Goal: Task Accomplishment & Management: Complete application form

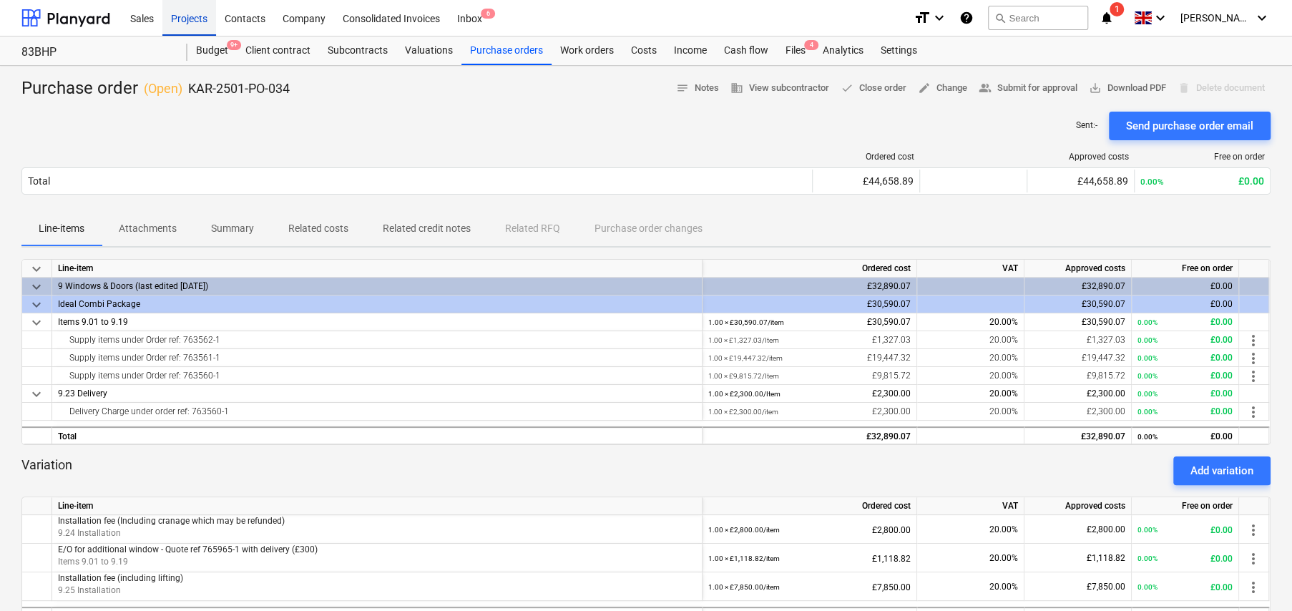
click at [185, 23] on div "Projects" at bounding box center [189, 17] width 54 height 36
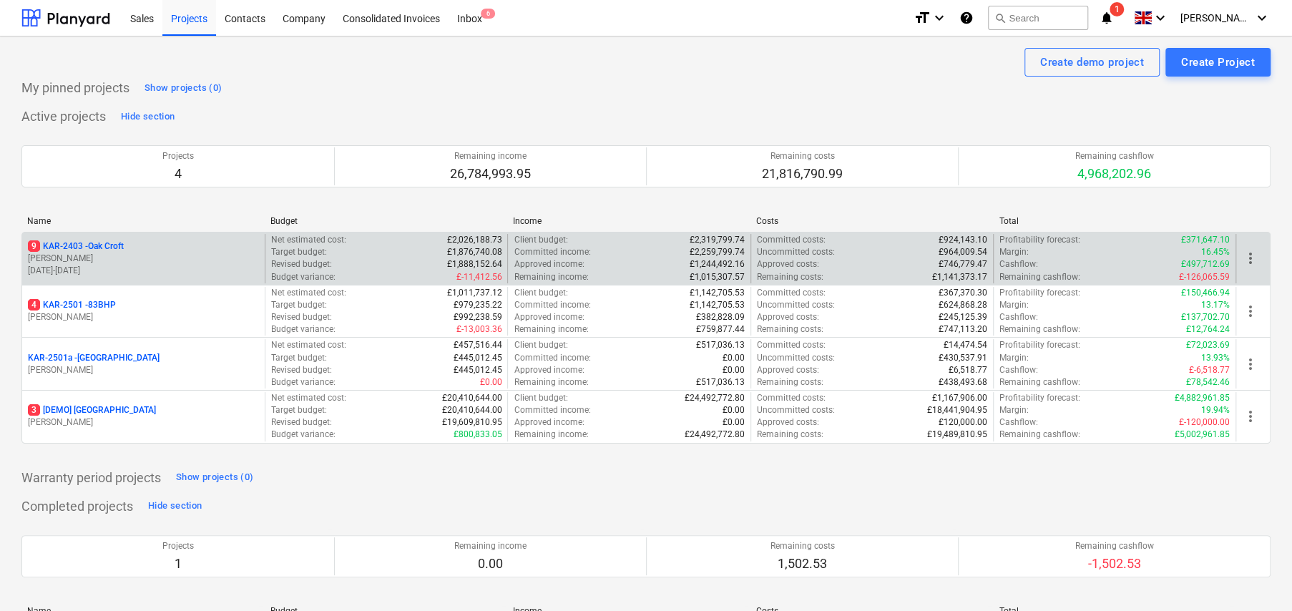
click at [121, 247] on p "9 KAR-2403 - Oak Croft" at bounding box center [76, 246] width 96 height 12
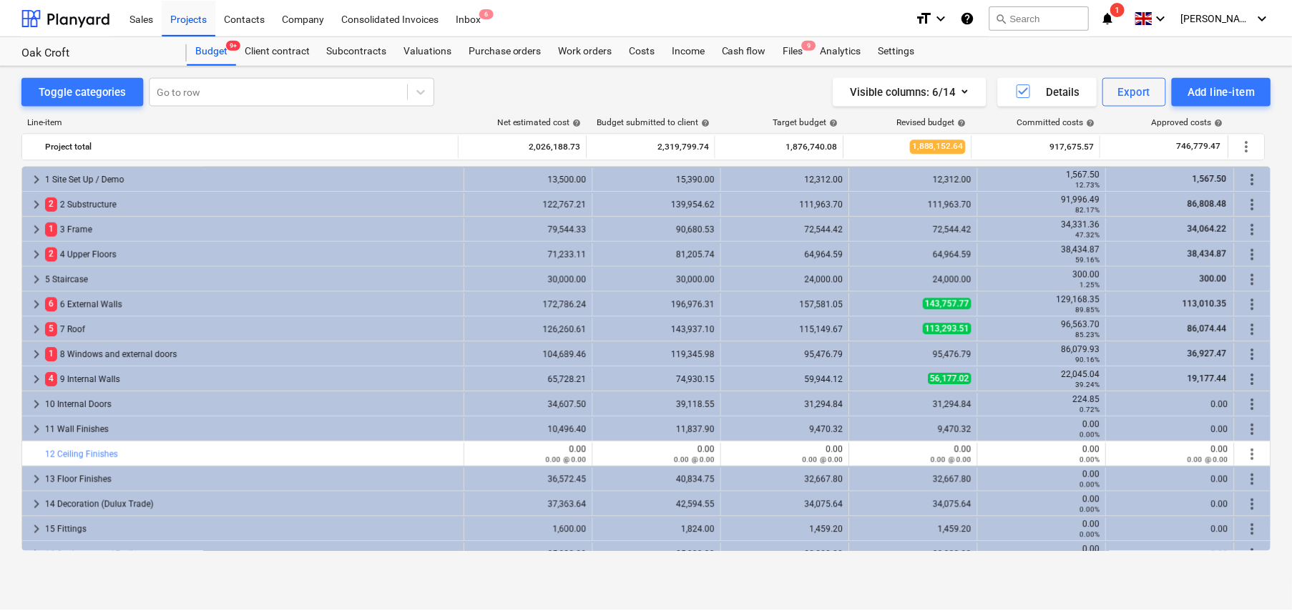
scroll to position [429, 0]
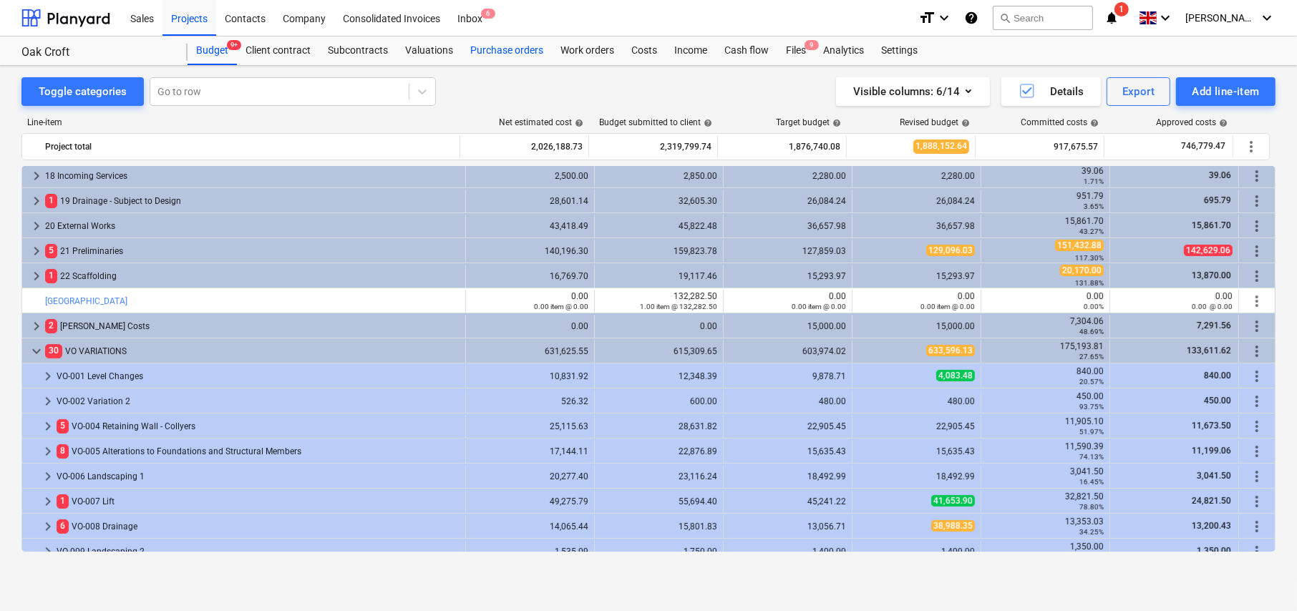
click at [513, 53] on div "Purchase orders" at bounding box center [507, 50] width 90 height 29
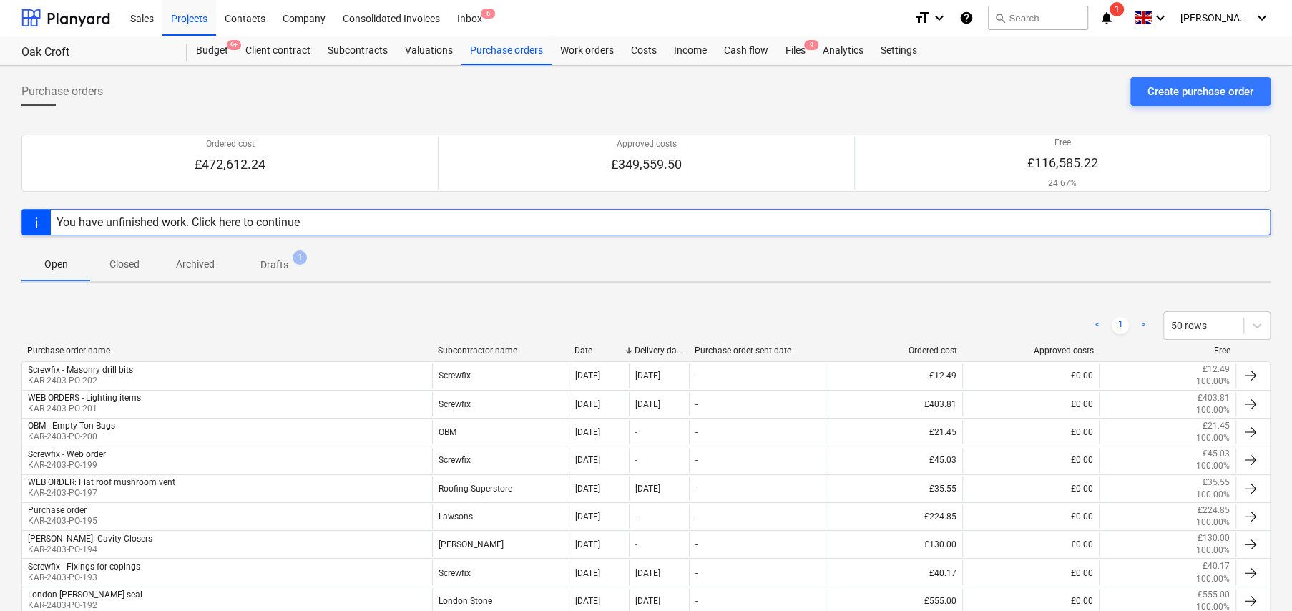
click at [274, 259] on p "Drafts" at bounding box center [274, 265] width 28 height 15
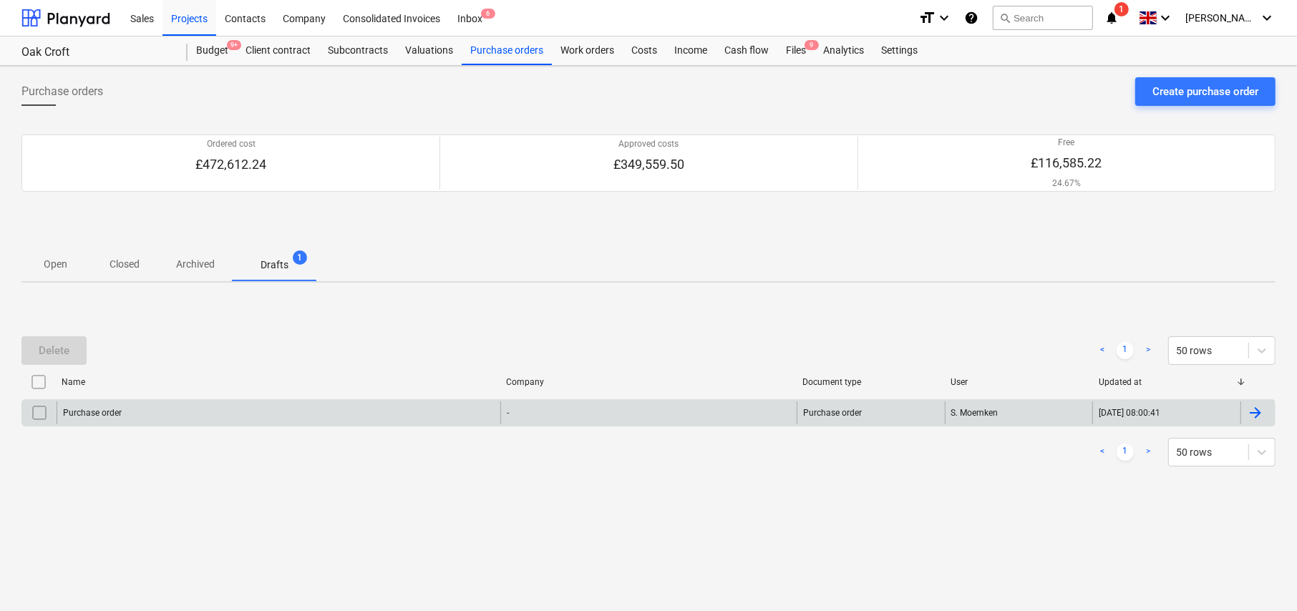
click at [150, 410] on div "Purchase order" at bounding box center [279, 412] width 444 height 23
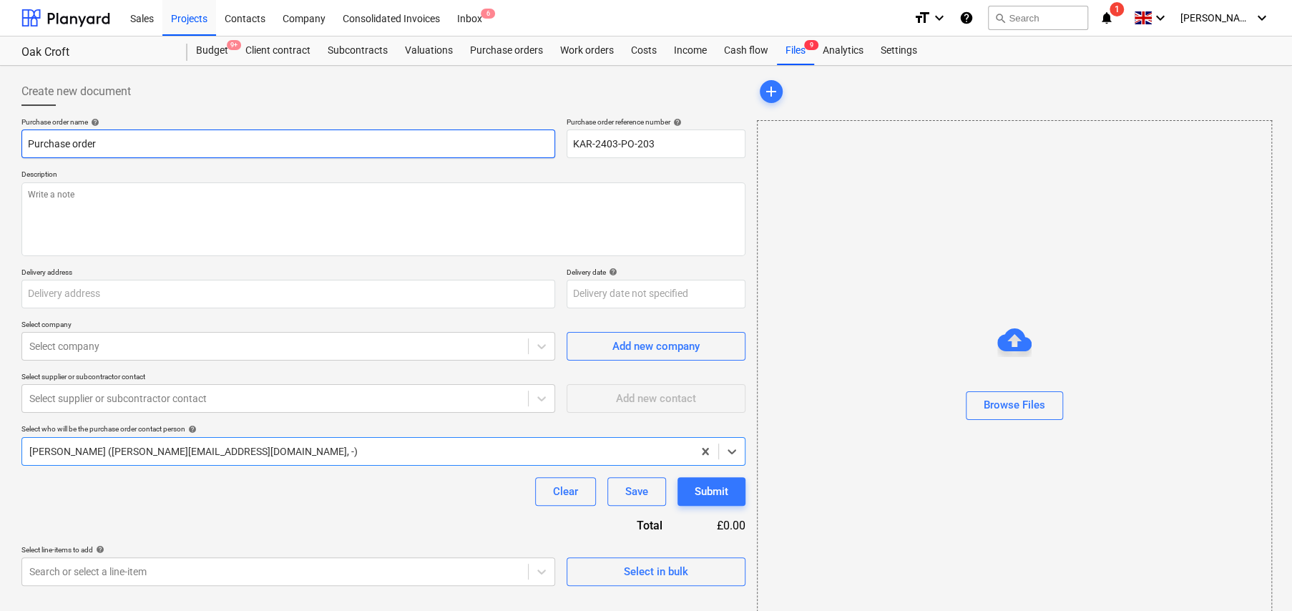
click at [199, 150] on input "Purchase order" at bounding box center [288, 144] width 534 height 29
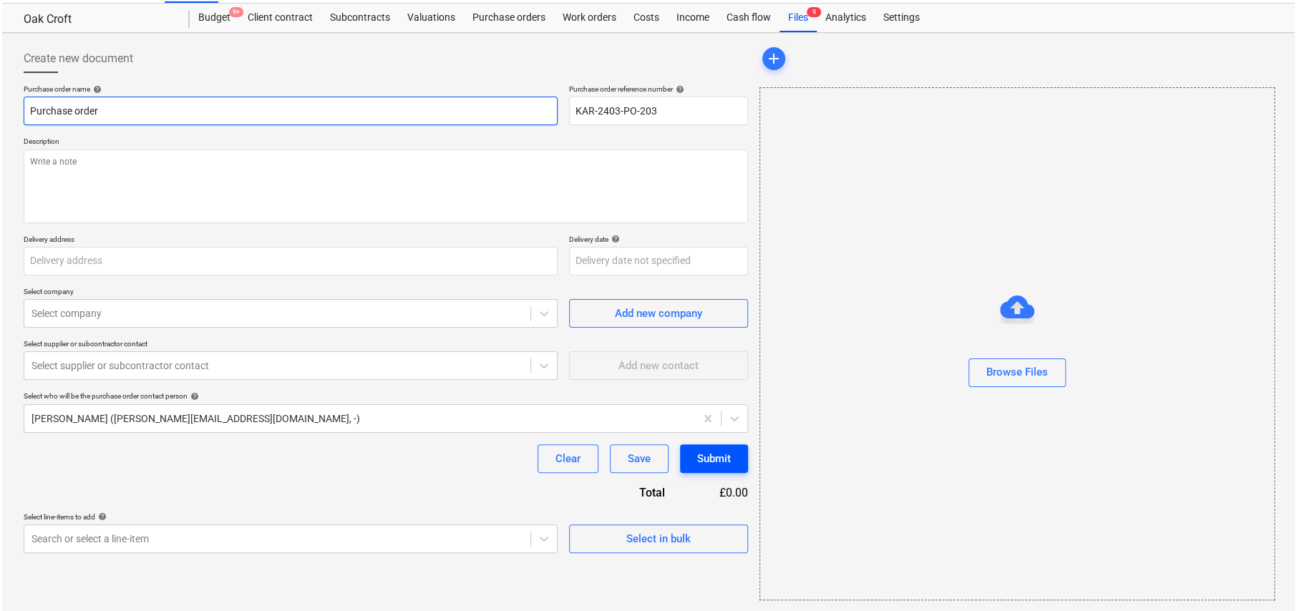
scroll to position [34, 0]
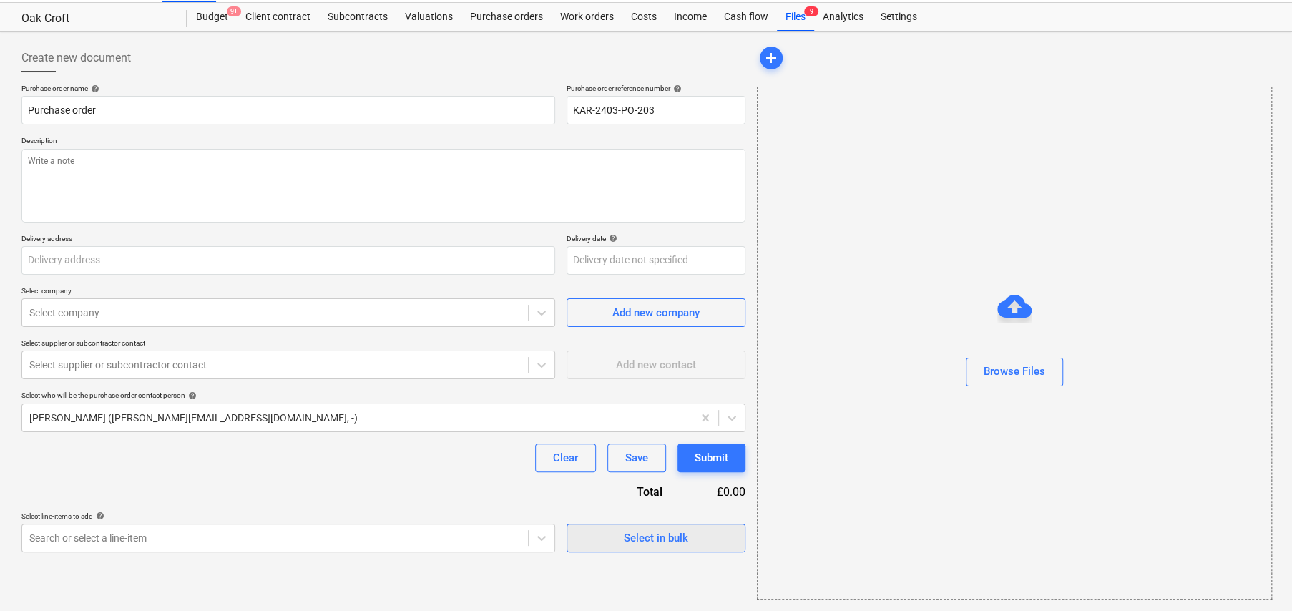
click at [670, 538] on div "Select in bulk" at bounding box center [656, 538] width 64 height 19
type textarea "x"
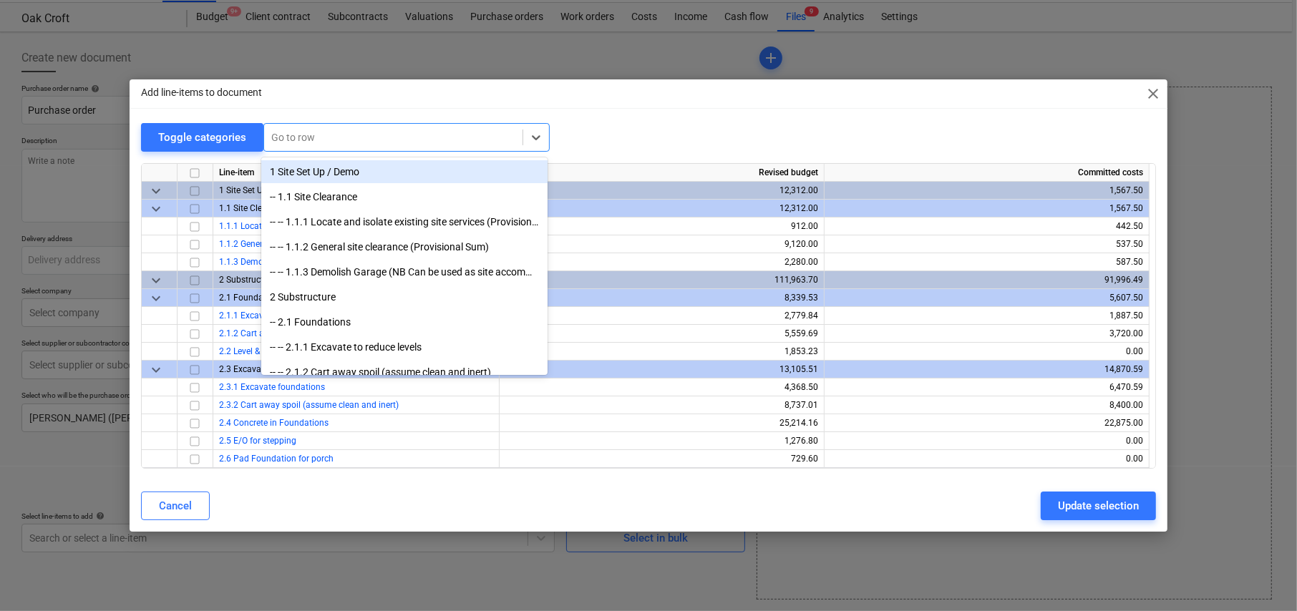
click at [331, 136] on div at bounding box center [393, 137] width 244 height 14
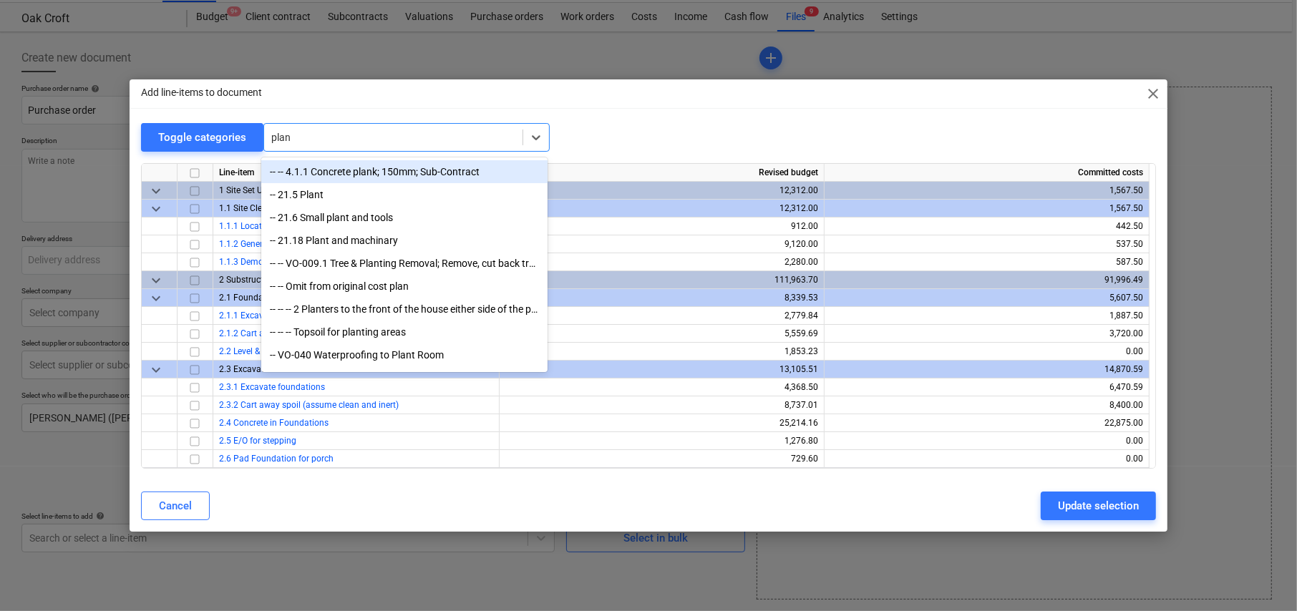
type input "plant"
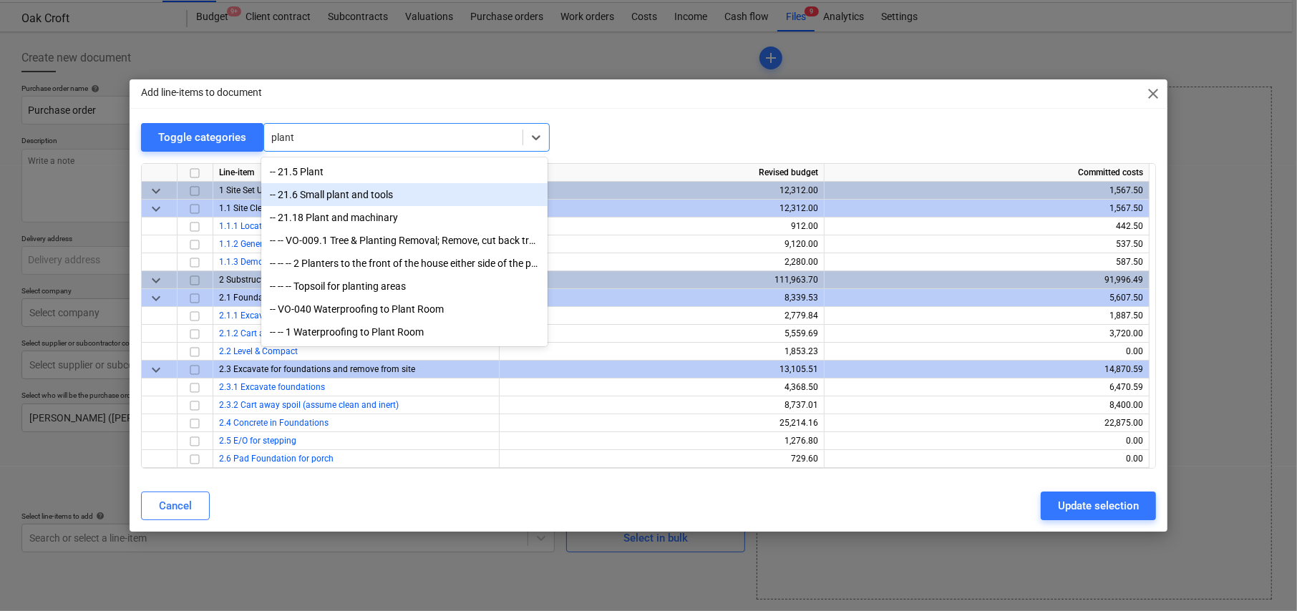
click at [336, 196] on div "-- 21.6 Small plant and tools" at bounding box center [404, 194] width 286 height 23
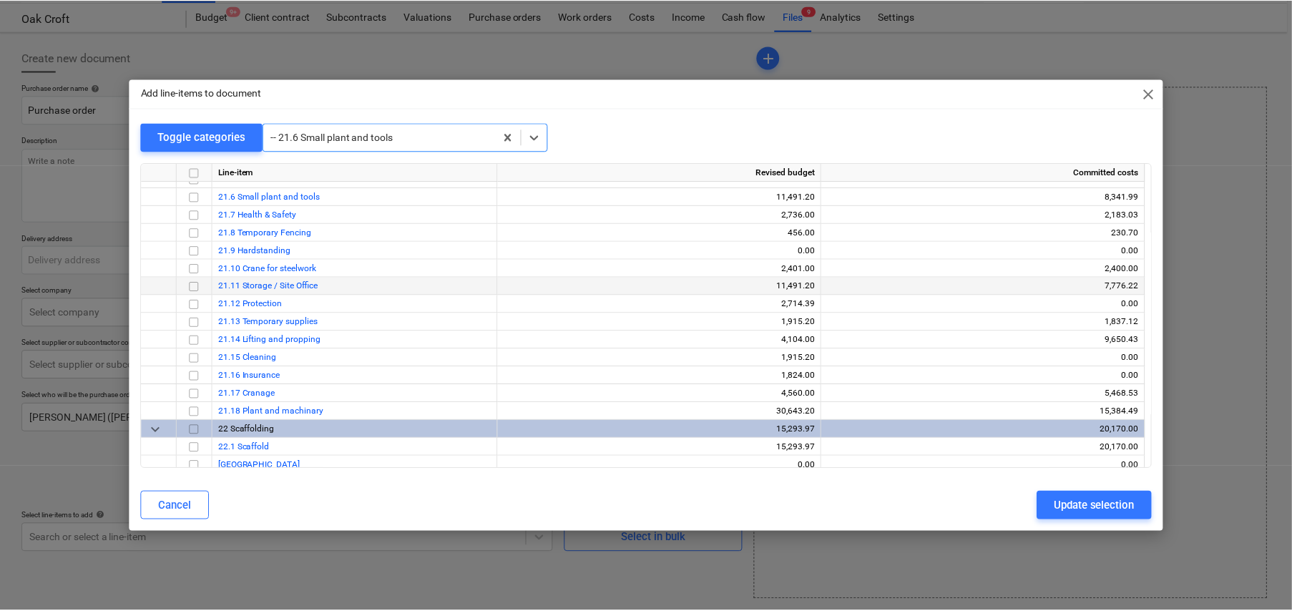
scroll to position [4132, 0]
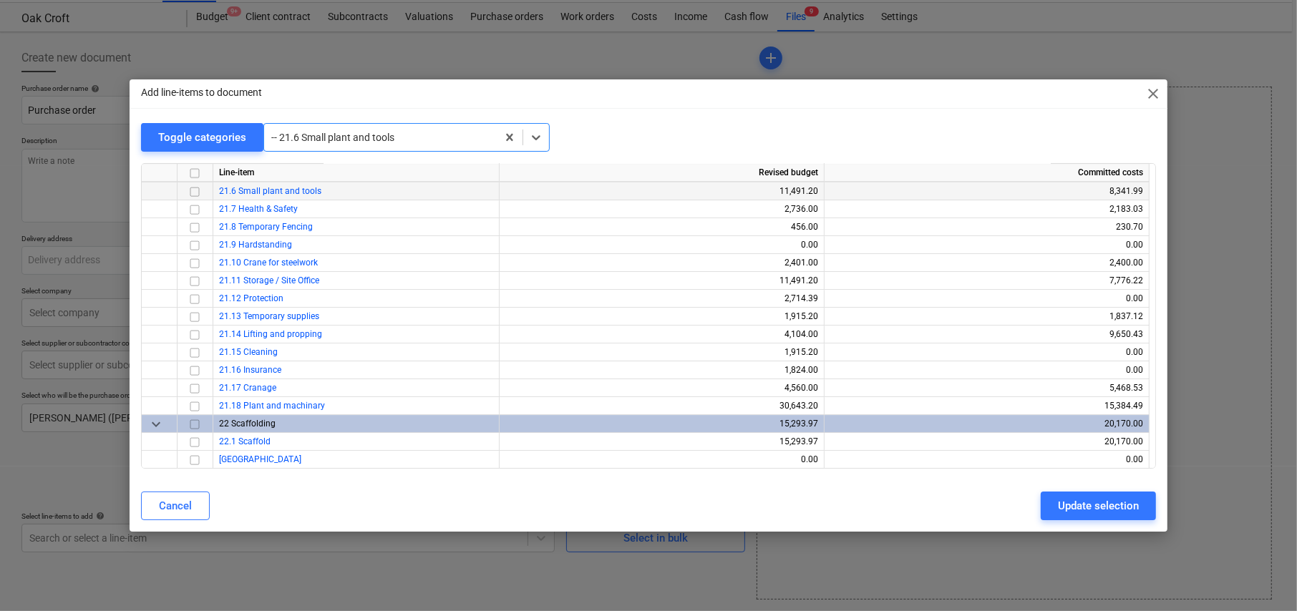
click at [192, 191] on input "checkbox" at bounding box center [194, 191] width 17 height 17
click at [1093, 509] on div "Update selection" at bounding box center [1098, 506] width 81 height 19
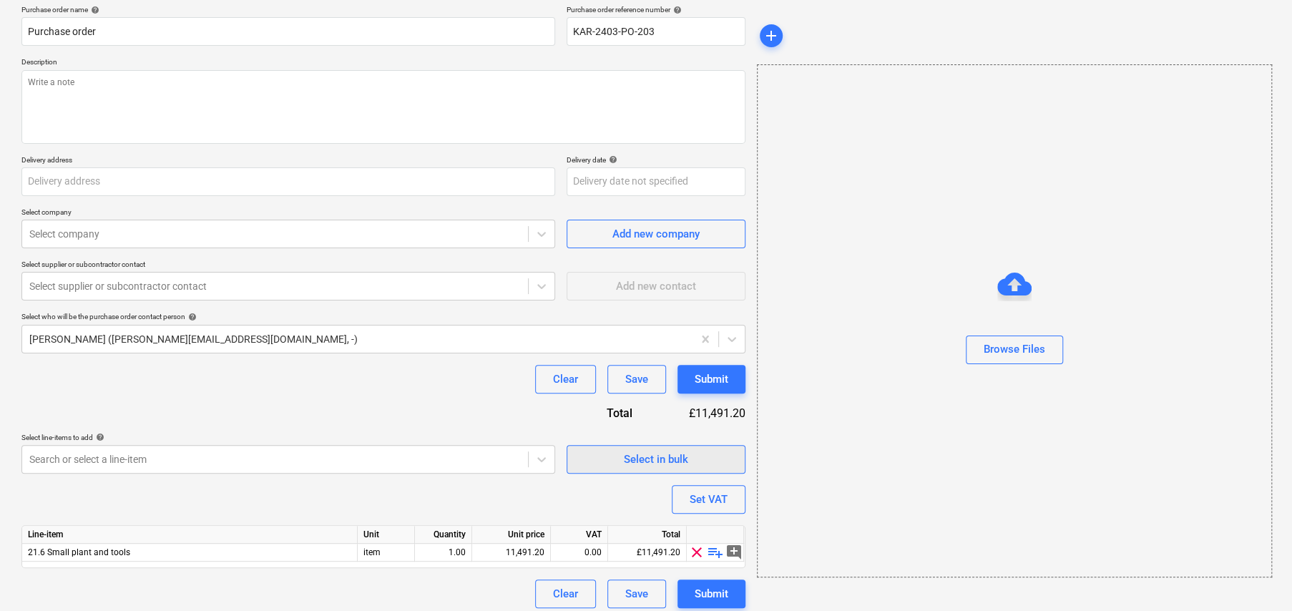
scroll to position [120, 0]
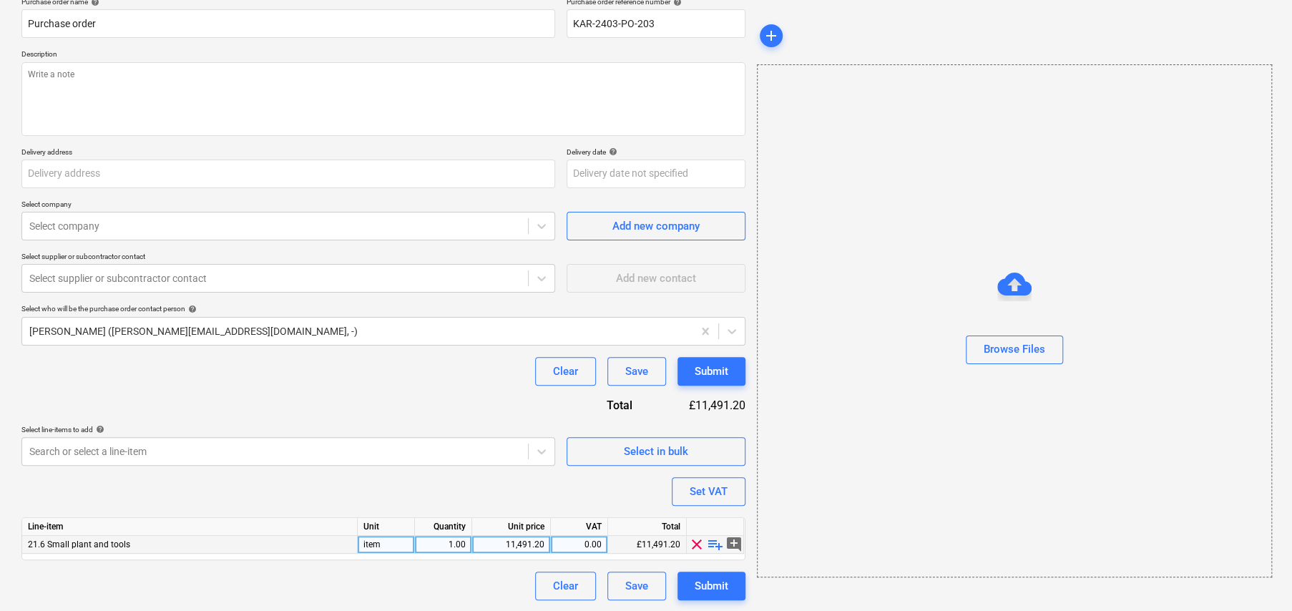
click at [716, 540] on span "playlist_add" at bounding box center [715, 544] width 17 height 17
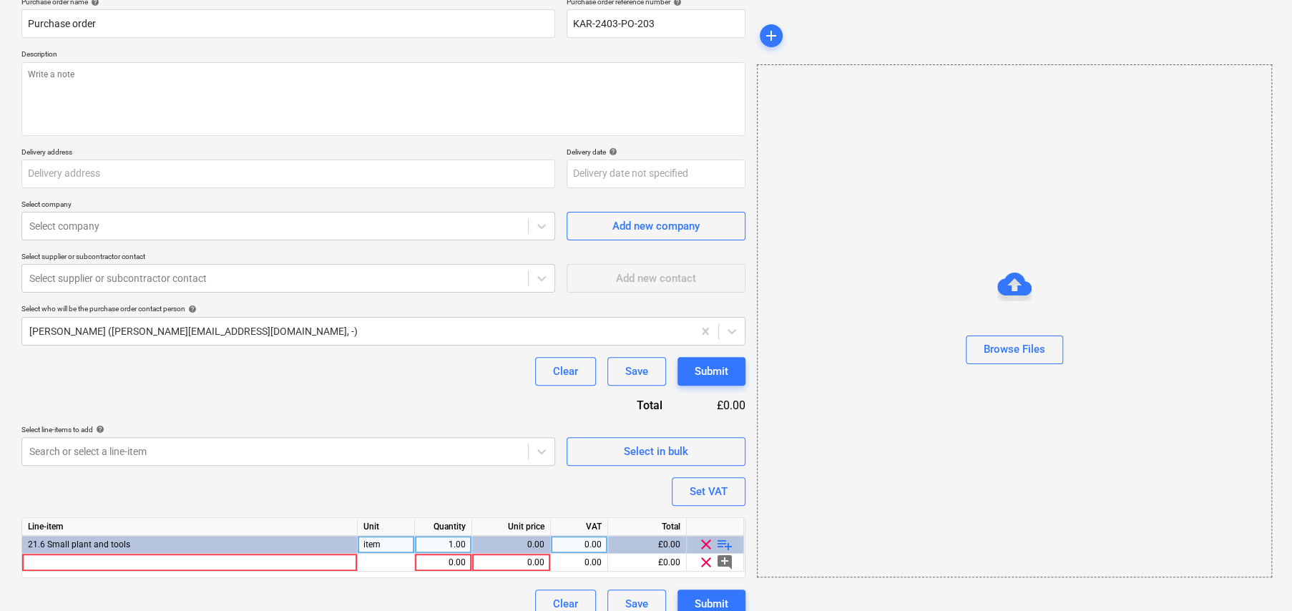
click at [721, 543] on span "playlist_add" at bounding box center [724, 544] width 17 height 17
type textarea "x"
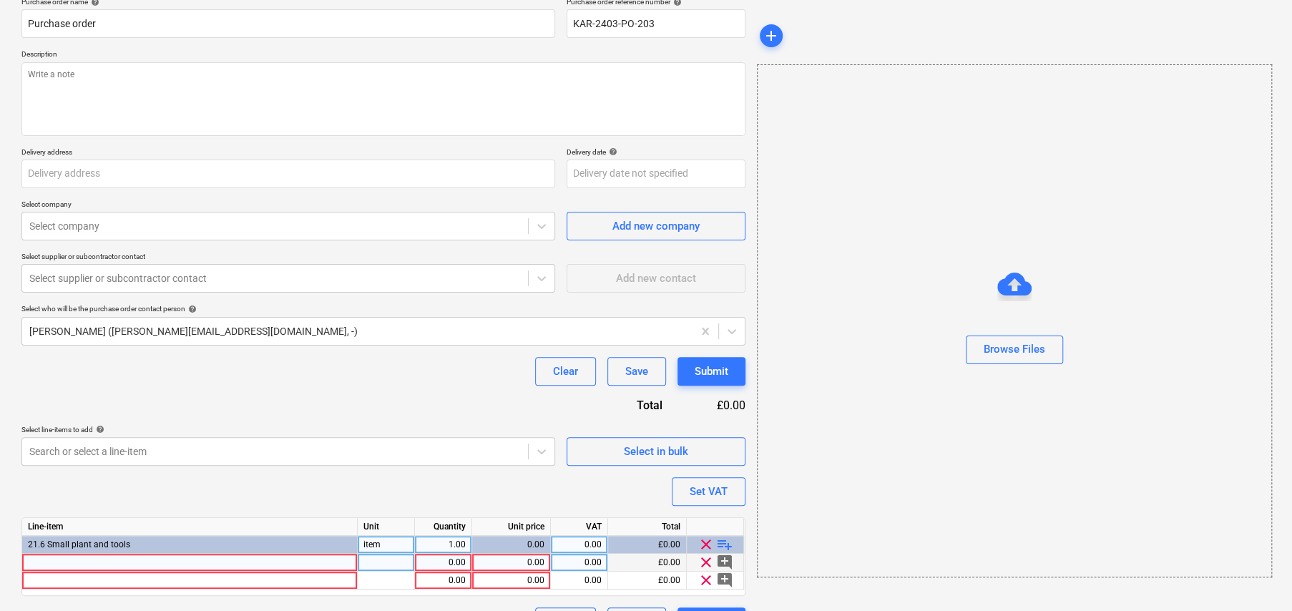
click at [303, 557] on div at bounding box center [190, 563] width 336 height 18
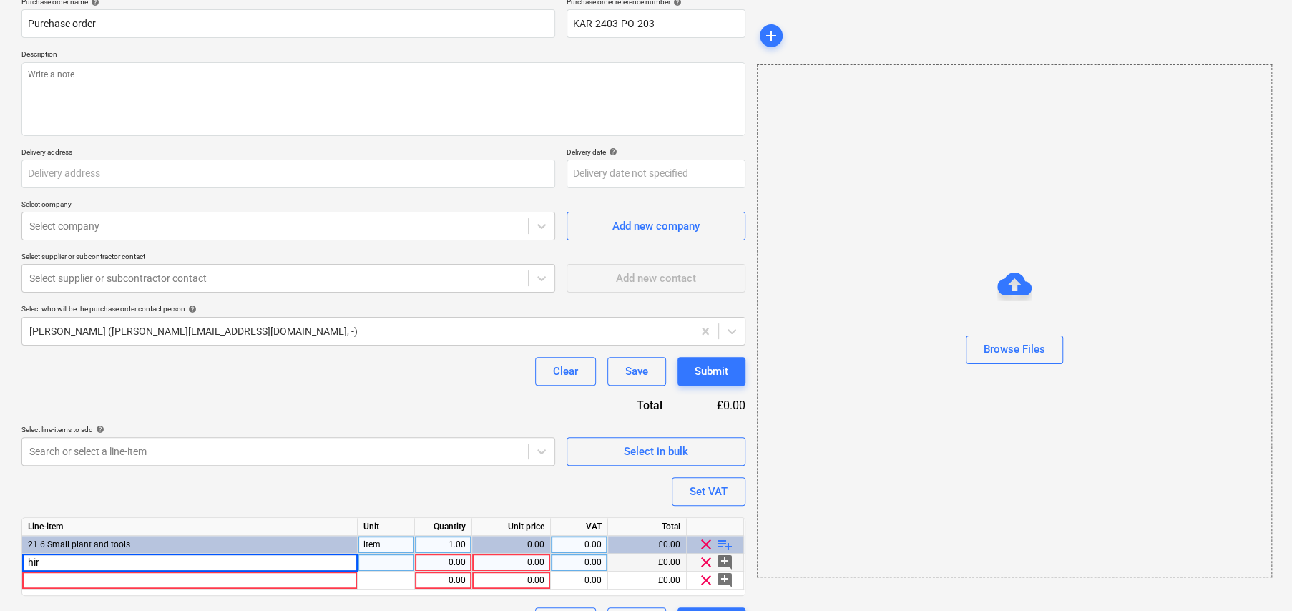
type input "hire"
type textarea "x"
type input "Wks"
type textarea "x"
type input "106.11"
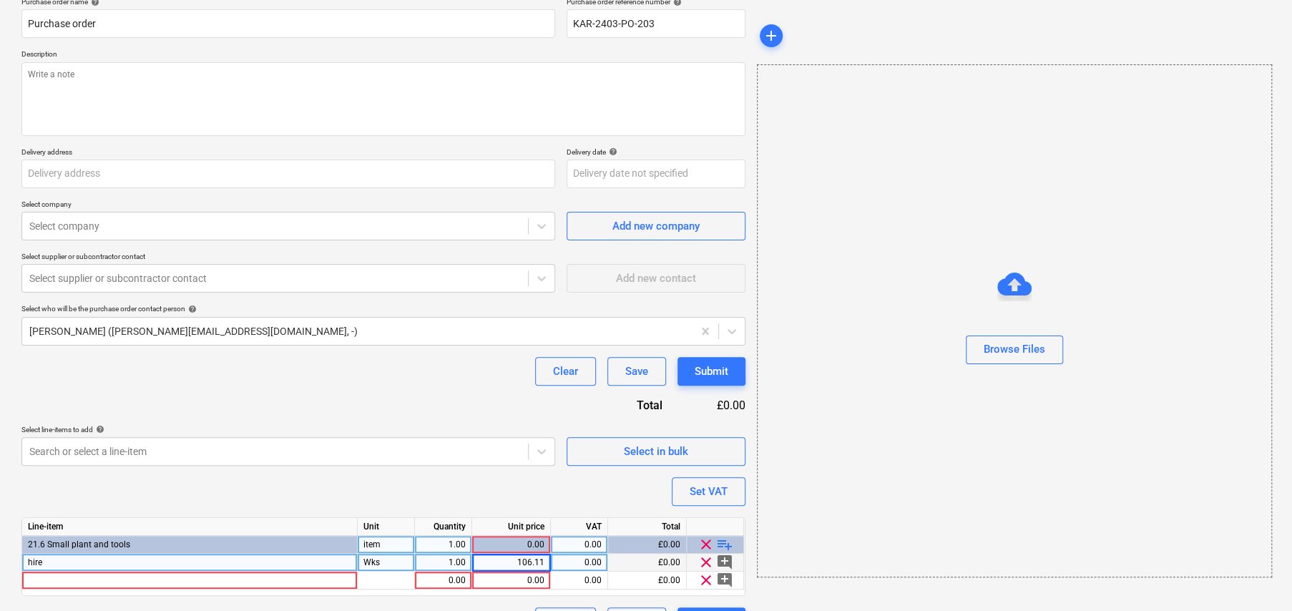
type textarea "x"
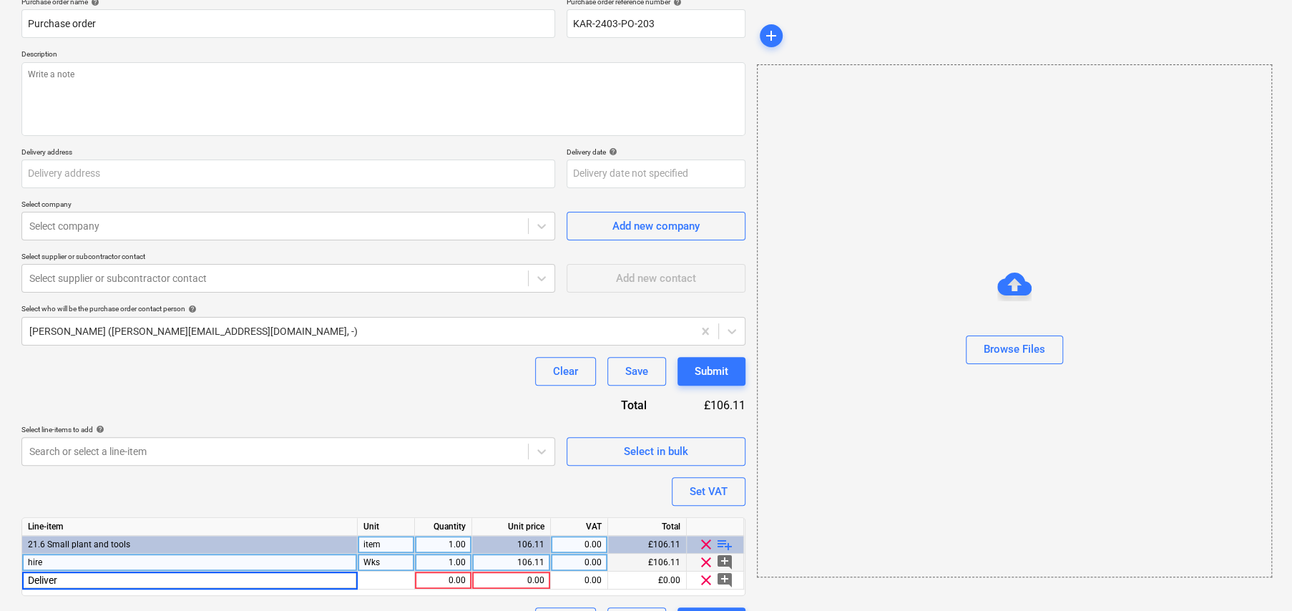
type input "Delivery"
type textarea "x"
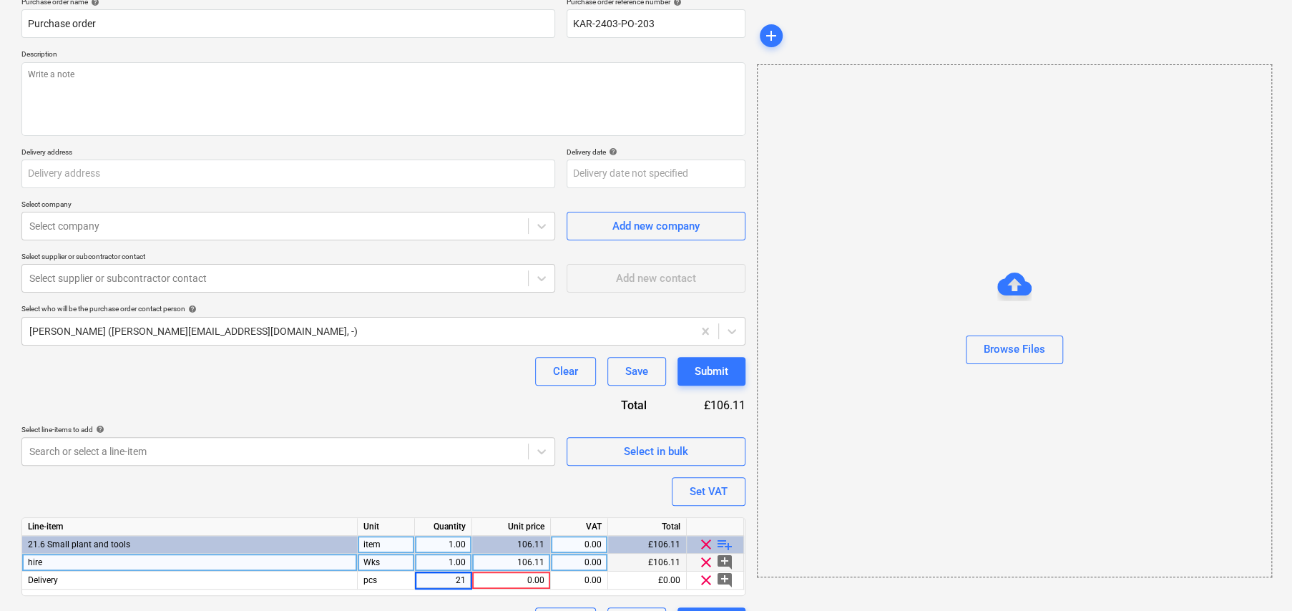
type input "215"
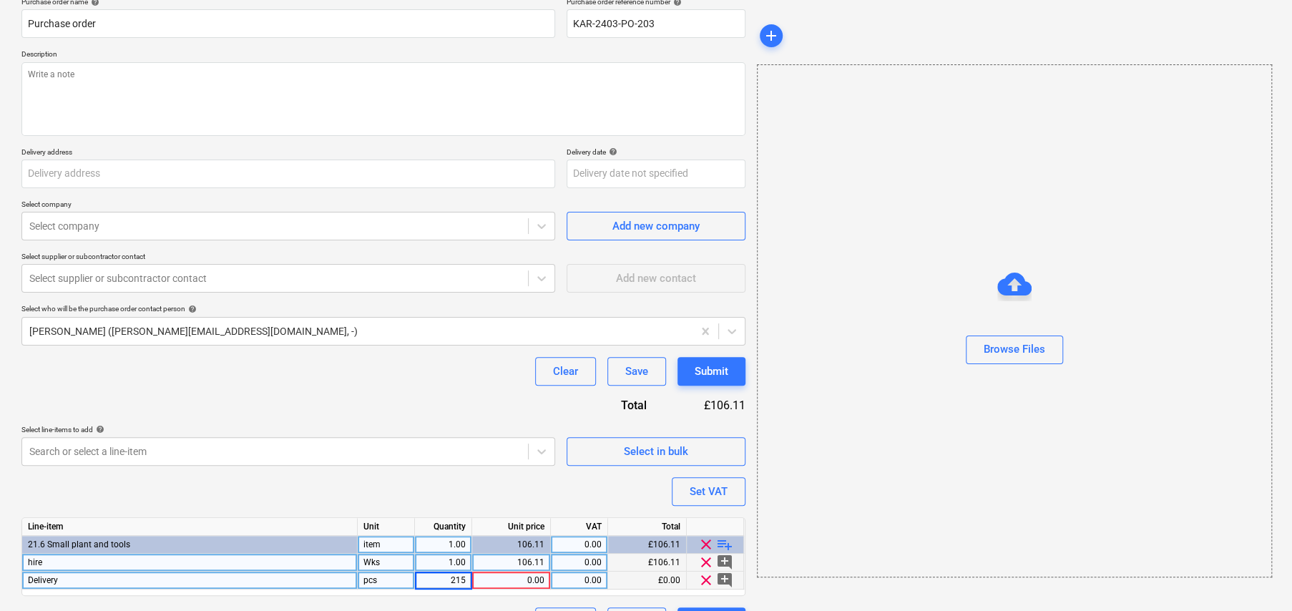
type textarea "x"
click at [535, 579] on div "0.00" at bounding box center [511, 581] width 67 height 18
type input "15"
type textarea "x"
click at [455, 581] on div "215.00" at bounding box center [443, 581] width 45 height 18
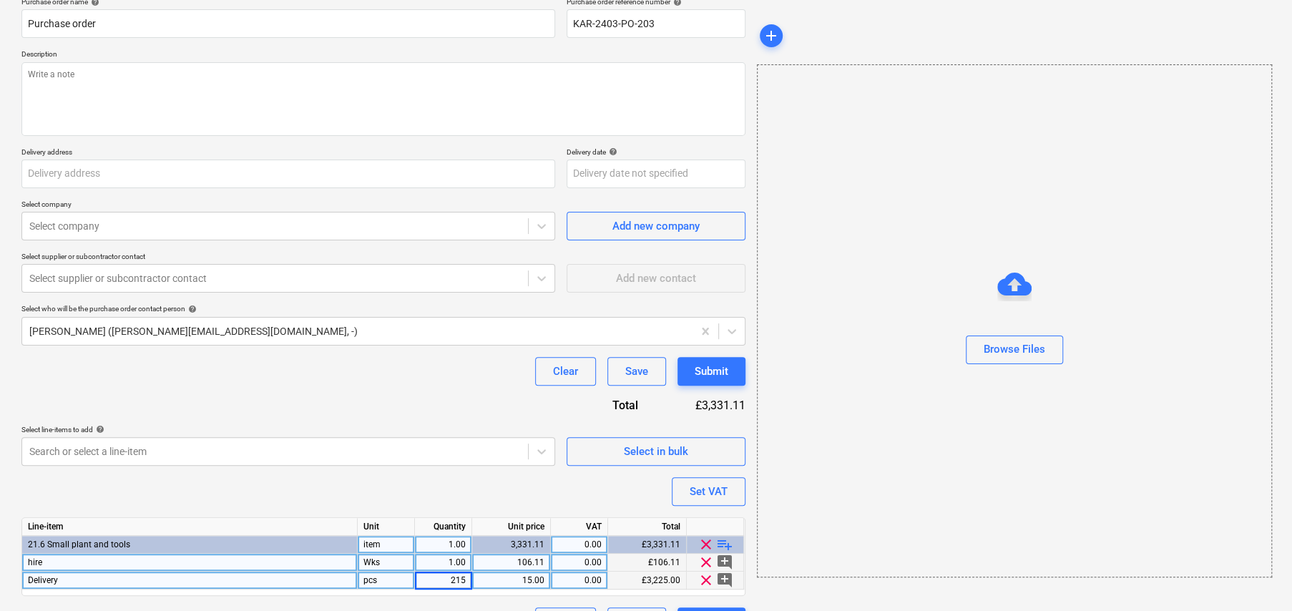
type input "2"
type textarea "x"
click at [399, 580] on div "pcs" at bounding box center [386, 581] width 57 height 18
click at [399, 580] on input "pcs" at bounding box center [386, 580] width 57 height 17
type input "EA"
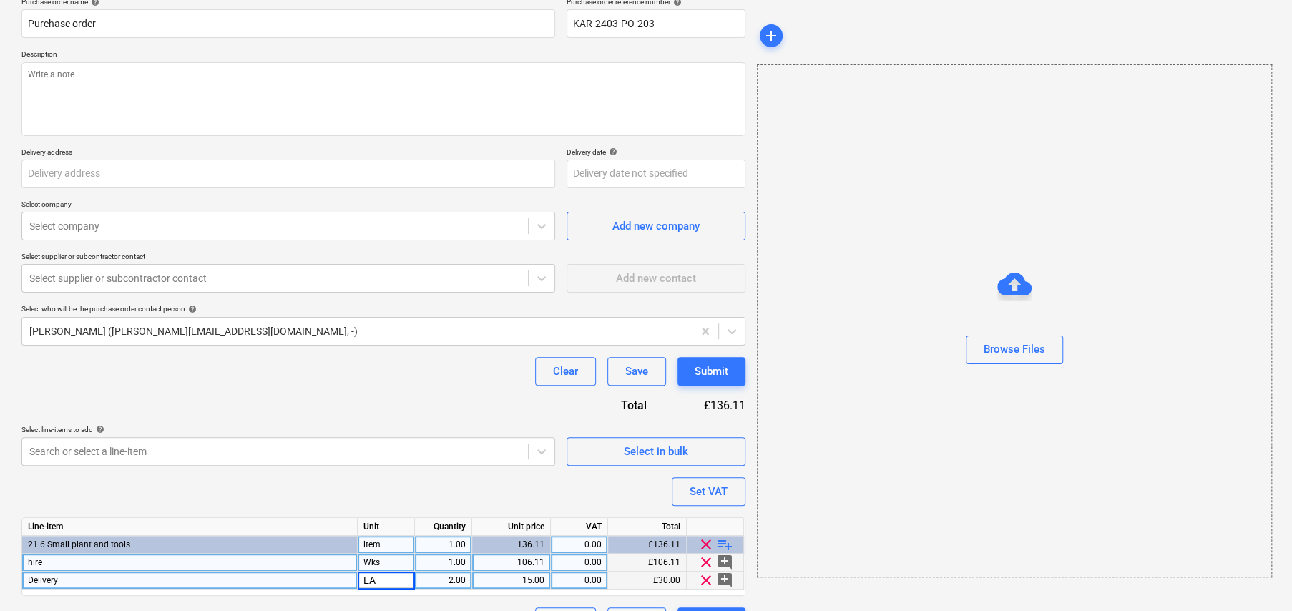
type textarea "x"
click at [577, 558] on div "0.00" at bounding box center [579, 563] width 45 height 18
type input "20"
type textarea "x"
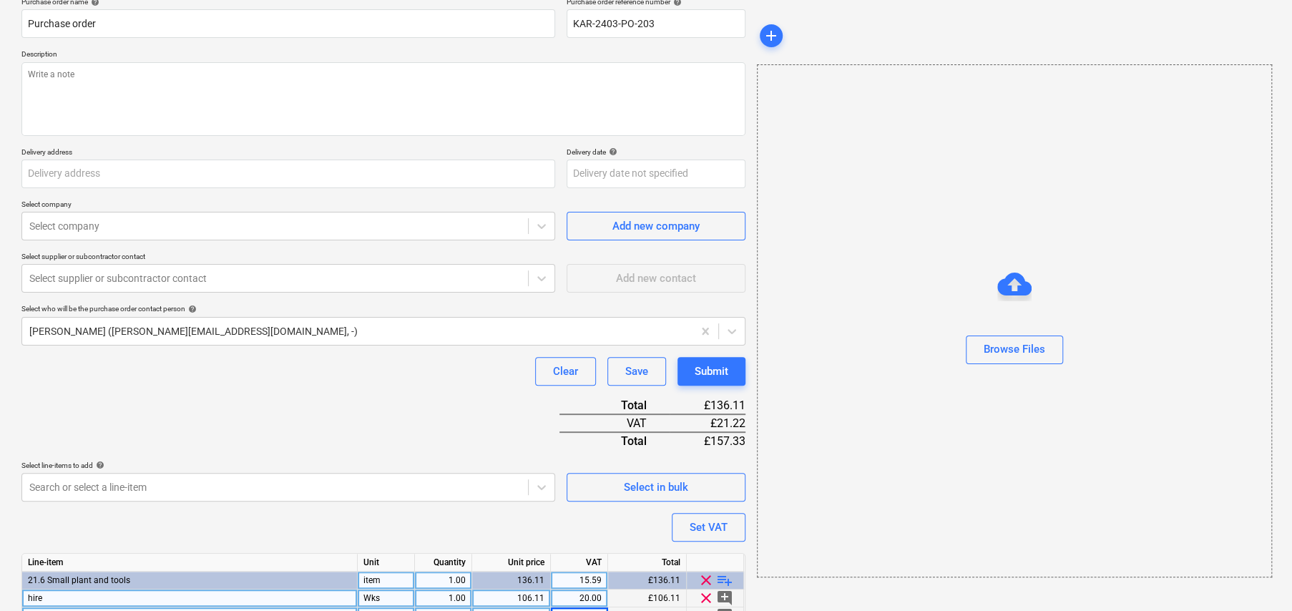
scroll to position [132, 0]
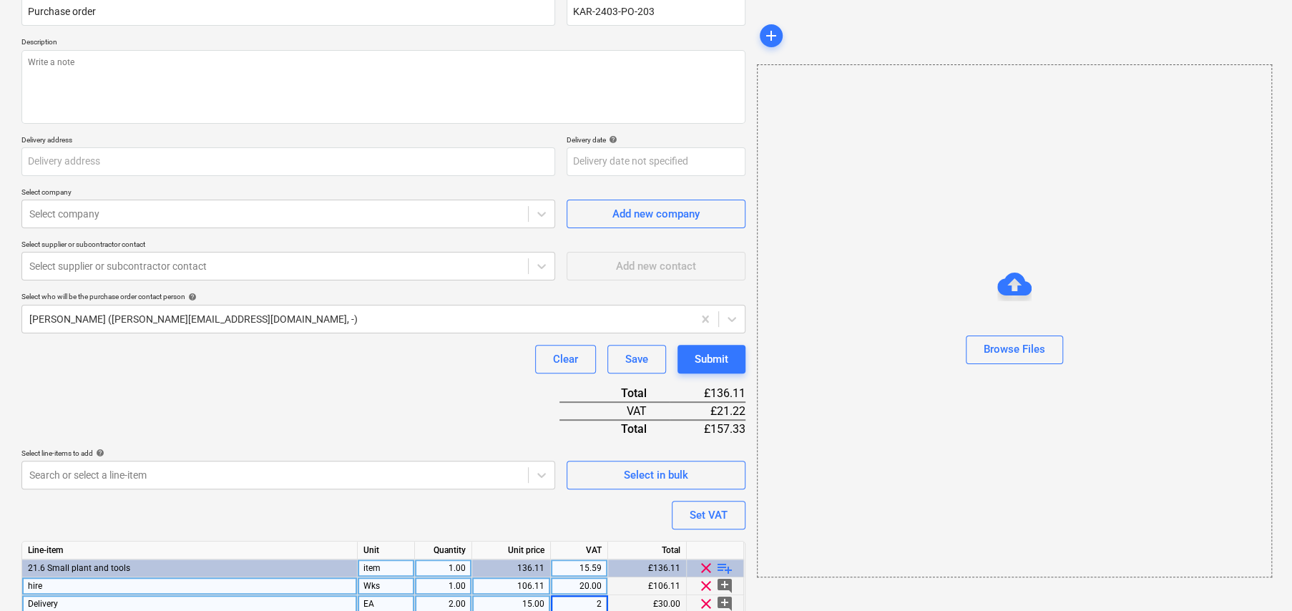
type input "20"
type textarea "x"
click at [115, 580] on div "hire" at bounding box center [190, 586] width 336 height 18
type input "Hire Charges:"
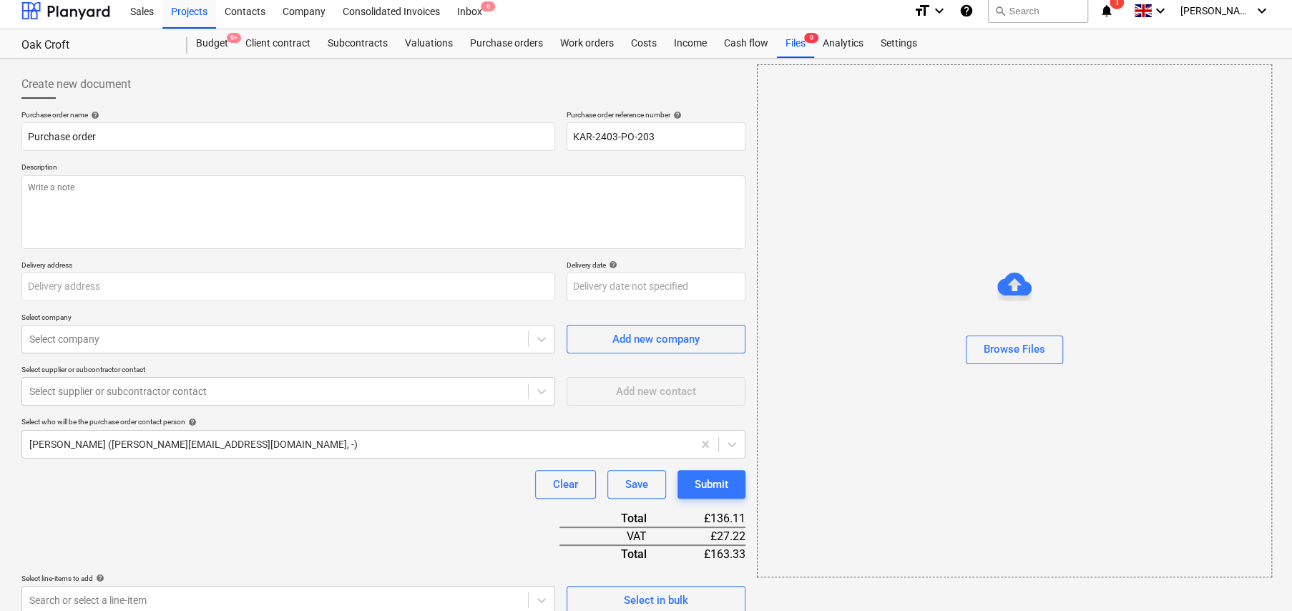
scroll to position [0, 0]
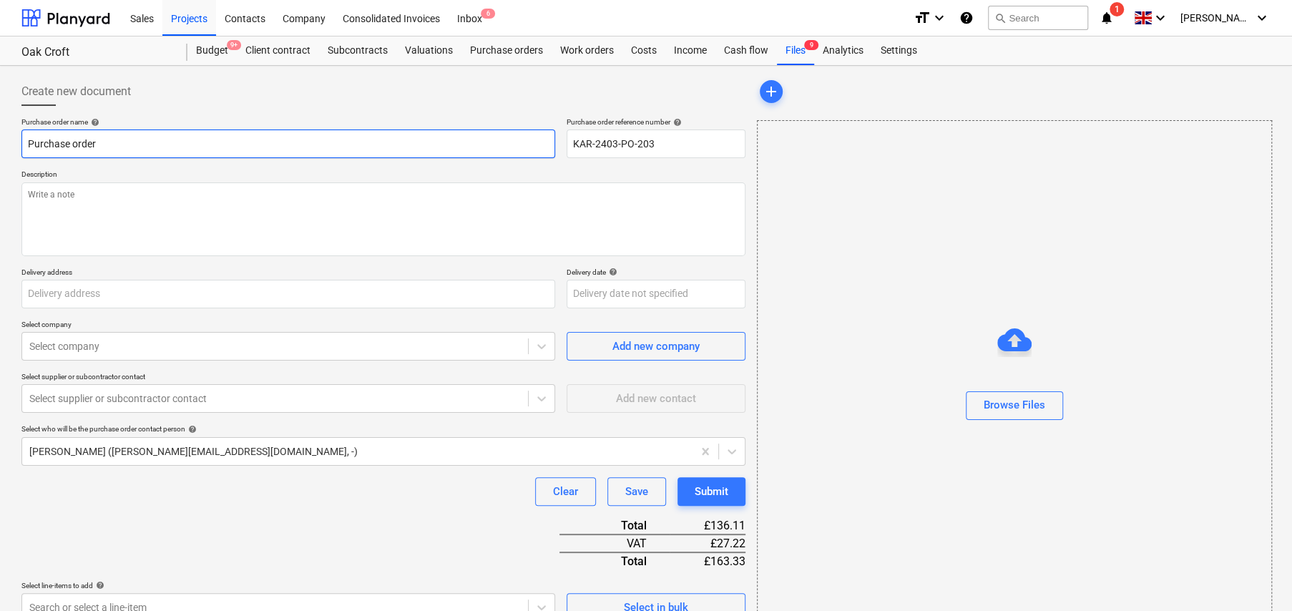
click at [119, 143] on input "Purchase order" at bounding box center [288, 144] width 534 height 29
type textarea "x"
type input "M"
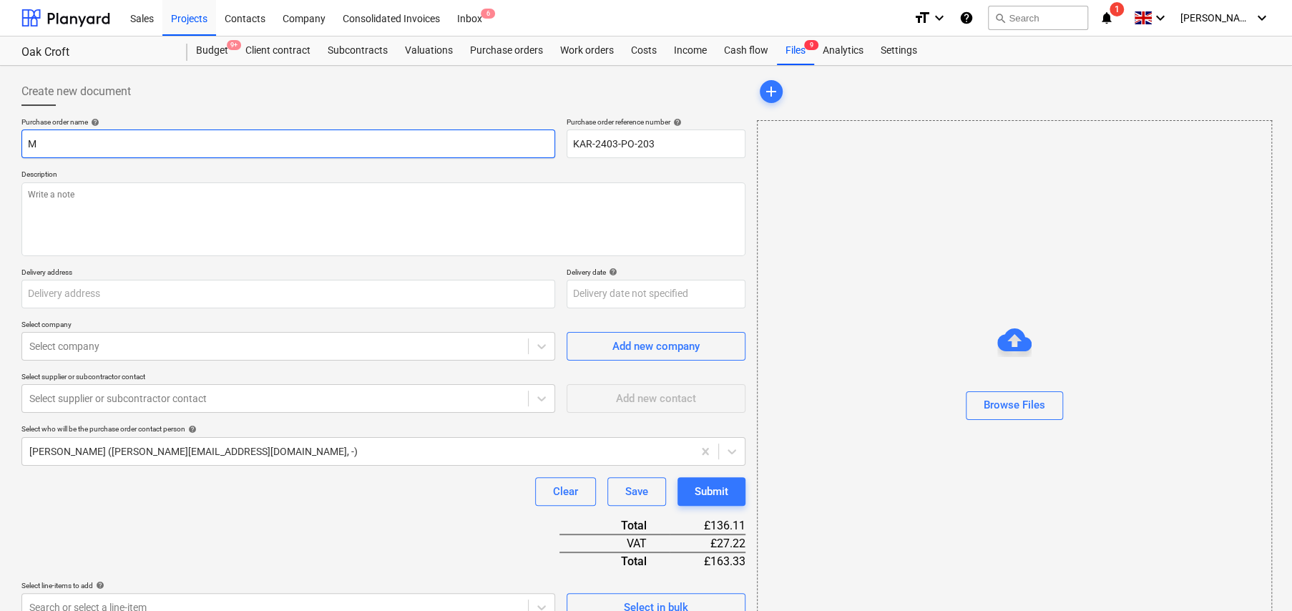
type textarea "x"
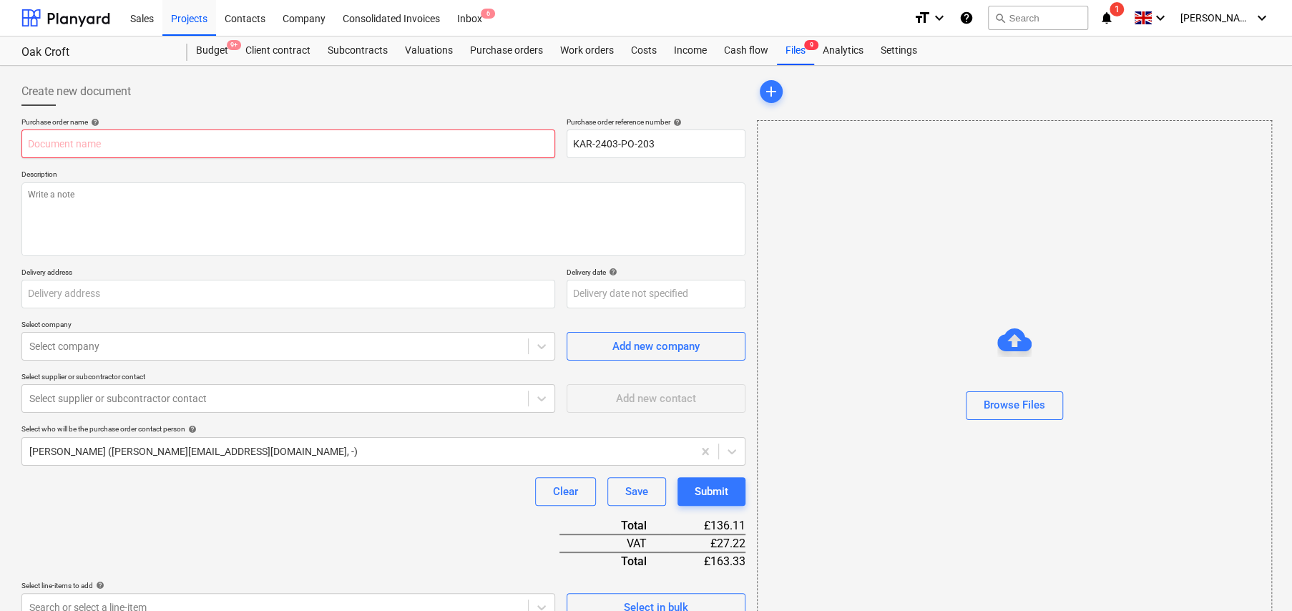
type textarea "x"
type input "T"
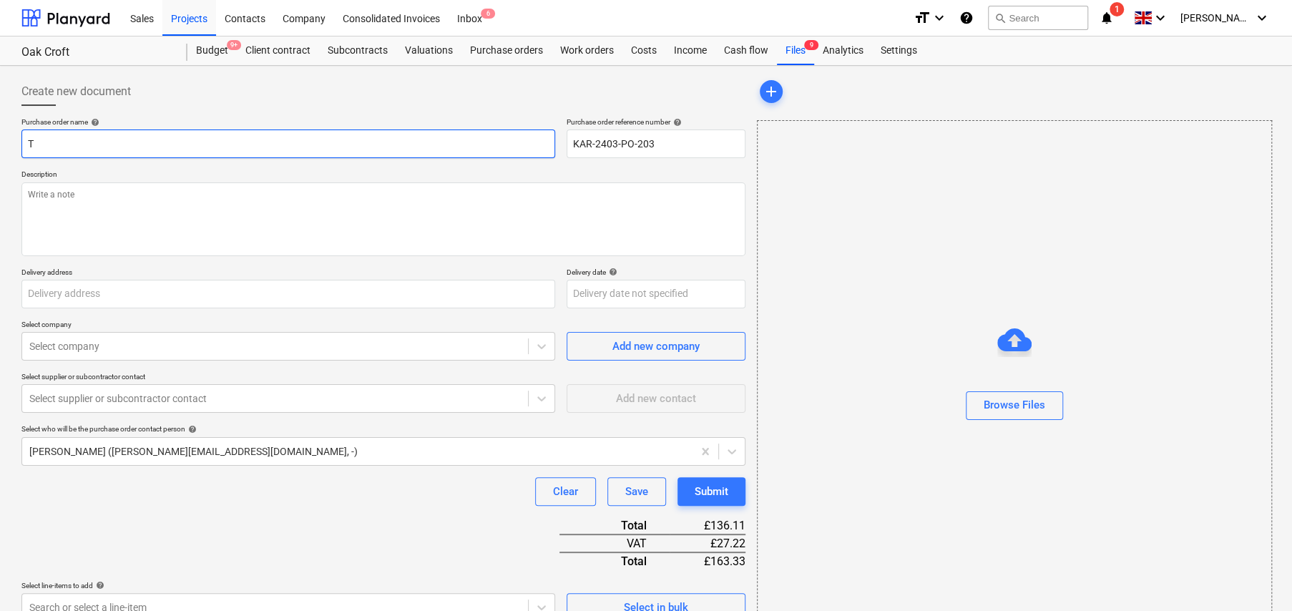
type textarea "x"
type input "TR"
type textarea "x"
type input "TRA"
type textarea "x"
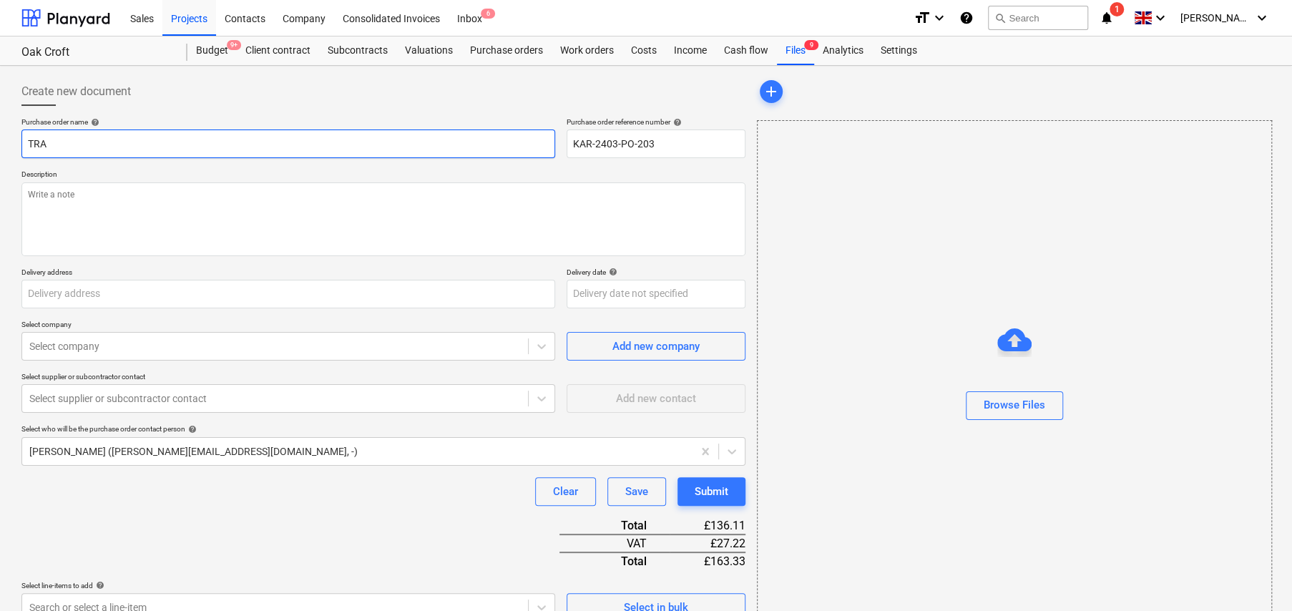
type input "TRAV"
type textarea "x"
type input "TRAVI"
type textarea "x"
type input "[PERSON_NAME]"
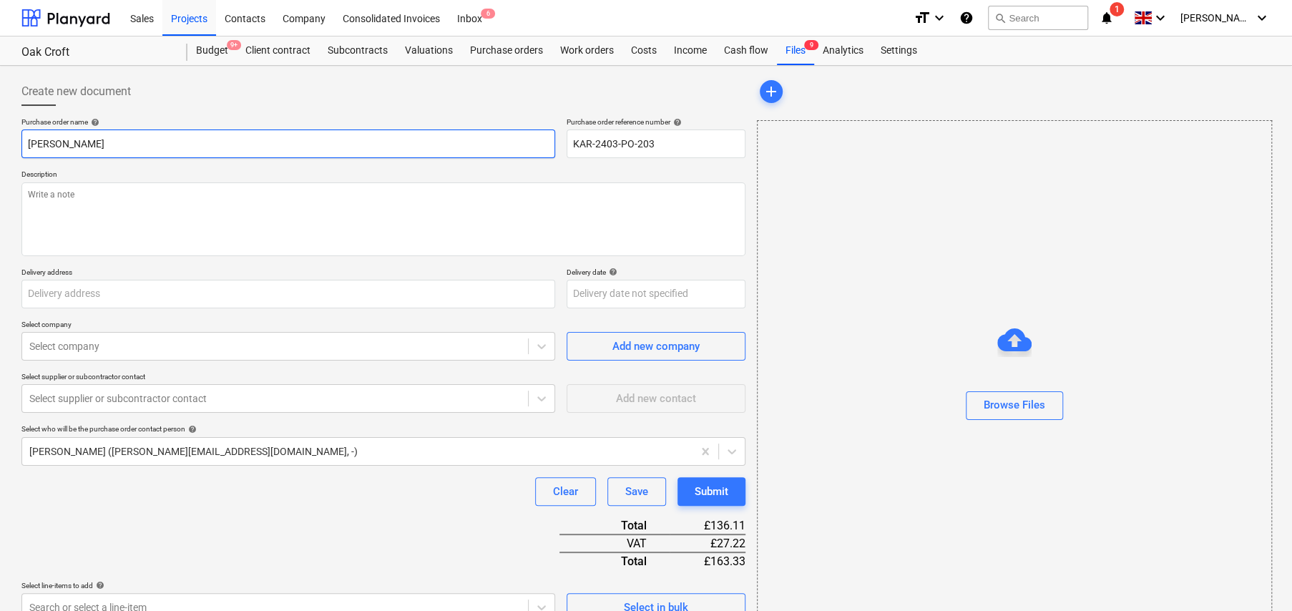
type textarea "x"
type input "[PERSON_NAME]:"
type textarea "x"
type input "[PERSON_NAME]:"
type textarea "x"
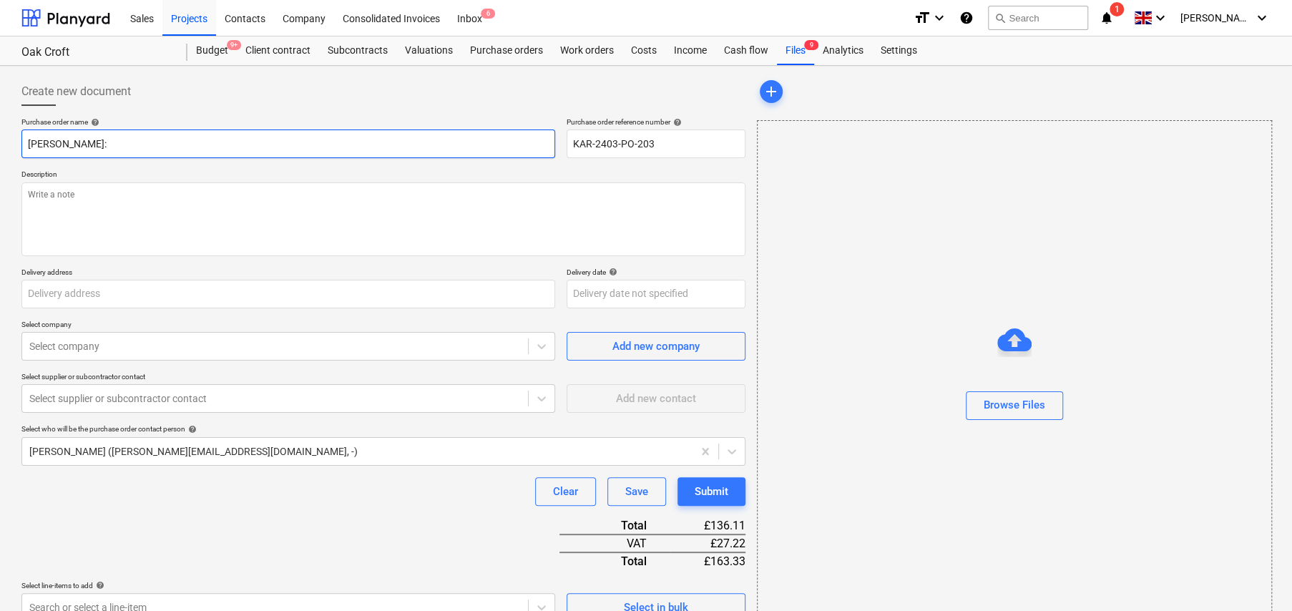
type input "[PERSON_NAME]: M"
type textarea "x"
type input "[PERSON_NAME]: [PERSON_NAME]"
type textarea "x"
type input "[PERSON_NAME]: Mas"
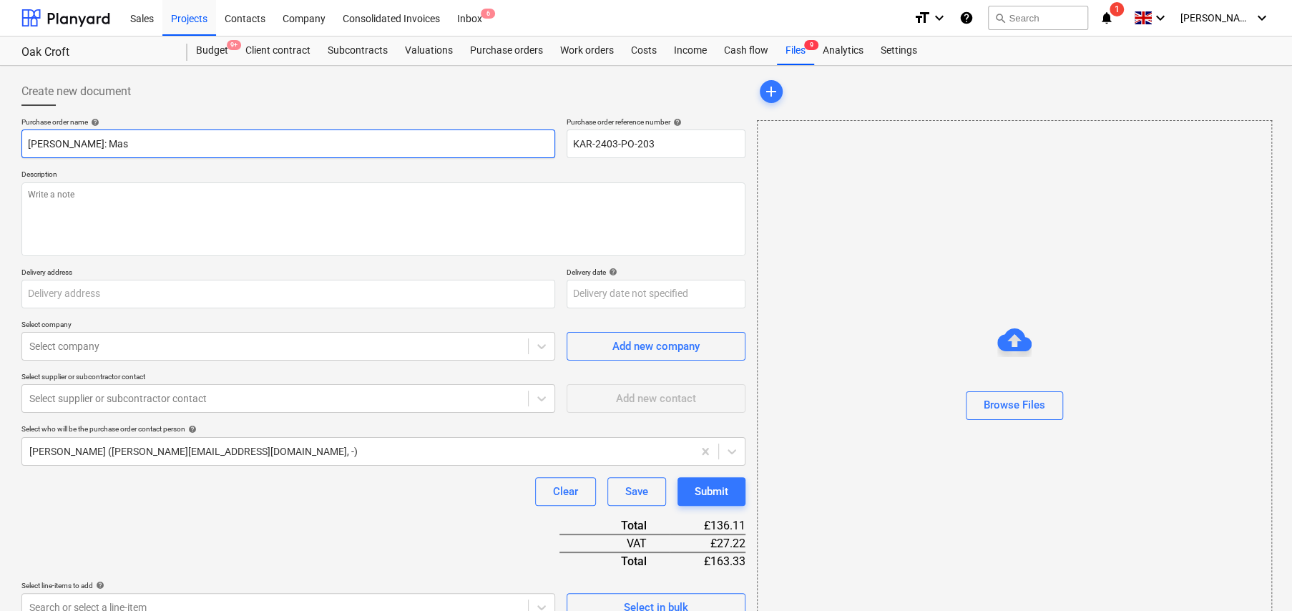
type textarea "x"
type input "[PERSON_NAME]: Maso"
type textarea "x"
type input "[PERSON_NAME]: [PERSON_NAME]"
type textarea "x"
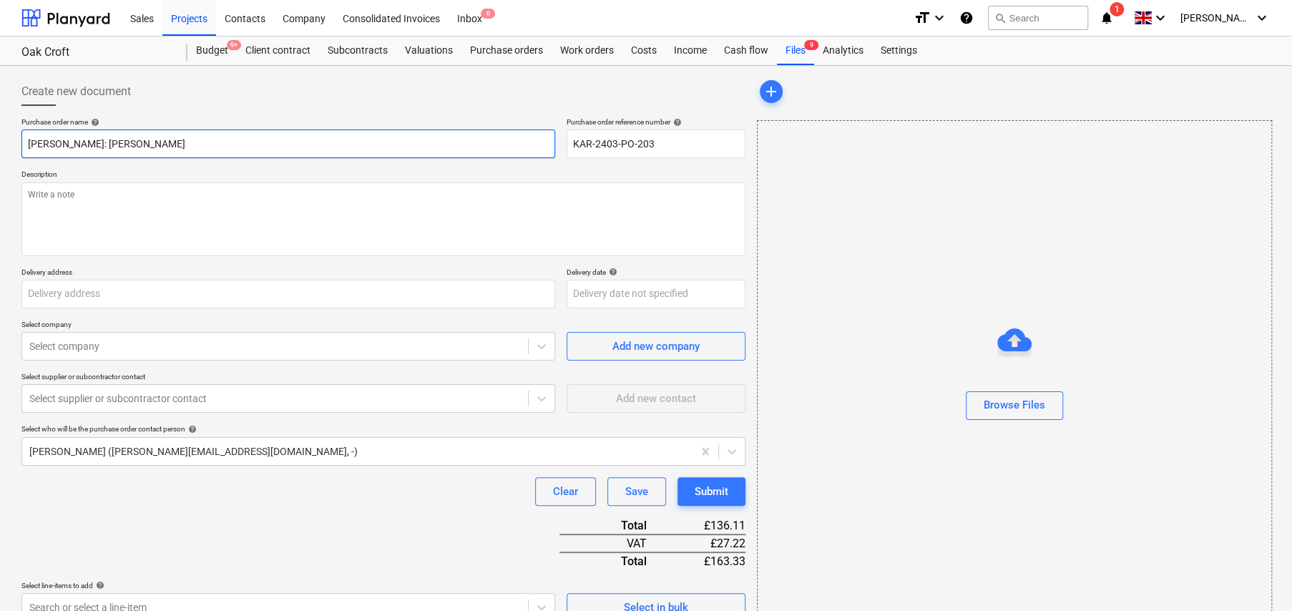
type input "[PERSON_NAME]: Masonr"
type textarea "x"
type input "[PERSON_NAME]: Masonry"
type textarea "x"
type input "[PERSON_NAME]: Masonry"
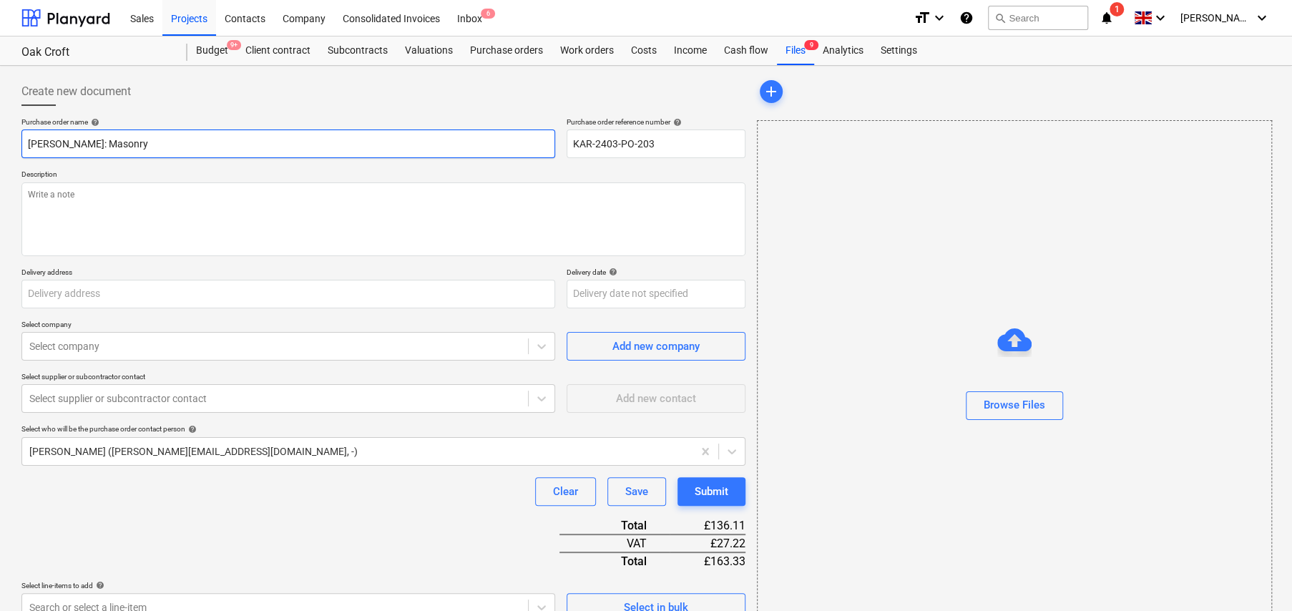
type textarea "x"
type input "[PERSON_NAME]: Masonry T"
type textarea "x"
type input "[PERSON_NAME]: Masonry Ta"
type textarea "x"
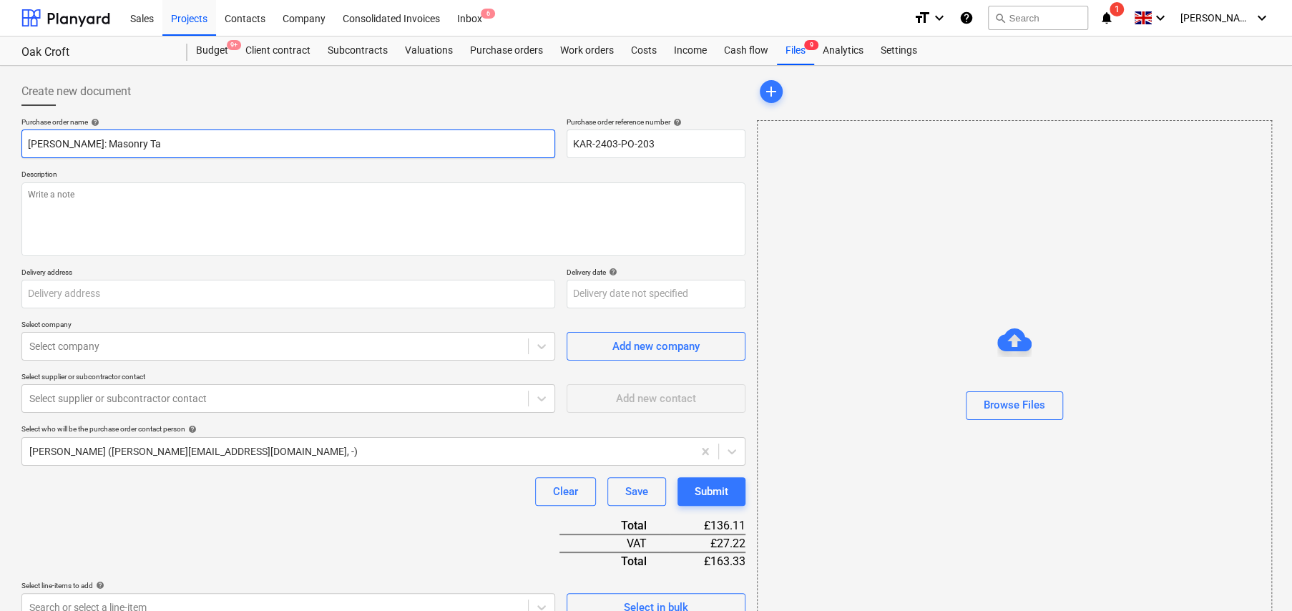
type input "[PERSON_NAME]: Masonry Tab"
type textarea "x"
type input "[PERSON_NAME]: Masonry Tabl"
type textarea "x"
type input "[PERSON_NAME]: Masonry Table"
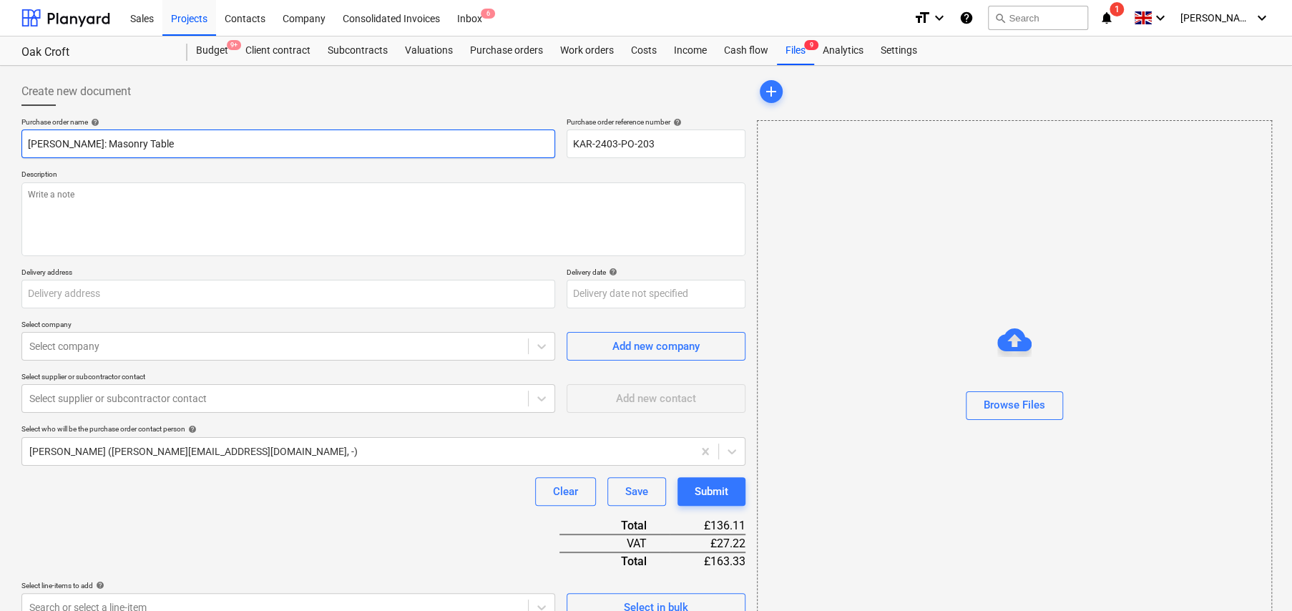
type textarea "x"
type input "[PERSON_NAME]: Masonry Table"
type textarea "x"
type input "[PERSON_NAME]: Masonry Table S"
type textarea "x"
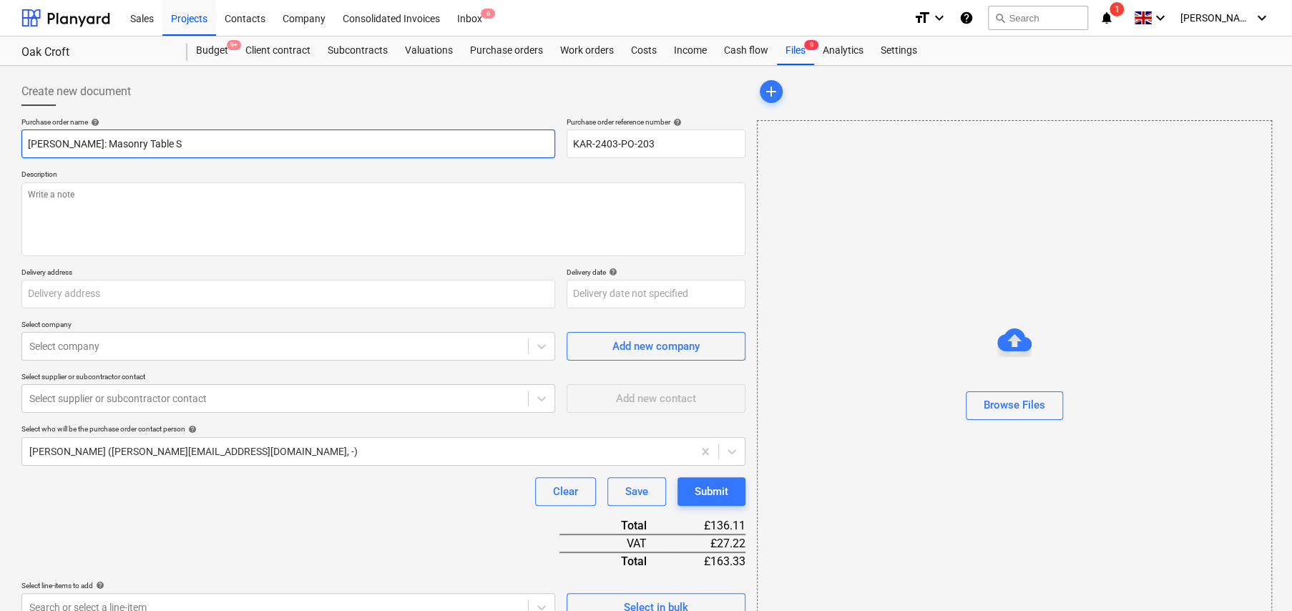
type input "[PERSON_NAME]: Masonry Table Sa"
type textarea "x"
type input "[PERSON_NAME]: Masonry Table Saw"
type textarea "x"
type input "[PERSON_NAME]: Masonry Table Saw"
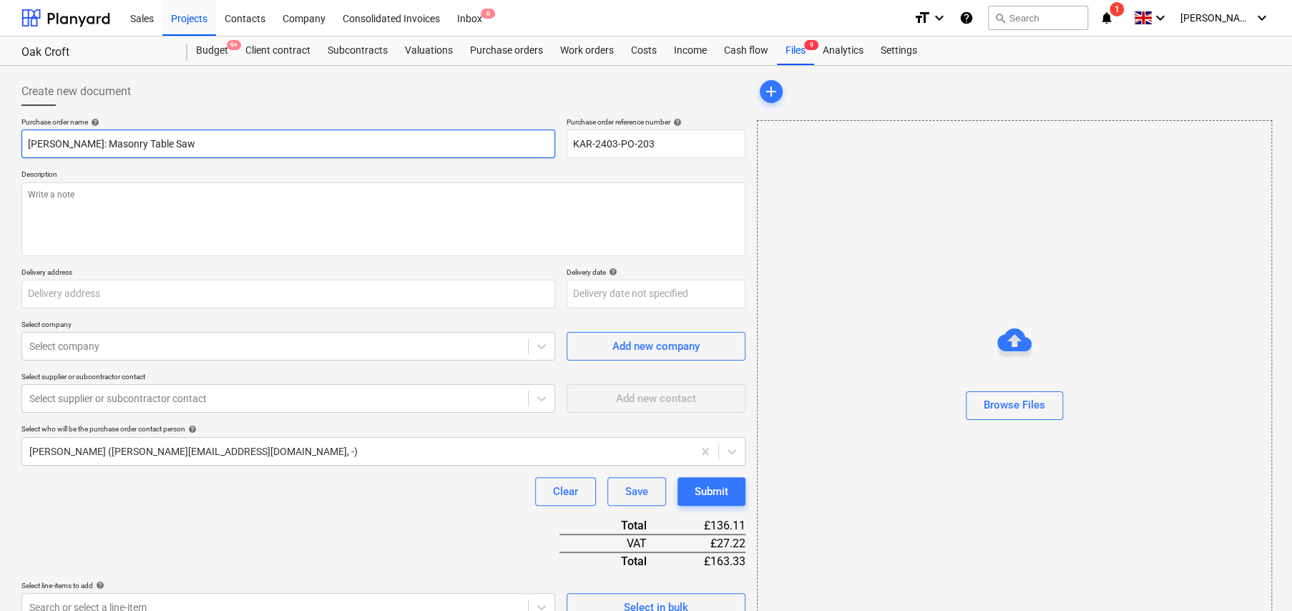
type textarea "x"
type input "[PERSON_NAME]: Masonry Table Saw h"
type textarea "x"
type input "[PERSON_NAME]: Masonry Table Saw hi"
type textarea "x"
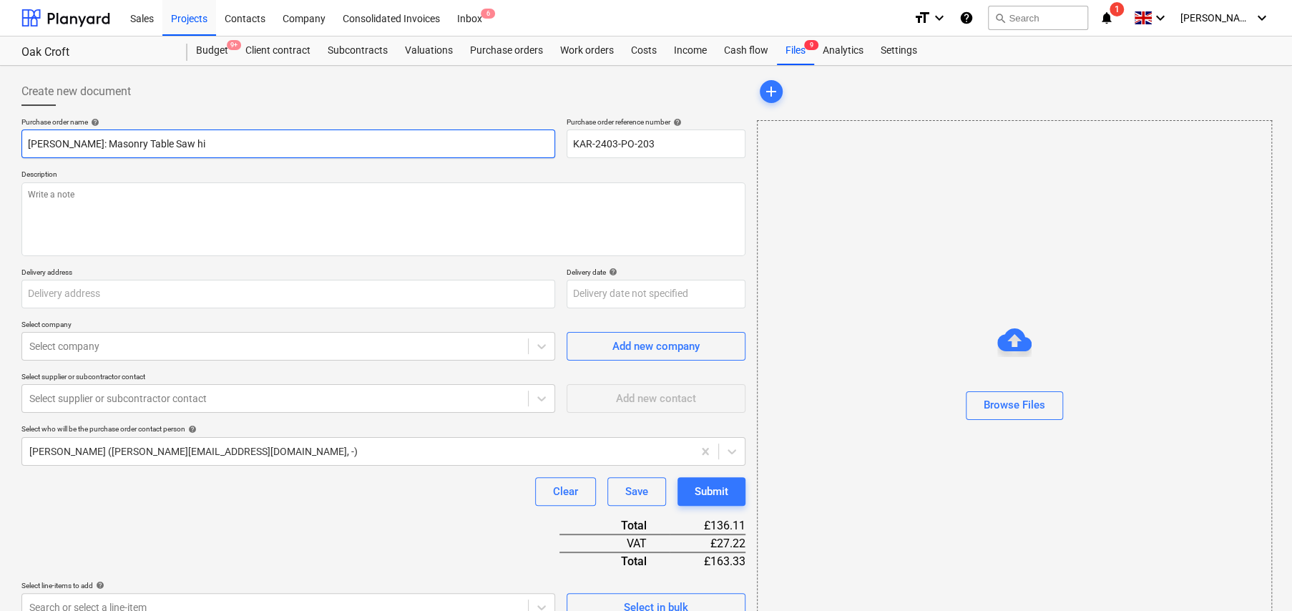
type input "[PERSON_NAME]: Masonry Table Saw hir"
type textarea "x"
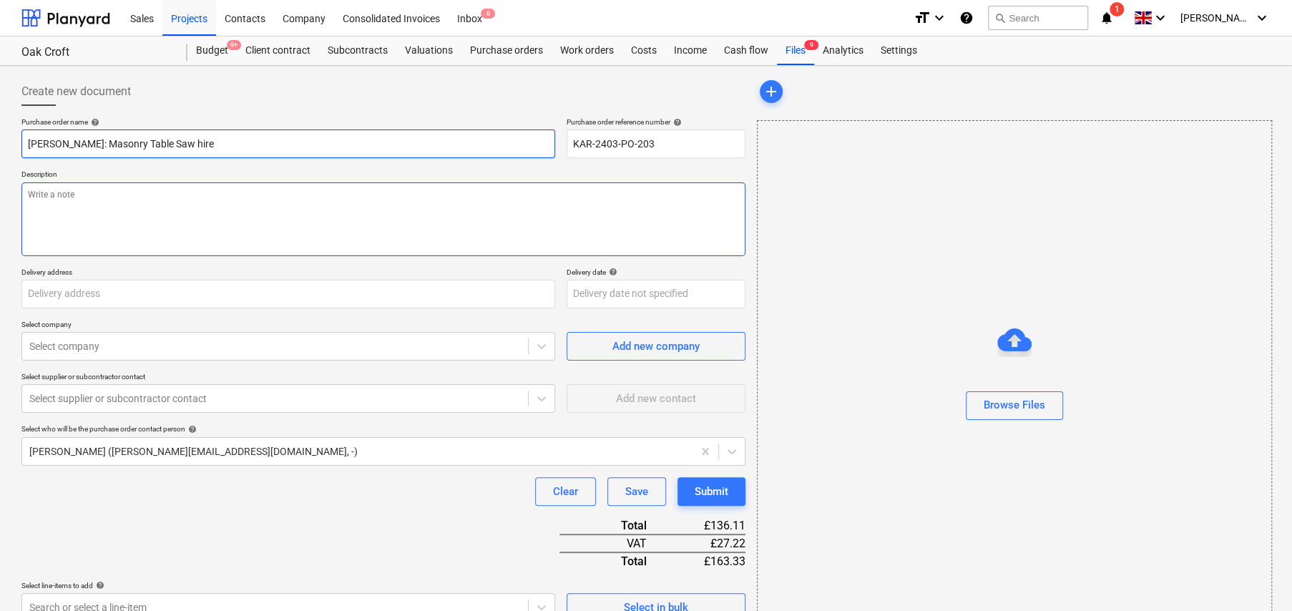
type input "[PERSON_NAME]: Masonry Table Saw hire"
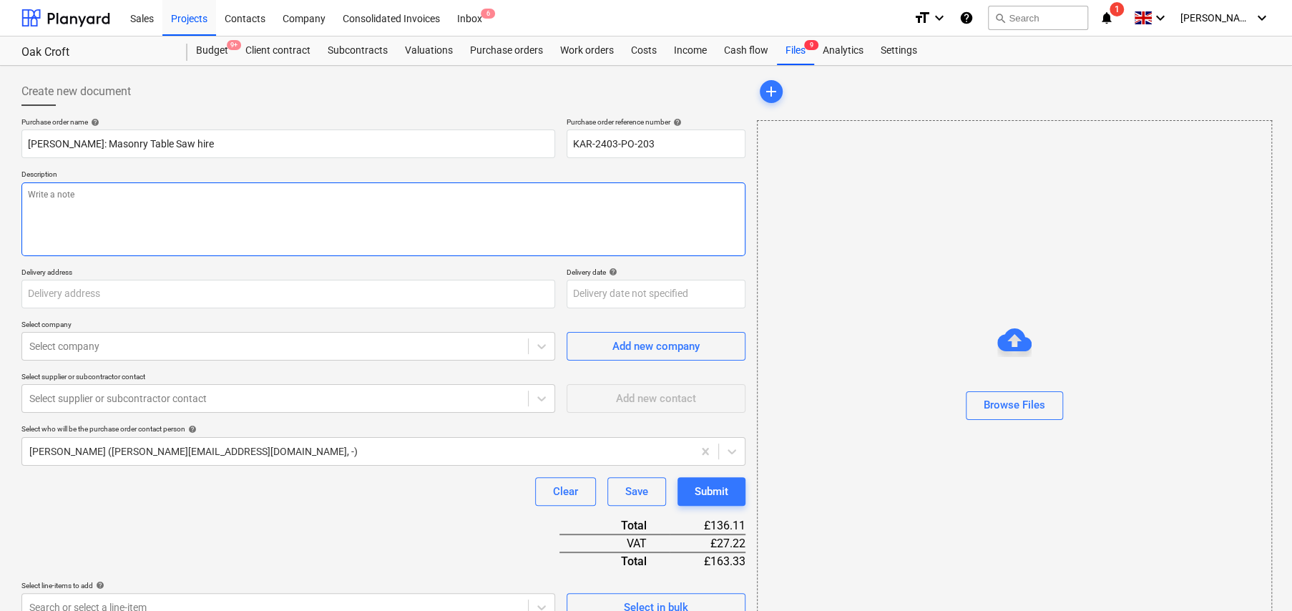
click at [134, 200] on textarea at bounding box center [383, 219] width 724 height 74
type textarea "x"
type textarea "Fo"
type textarea "x"
type textarea "For"
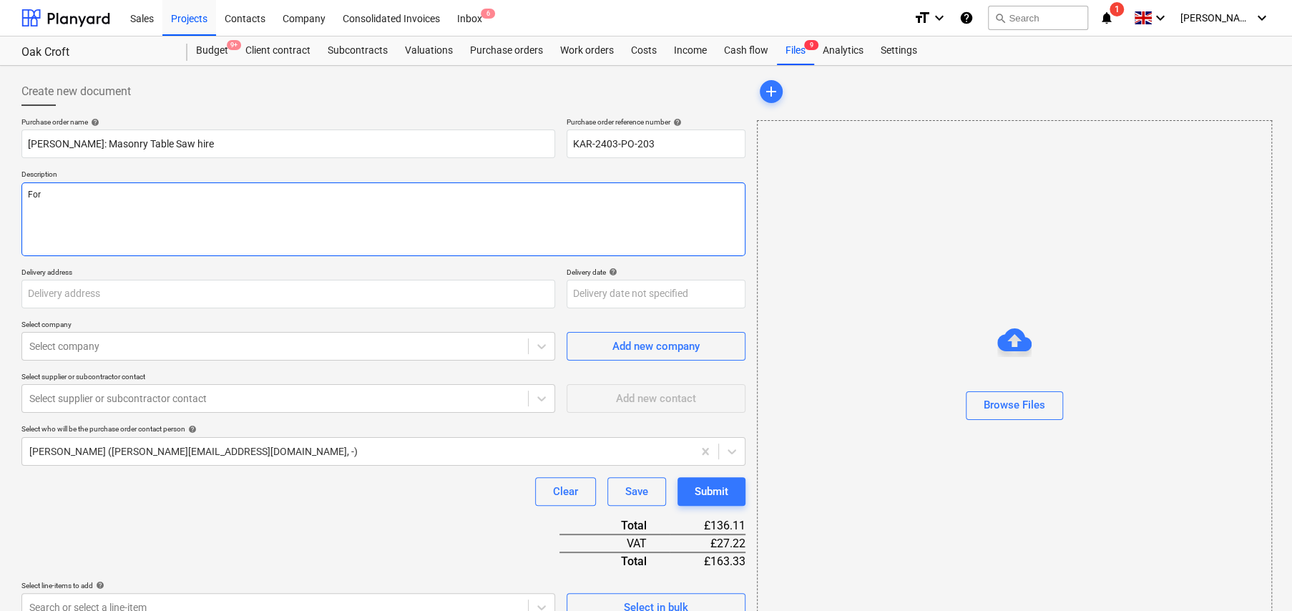
type textarea "x"
type textarea "For"
type textarea "x"
type textarea "For d"
type textarea "x"
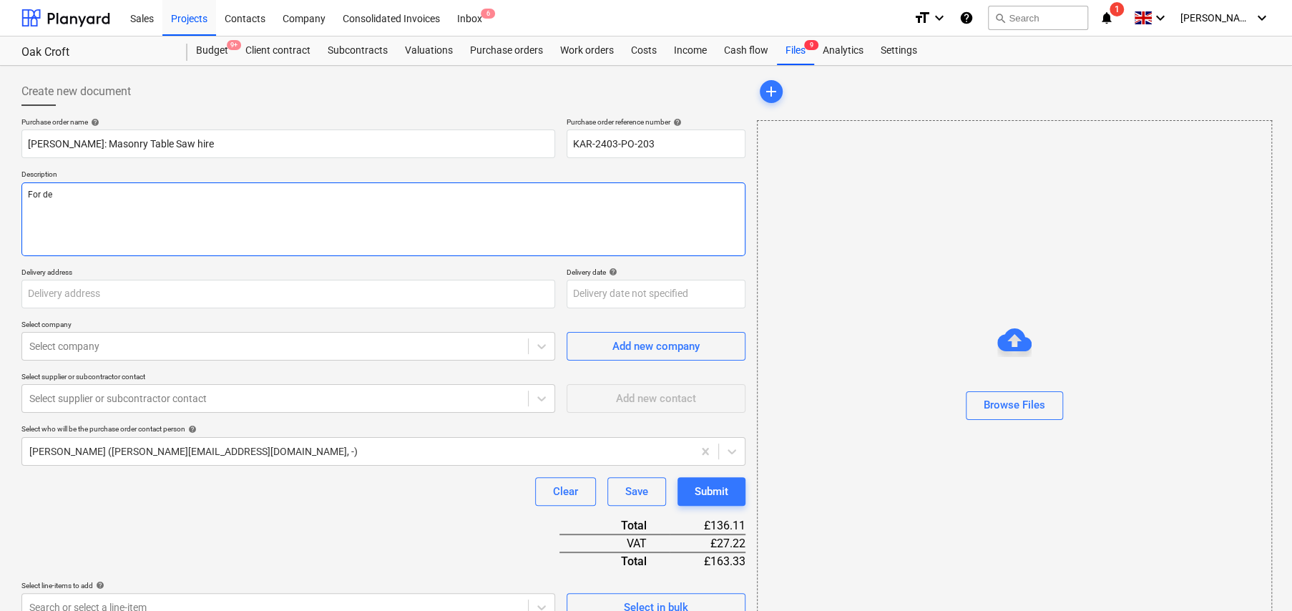
type textarea "For del"
type textarea "x"
type textarea "For deli"
type textarea "x"
type textarea "For deliv"
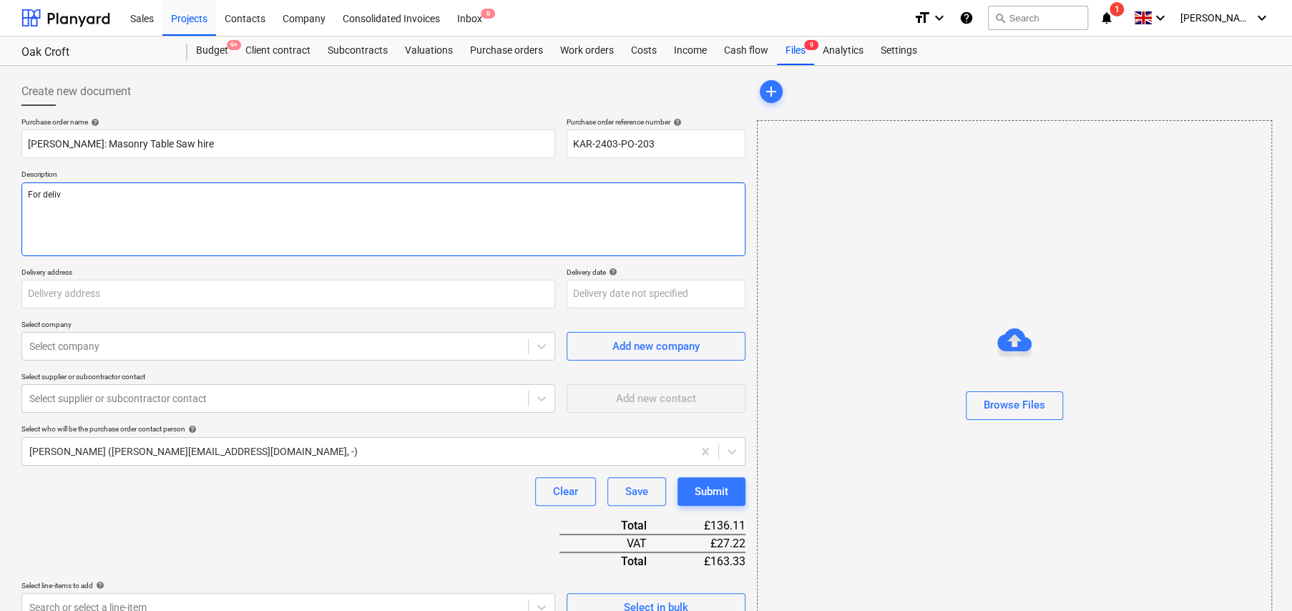
type textarea "x"
type textarea "For delive"
type textarea "x"
type textarea "For deliver"
type textarea "x"
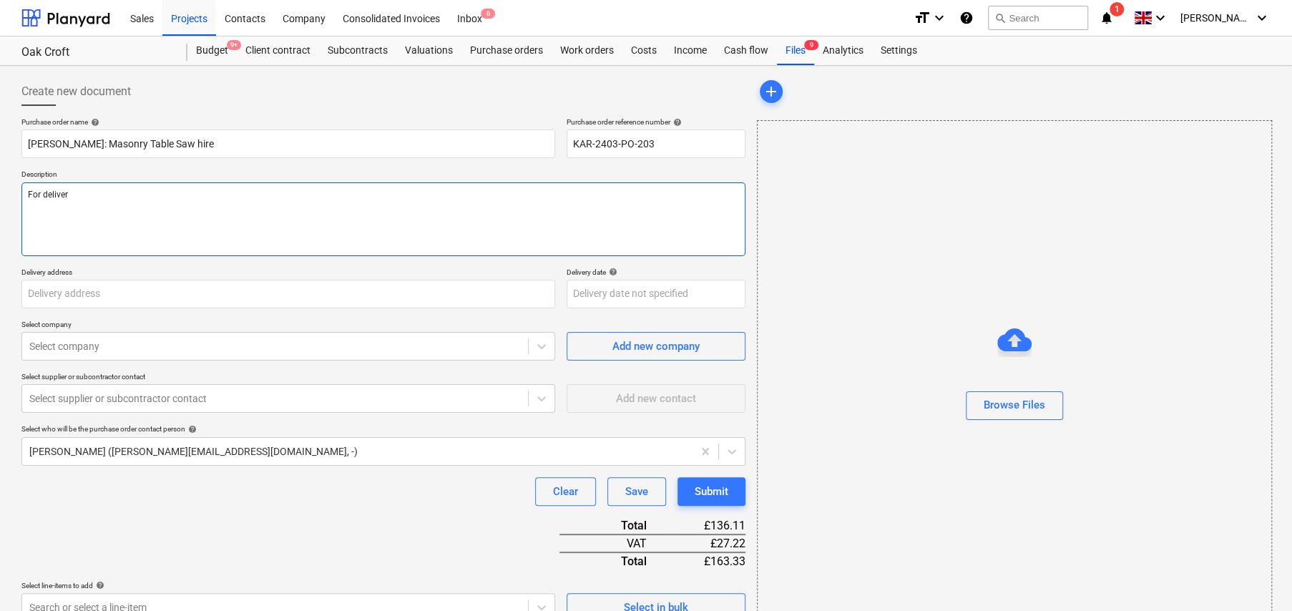
type textarea "For delivery"
type textarea "x"
type textarea "For delivery"
type textarea "x"
type textarea "For delivery t"
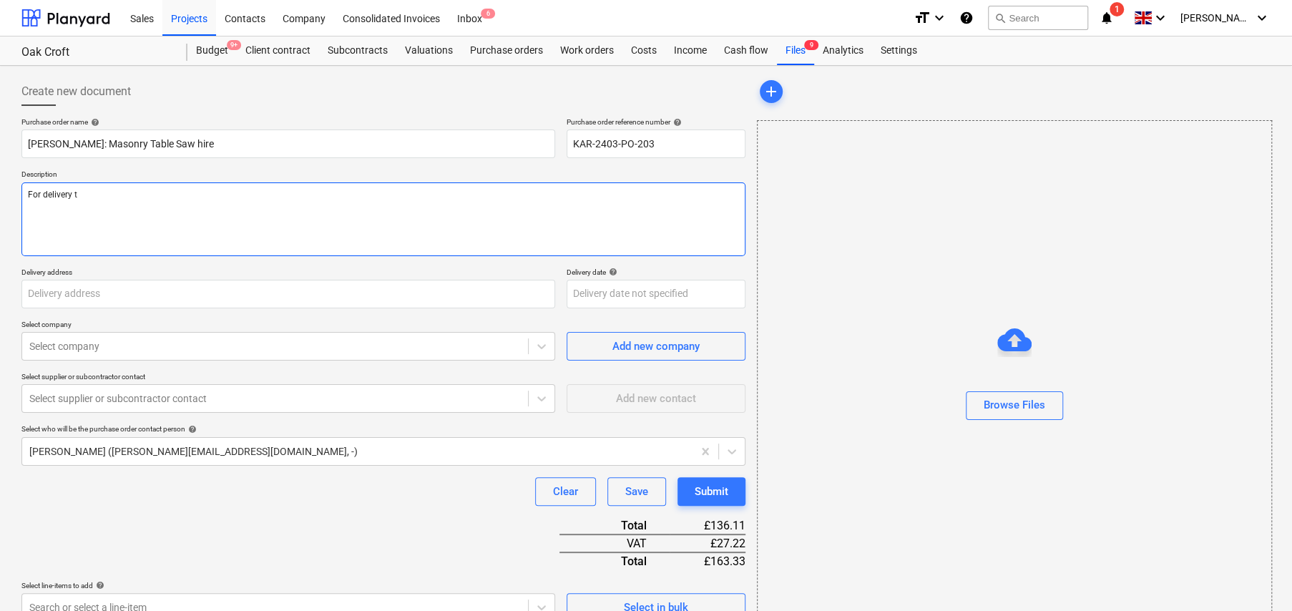
type textarea "x"
type textarea "For delivery to"
type textarea "x"
type textarea "For delivery to"
type textarea "x"
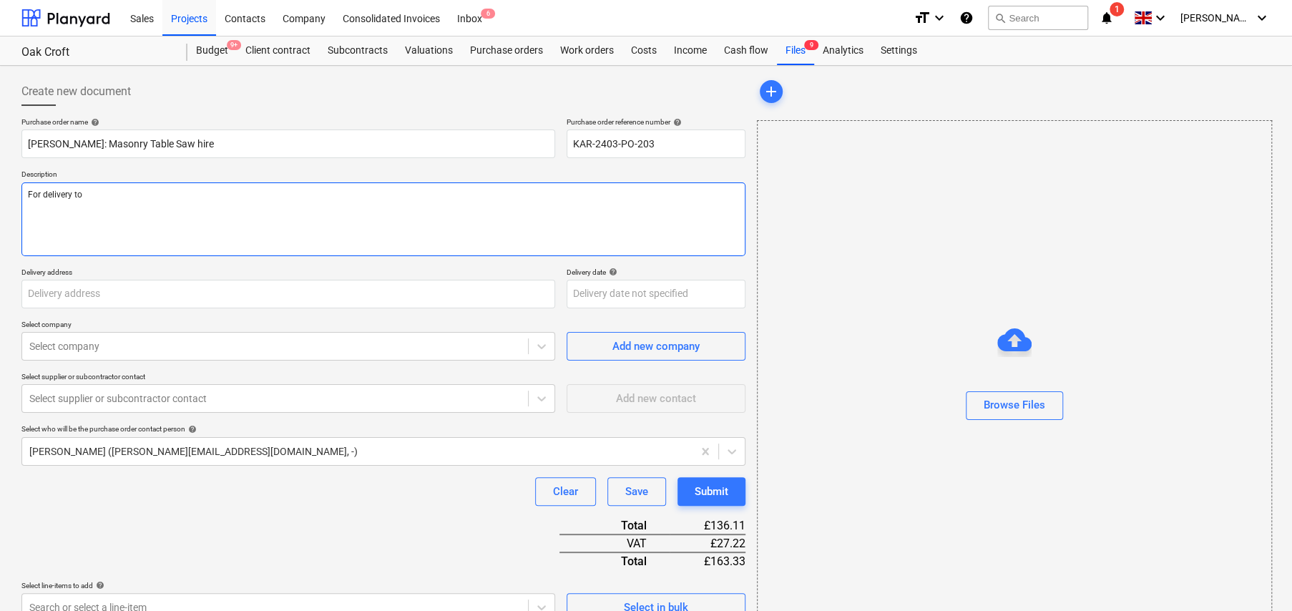
type textarea "For delivery to S"
type textarea "x"
type textarea "For delivery to Si"
type textarea "x"
type textarea "For delivery to Sit"
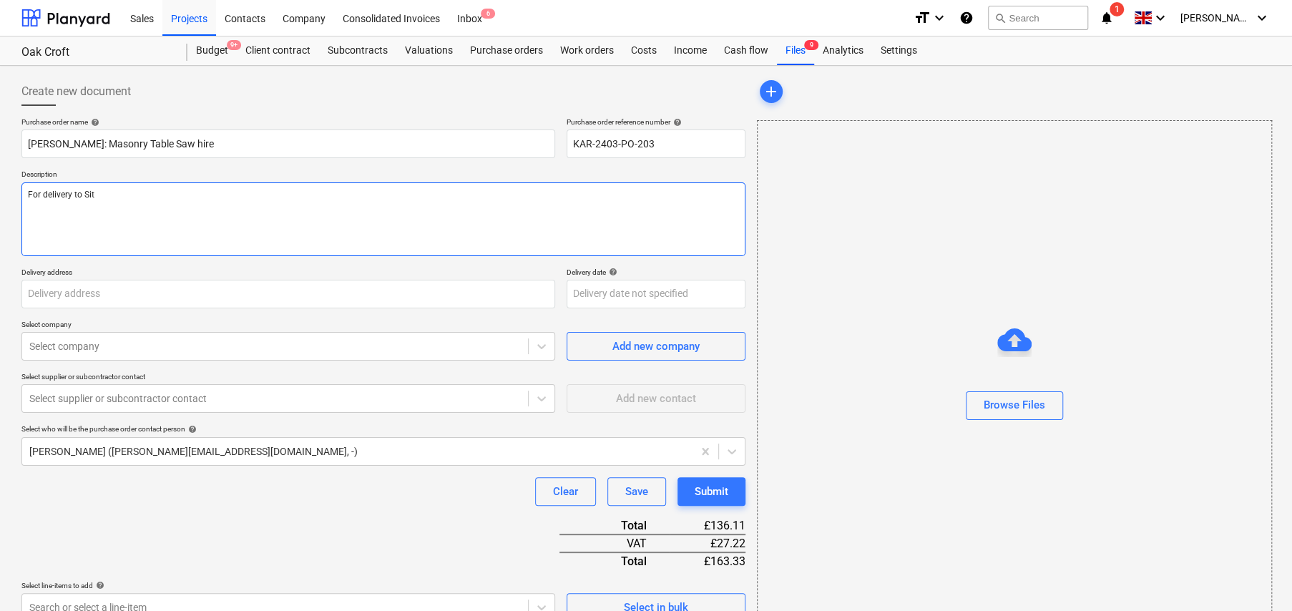
type textarea "x"
type textarea "For delivery to Site"
type textarea "x"
type textarea "For delivery to Site"
type textarea "x"
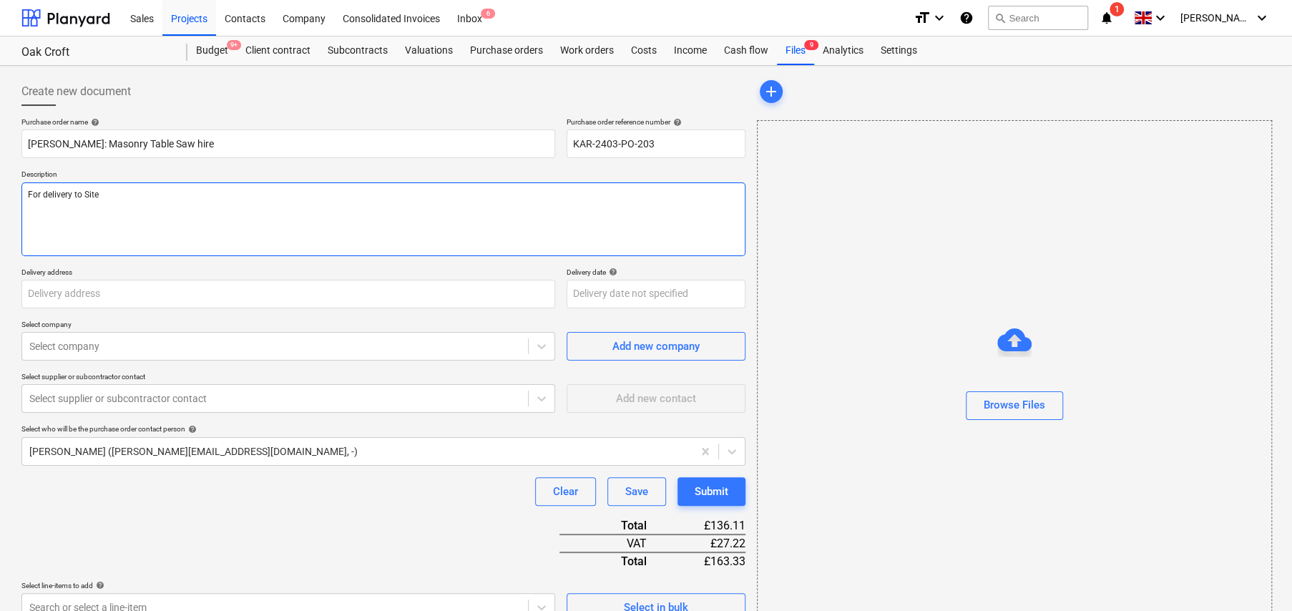
type textarea "For delivery to Site 1"
type textarea "x"
type textarea "For delivery to Site 15"
type textarea "x"
type textarea "For delivery to Site 15t"
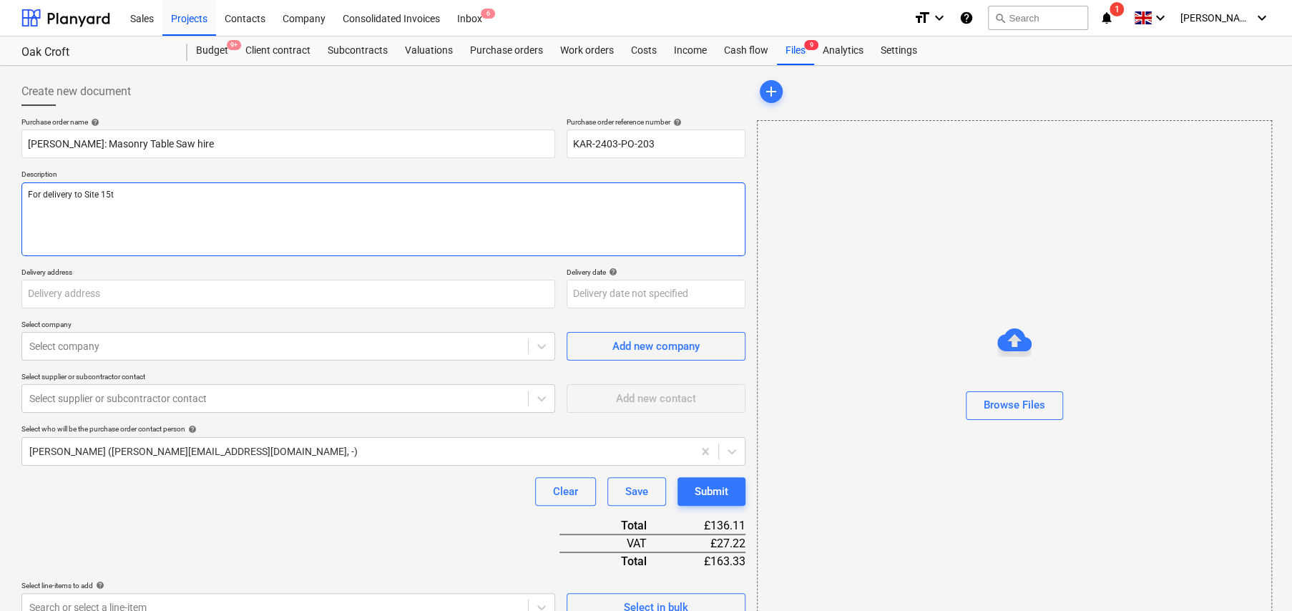
type textarea "x"
type textarea "For delivery to Site 15th"
type textarea "x"
type textarea "For delivery to Site 15th"
type textarea "x"
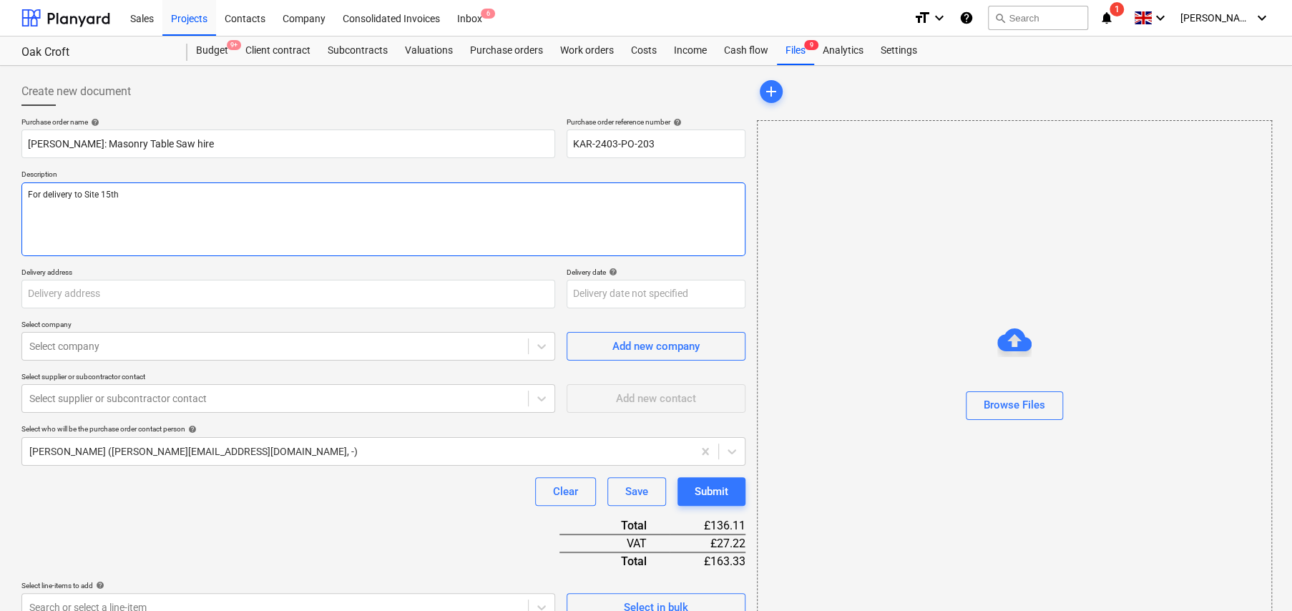
type textarea "For delivery to Site 15th S"
type textarea "x"
type textarea "For delivery to Site 15th Se"
type textarea "x"
type textarea "For delivery to Site [DATE]"
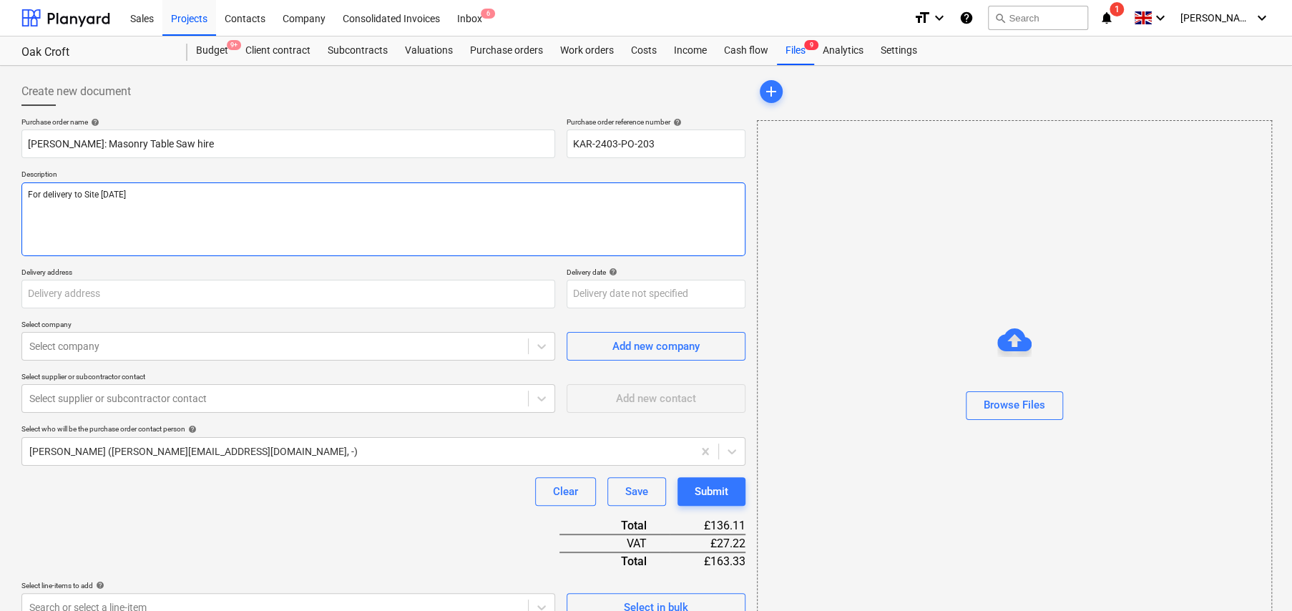
type textarea "x"
type textarea "For delivery to Site [DATE]"
type textarea "x"
type textarea "For delivery to Site 15th Septe"
type textarea "x"
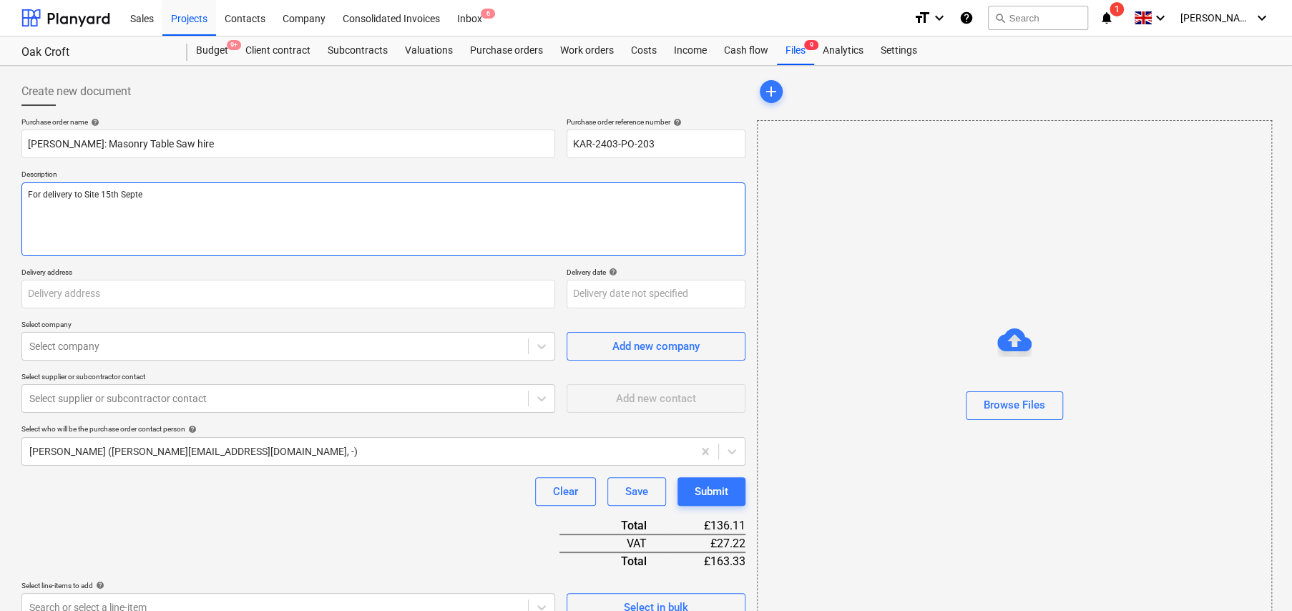
type textarea "For delivery to Site 15th Septem"
type textarea "x"
type textarea "For delivery to Site 15th Septemb"
type textarea "x"
type textarea "For delivery to Site 15th Septembe"
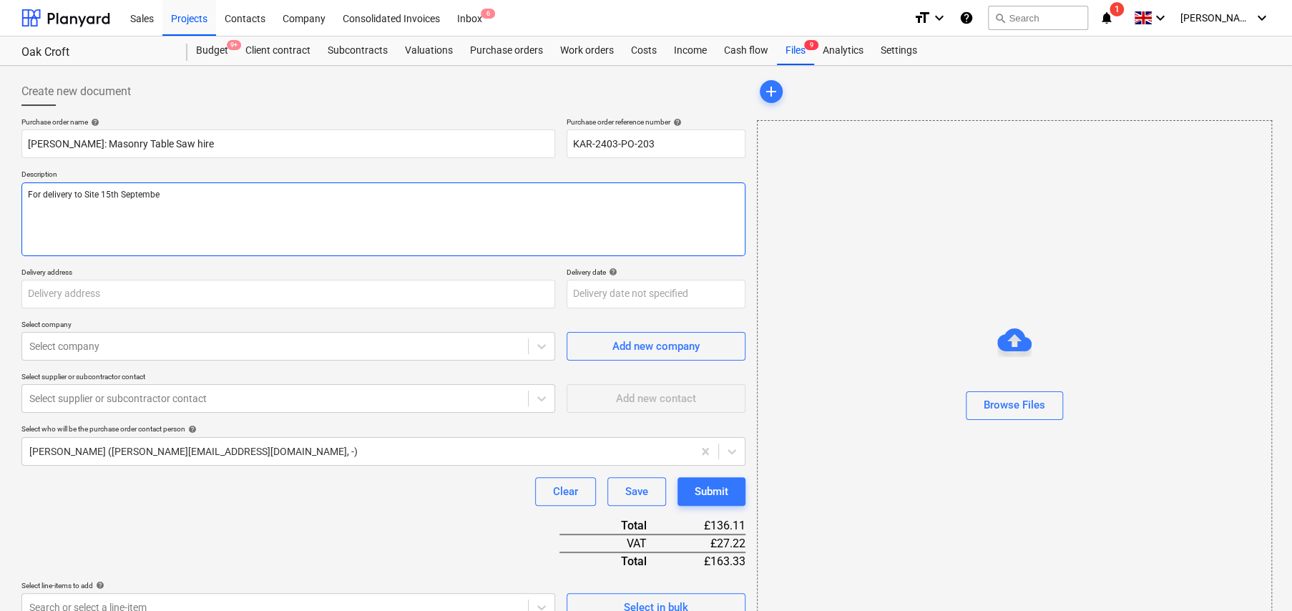
type textarea "x"
type textarea "For delivery to Site [DATE]"
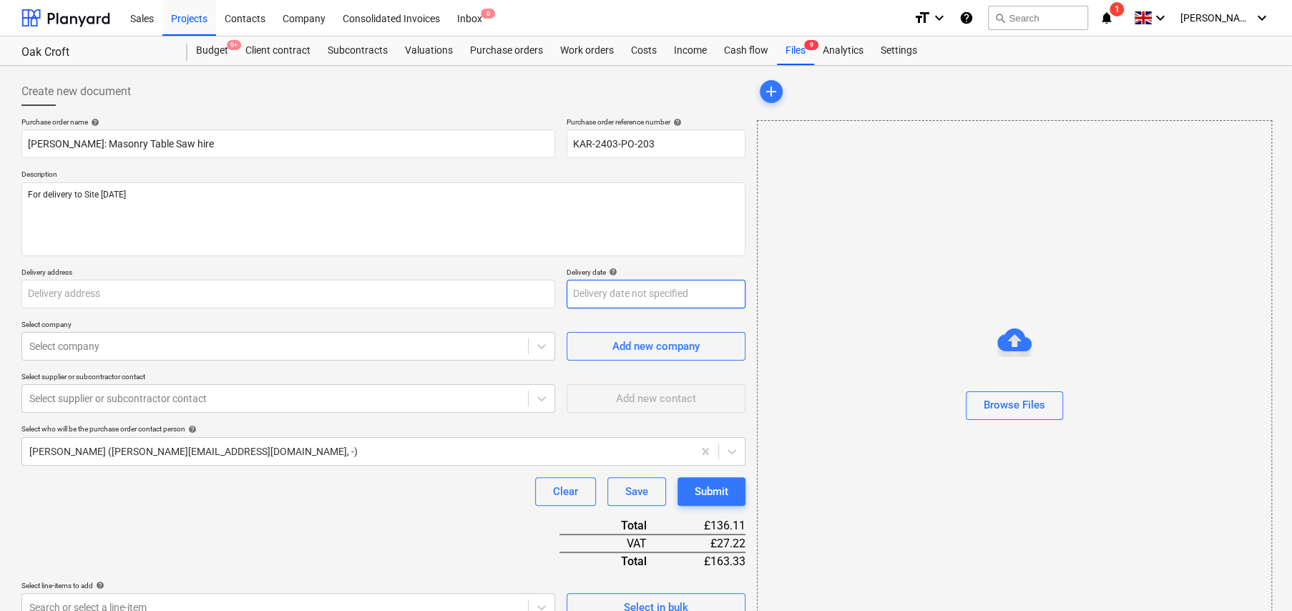
click at [645, 303] on body "Sales Projects Contacts Company Consolidated Invoices Inbox 6 format_size keybo…" at bounding box center [646, 305] width 1292 height 611
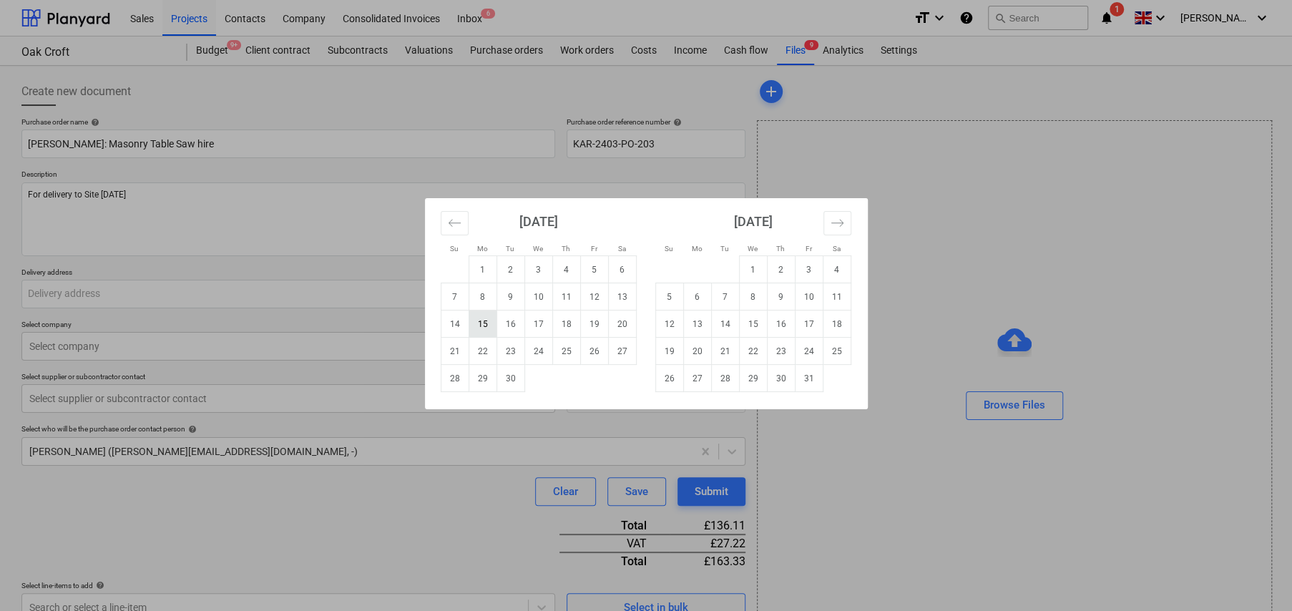
click at [486, 324] on td "15" at bounding box center [483, 324] width 28 height 27
type textarea "x"
type input "[DATE]"
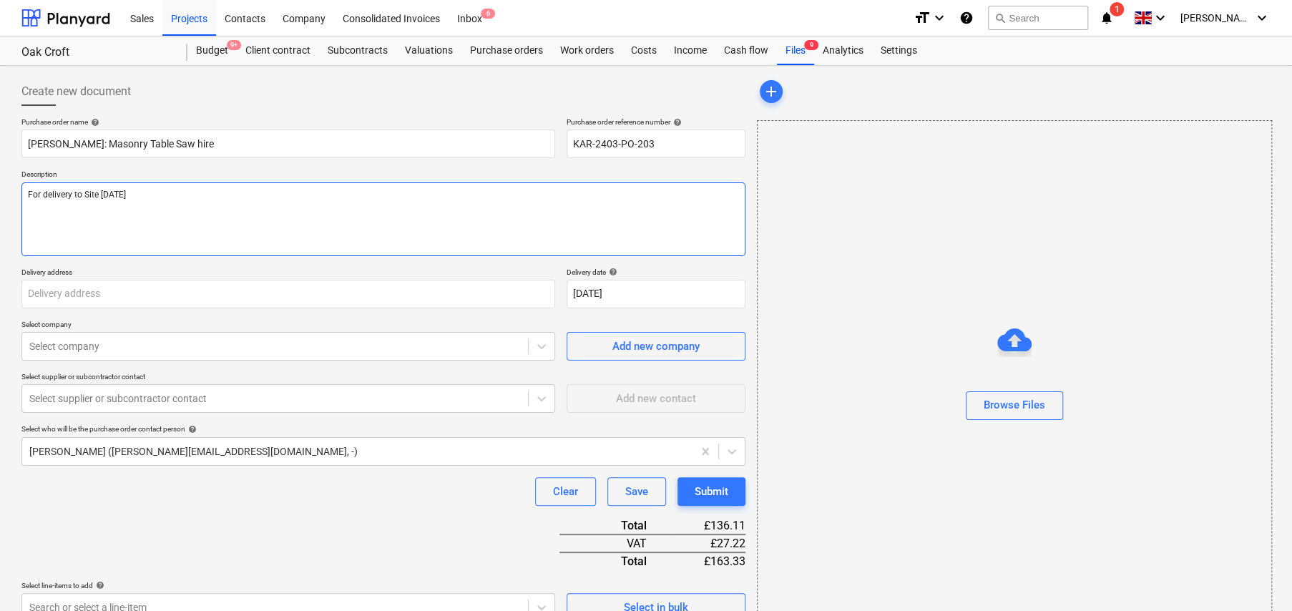
click at [206, 205] on textarea "For delivery to Site [DATE]" at bounding box center [383, 219] width 724 height 74
click at [192, 220] on textarea "For delivery to Site [DATE]" at bounding box center [383, 219] width 724 height 74
type textarea "x"
type textarea "For delivery to Site [DATE]"
type textarea "x"
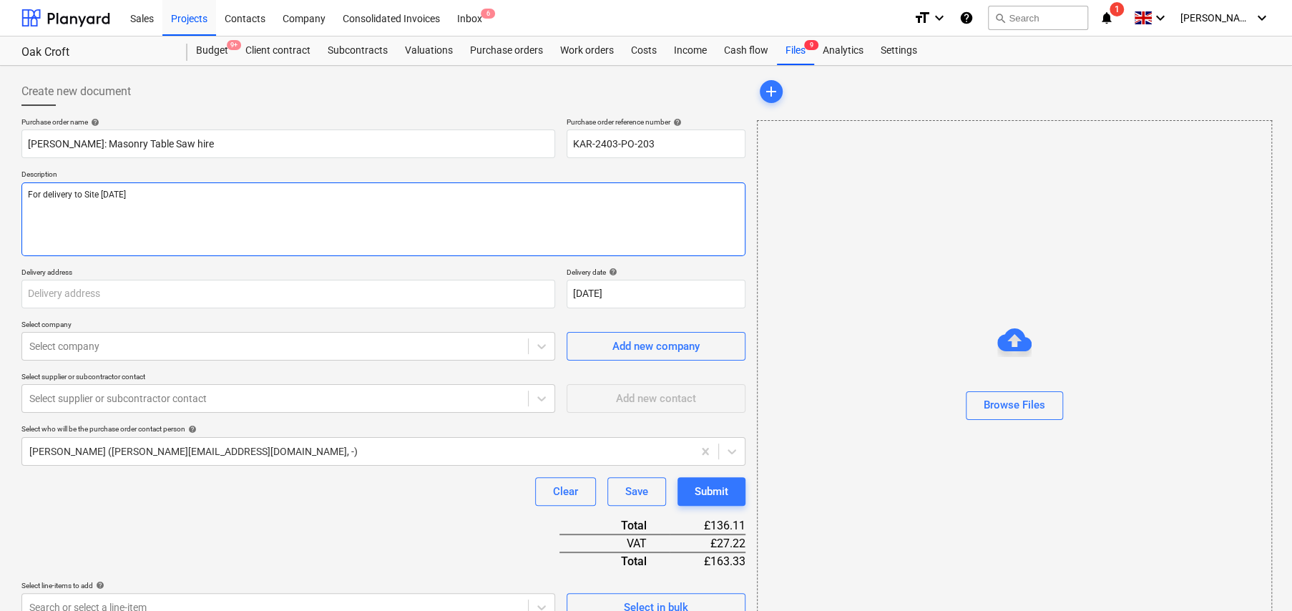
type textarea "For delivery to Site [DATE]"
type textarea "x"
type textarea "For delivery to Site [DATE] S"
type textarea "x"
type textarea "For delivery to Site [DATE] Si"
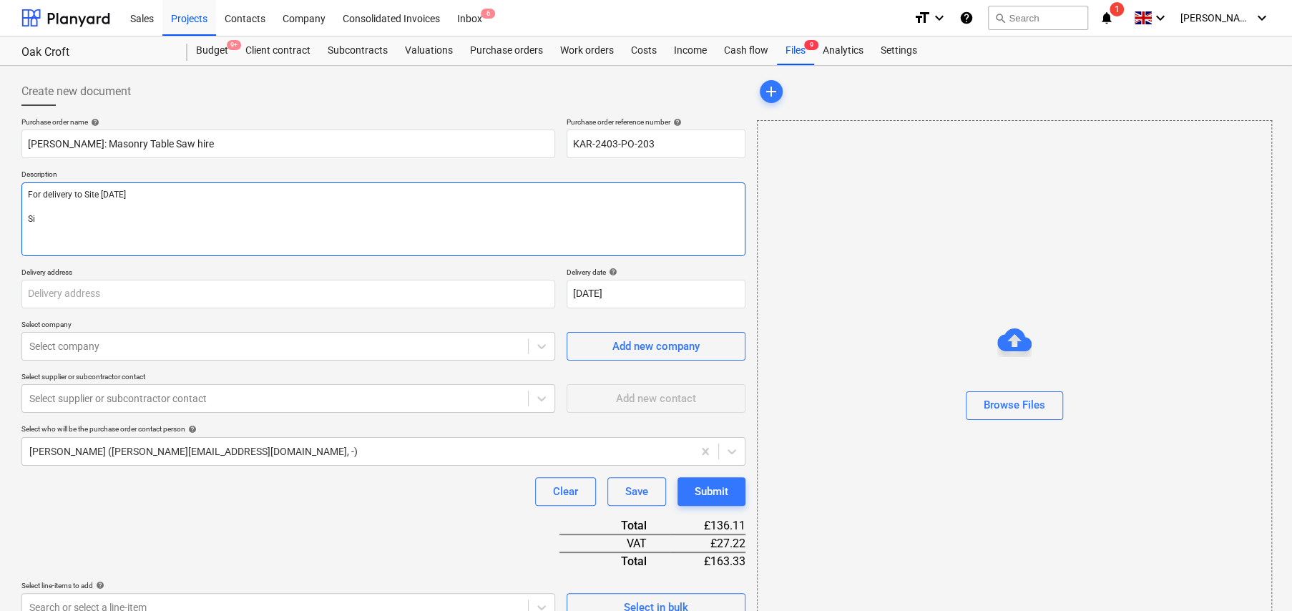
type textarea "x"
type textarea "For delivery to Site [DATE] Sit"
type textarea "x"
type textarea "For delivery to Site [DATE] Site"
type textarea "x"
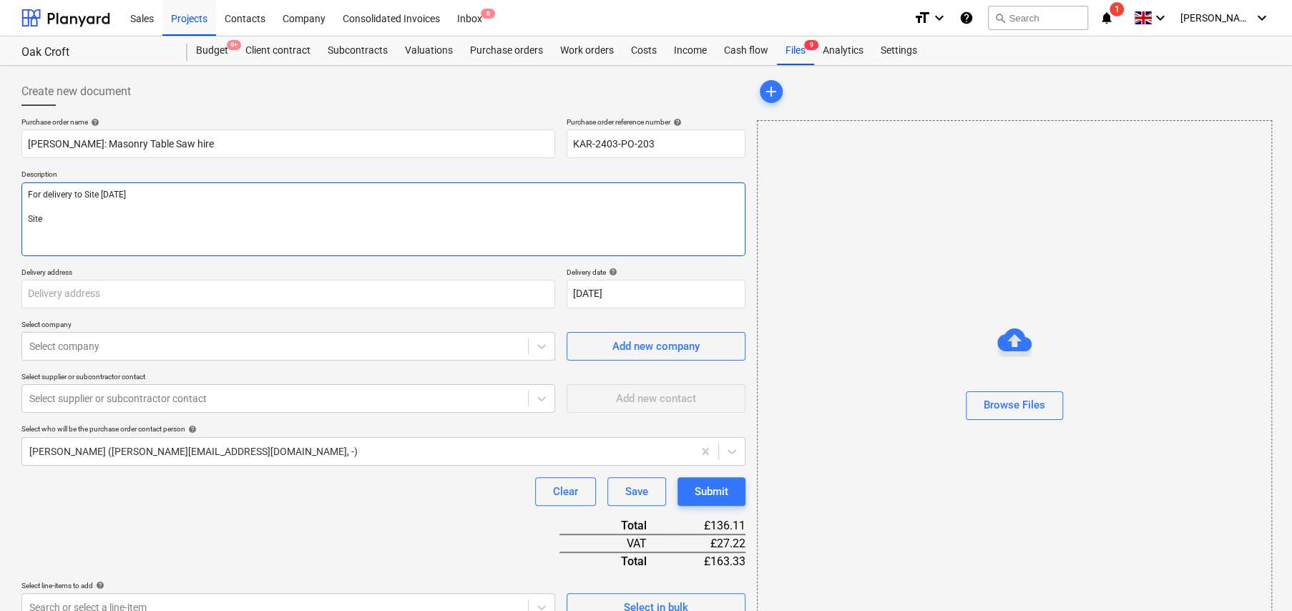
type textarea "For delivery to Site [DATE] Site"
type textarea "x"
type textarea "For delivery to Site [DATE] Site C"
type textarea "x"
type textarea "For delivery to Site [DATE] Site Co"
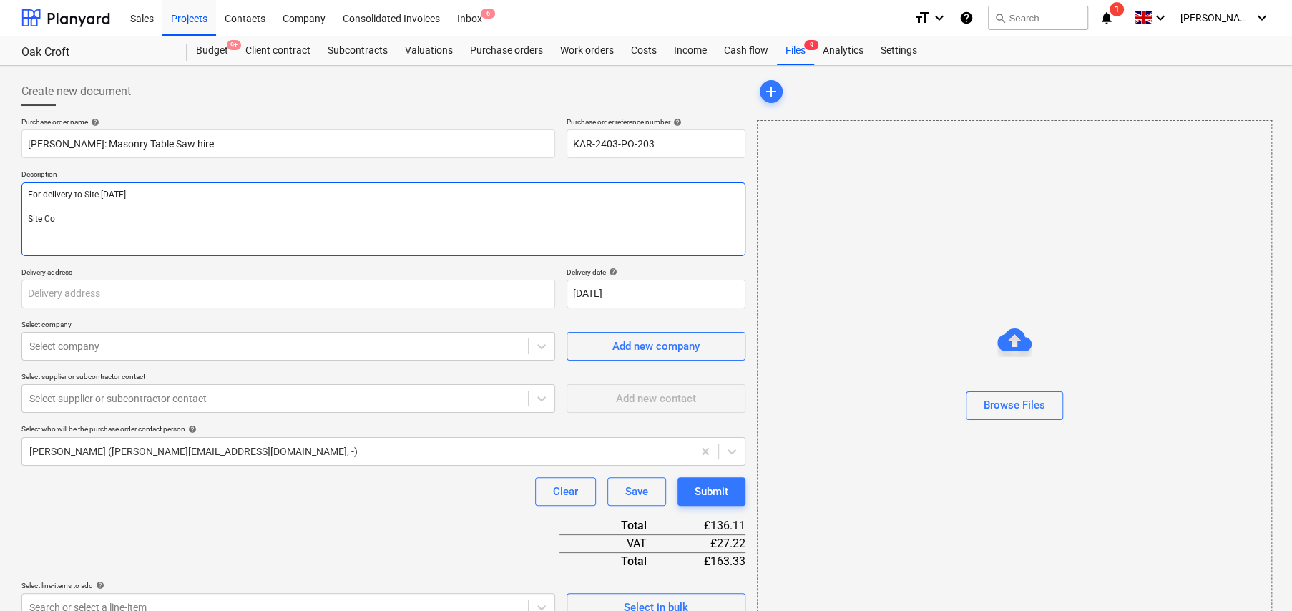
type textarea "x"
type textarea "For delivery to Site [DATE] Site Con"
type textarea "x"
type textarea "For delivery to Site [DATE] Site Cont"
type textarea "x"
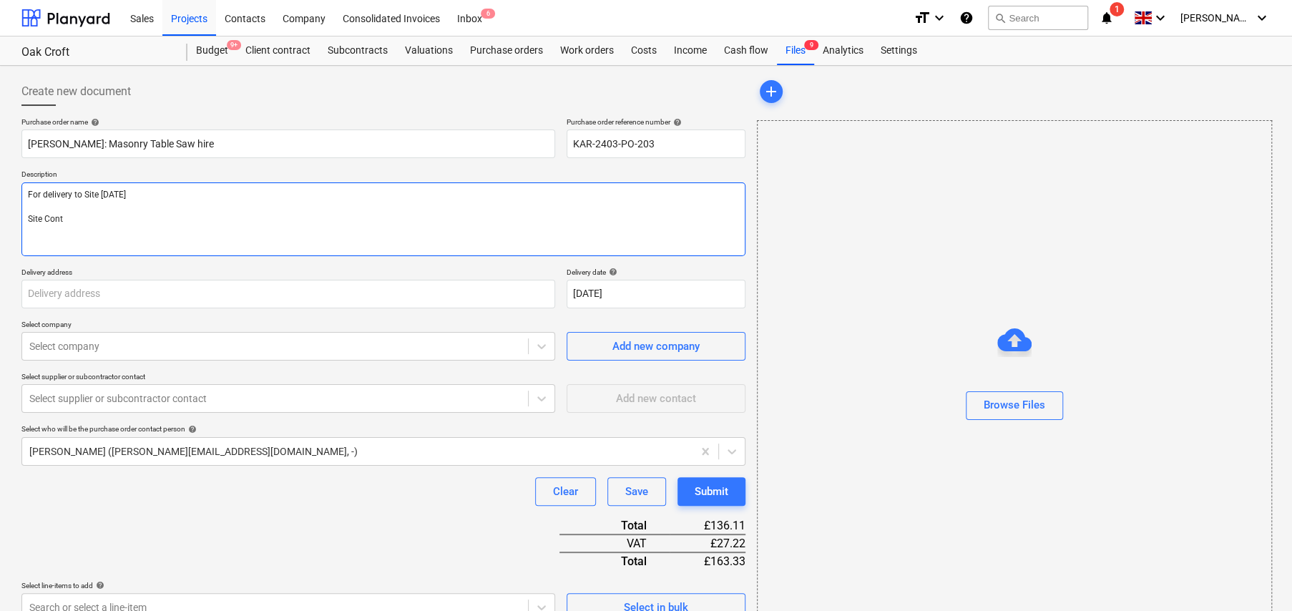
type textarea "For delivery to Site [DATE] Site Conta"
type textarea "x"
type textarea "For delivery to Site [DATE] Site Contac"
type textarea "x"
type textarea "For delivery to Site [DATE] Site Contact"
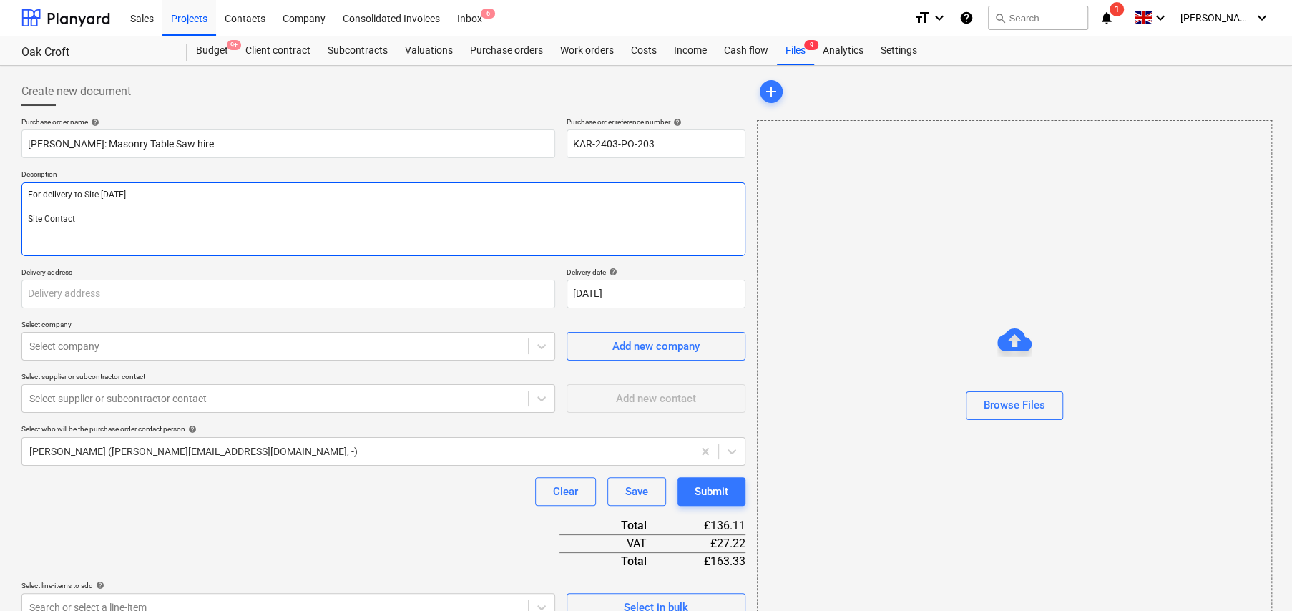
type textarea "x"
type textarea "For delivery to Site [DATE] Site Contact:"
type textarea "x"
type textarea "For delivery to Site [DATE] Site Contact:"
type textarea "x"
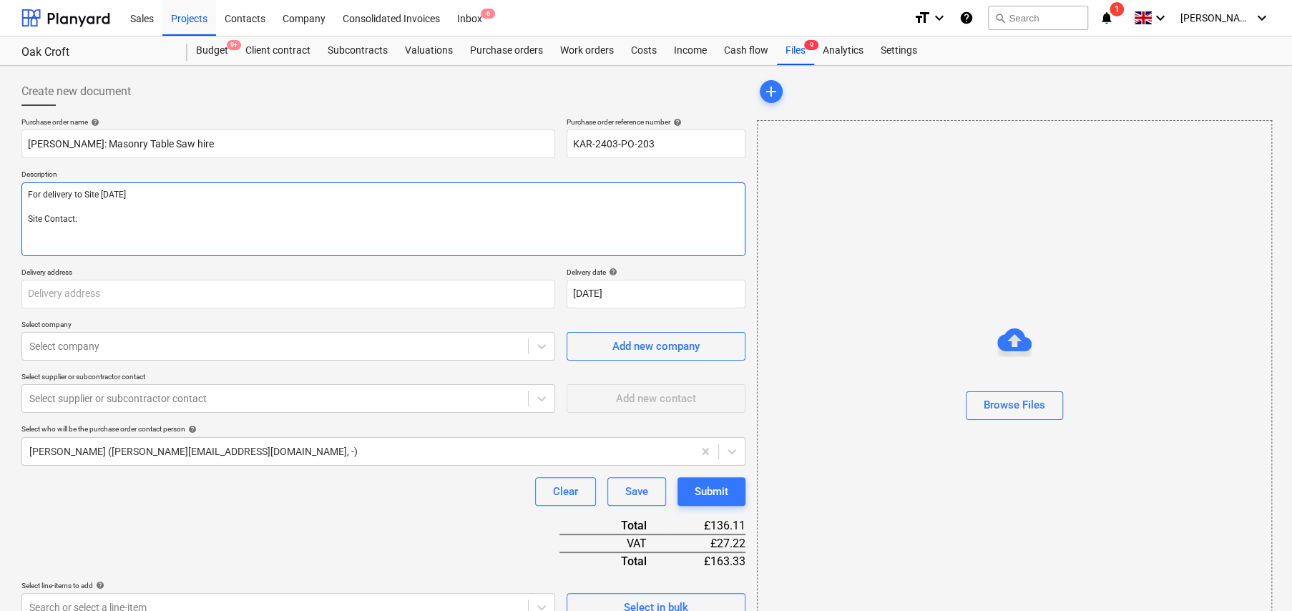
type textarea "For delivery to Site [DATE] Site Contact: K"
type textarea "x"
type textarea "For delivery to Site [DATE] Site Contact: Kr"
type textarea "x"
type textarea "For delivery to Site [DATE] Site Contact: Kri"
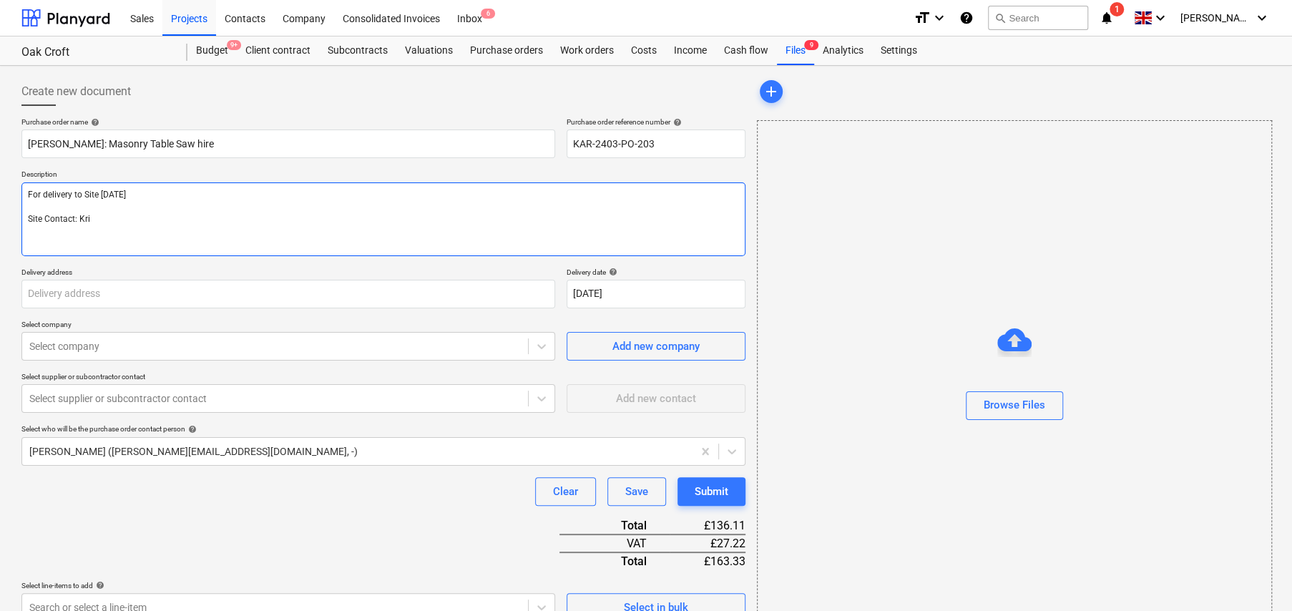
type textarea "x"
type textarea "For delivery to Site [DATE] Site Contact: [PERSON_NAME]"
type textarea "x"
type textarea "For delivery to Site [DATE] Site Contact: [PERSON_NAME]"
type textarea "x"
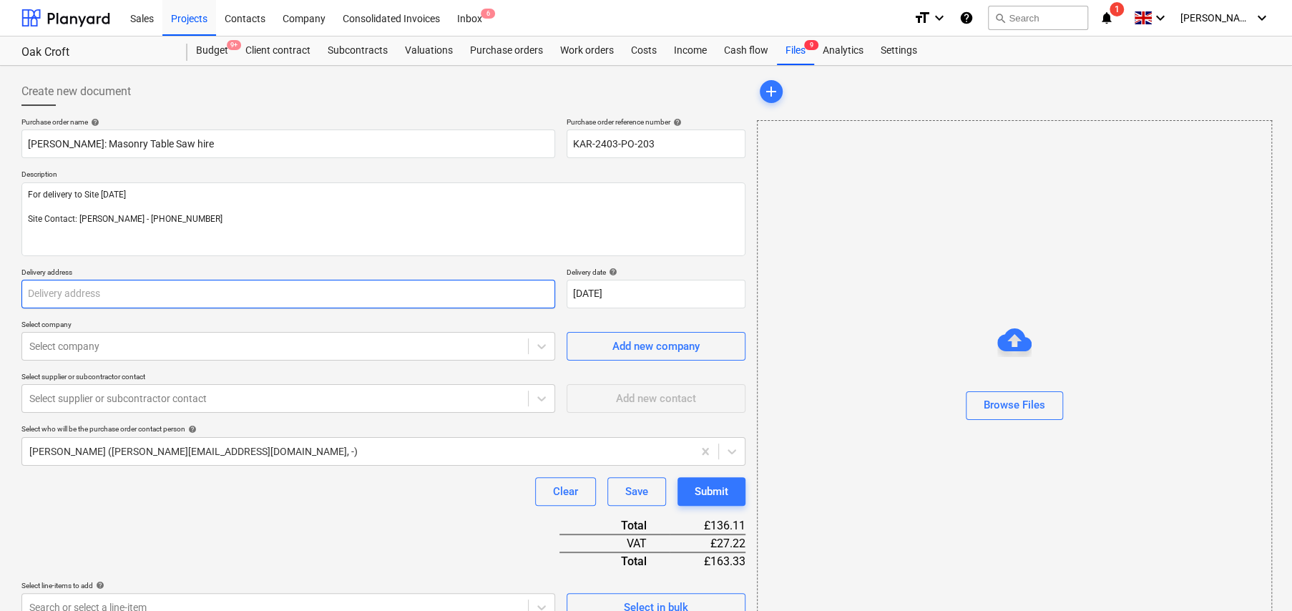
click at [122, 287] on input "text" at bounding box center [288, 294] width 534 height 29
click at [207, 291] on input "Oak Croft" at bounding box center [288, 294] width 534 height 29
click at [89, 297] on input "Oak Croft" at bounding box center [288, 294] width 534 height 29
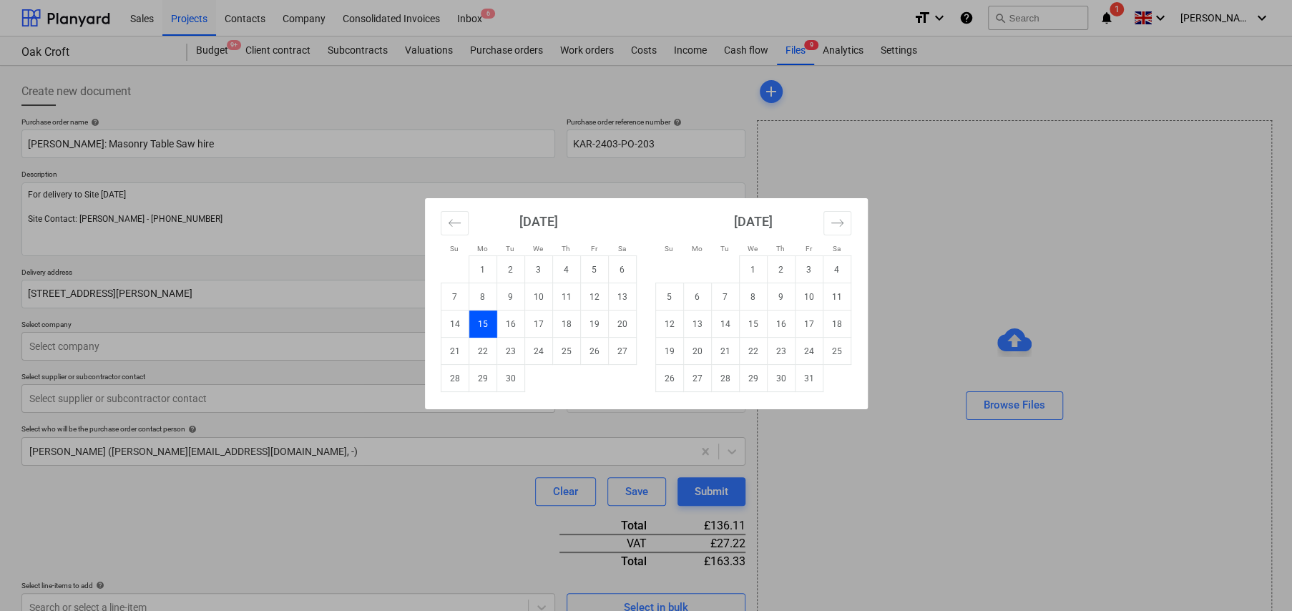
click at [479, 330] on td "15" at bounding box center [483, 324] width 28 height 27
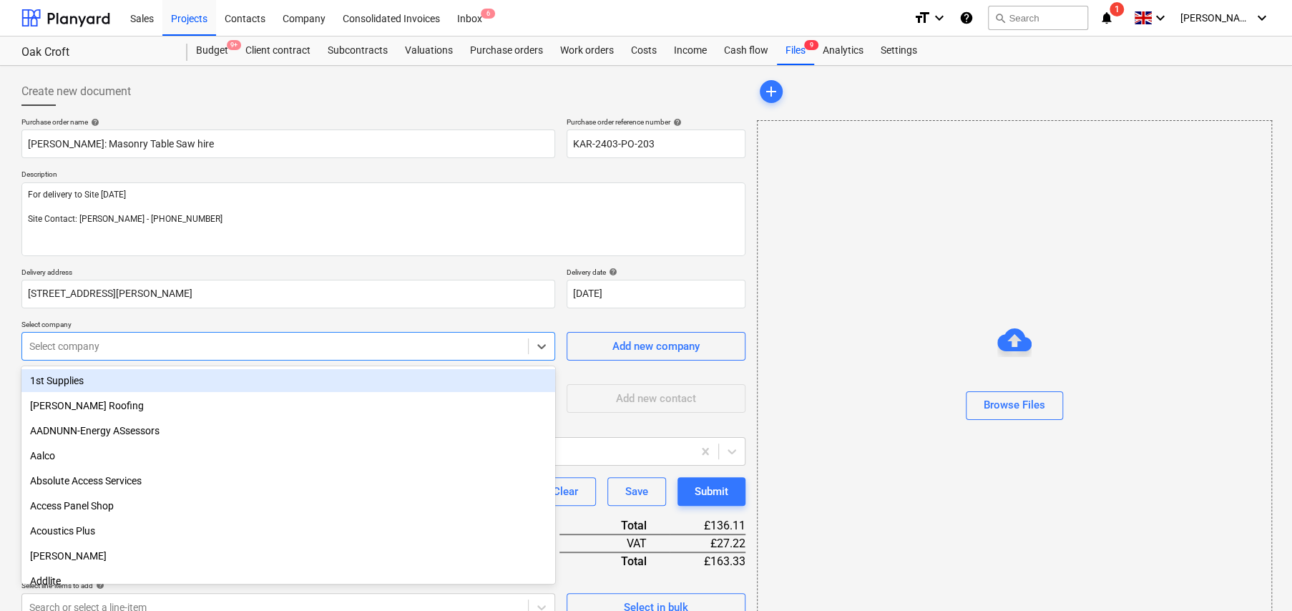
click at [410, 345] on div at bounding box center [275, 346] width 492 height 14
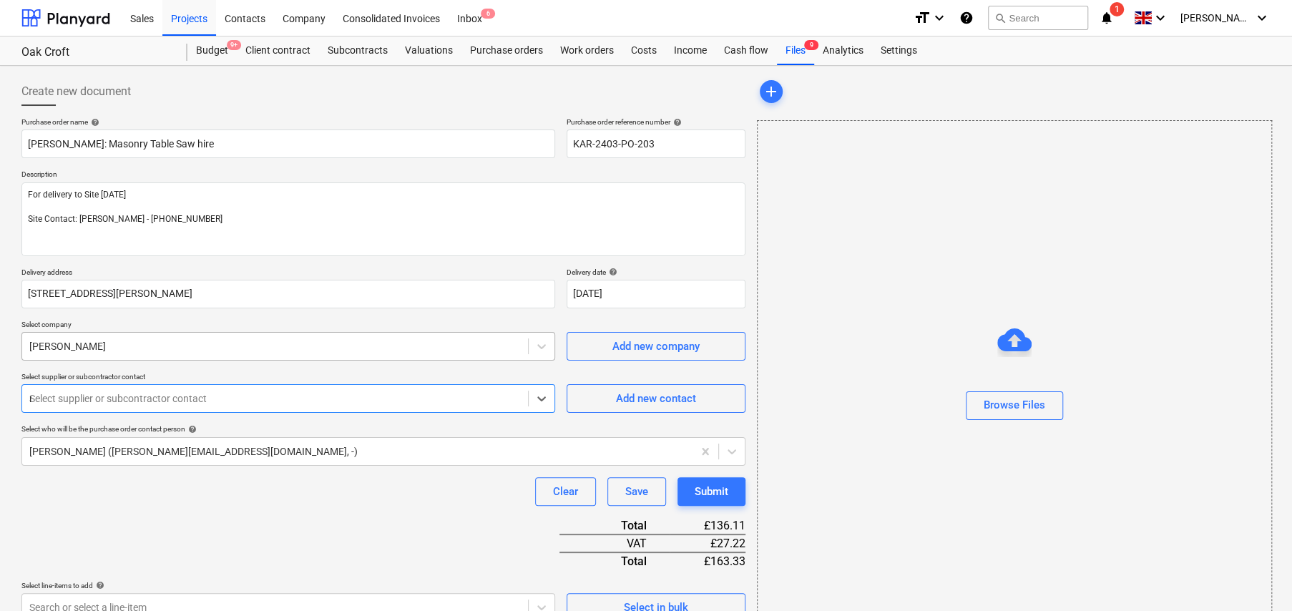
scroll to position [7, 0]
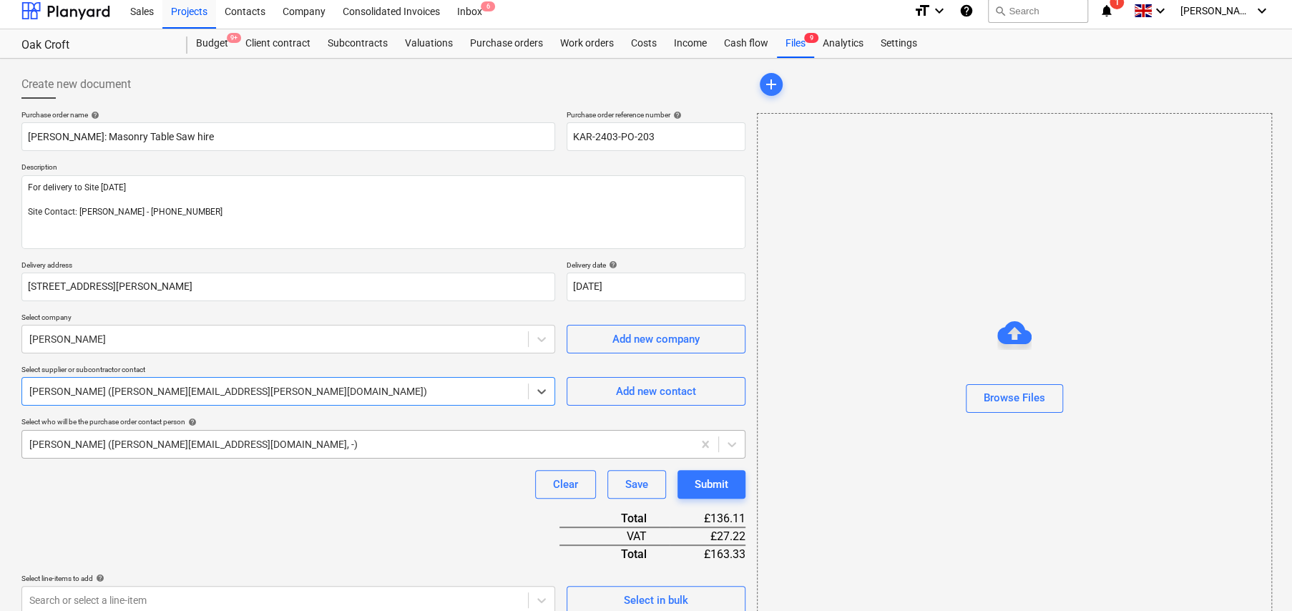
click at [276, 444] on div at bounding box center [357, 444] width 656 height 14
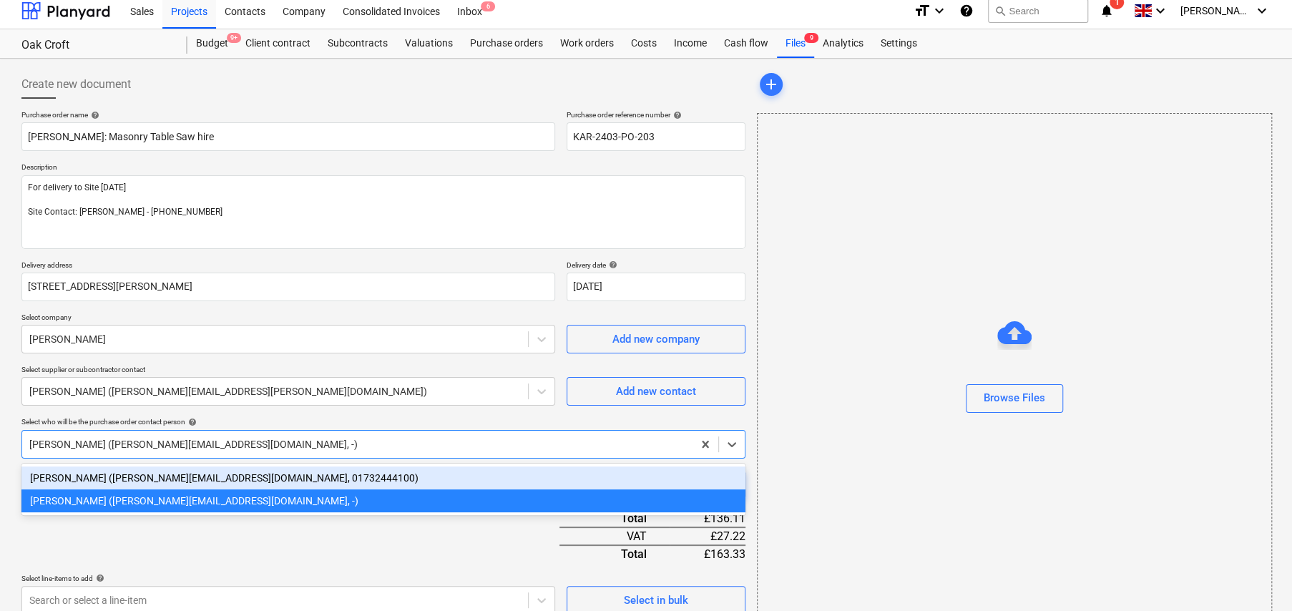
click at [190, 478] on div "[PERSON_NAME] ([PERSON_NAME][EMAIL_ADDRESS][DOMAIN_NAME], 01732444100)" at bounding box center [383, 478] width 724 height 23
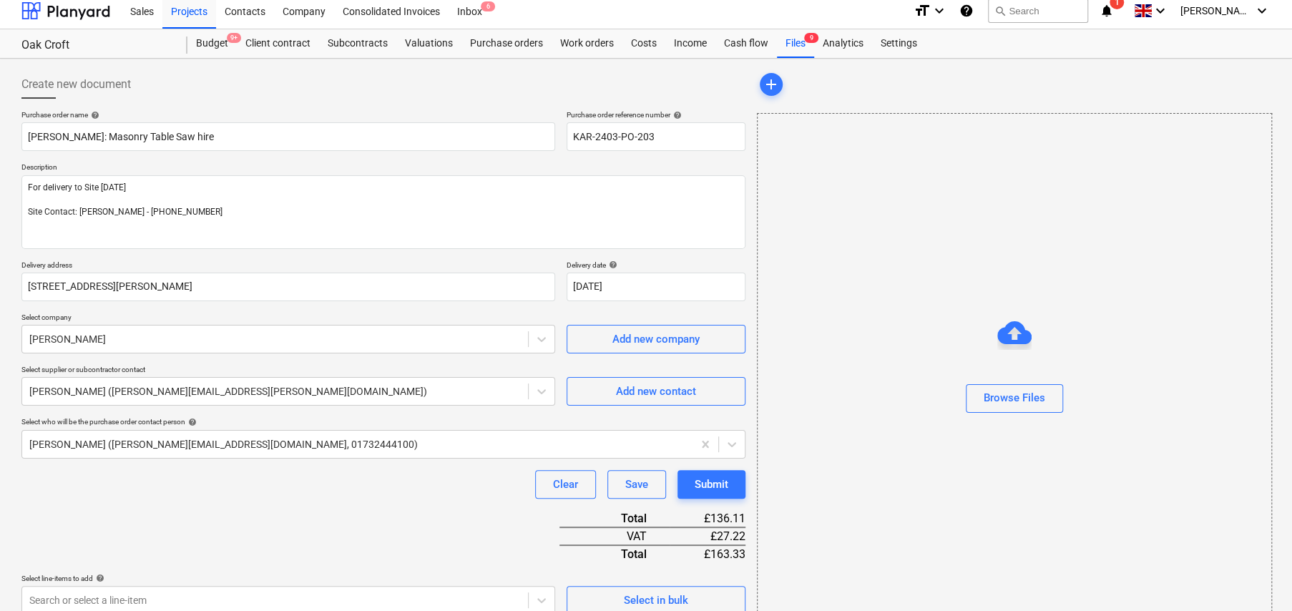
click at [272, 486] on div "Clear Save Submit" at bounding box center [383, 484] width 724 height 29
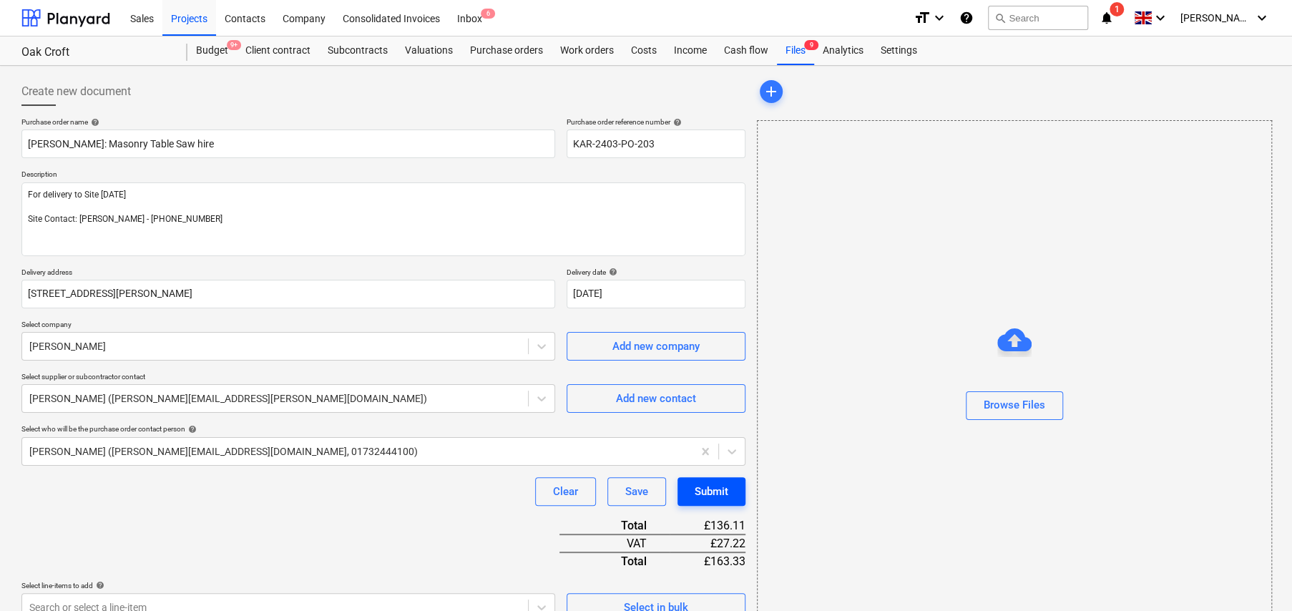
click at [708, 499] on div "Submit" at bounding box center [712, 491] width 34 height 19
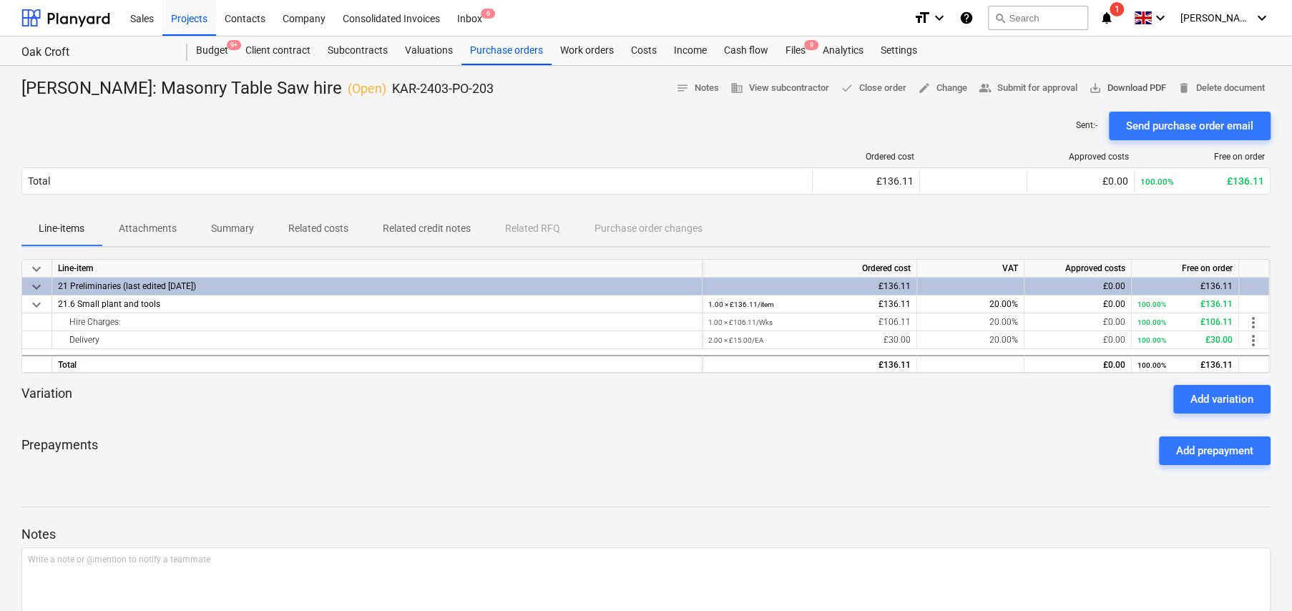
click at [1123, 92] on span "save_alt Download PDF" at bounding box center [1127, 88] width 77 height 16
click at [519, 49] on div "Purchase orders" at bounding box center [507, 50] width 90 height 29
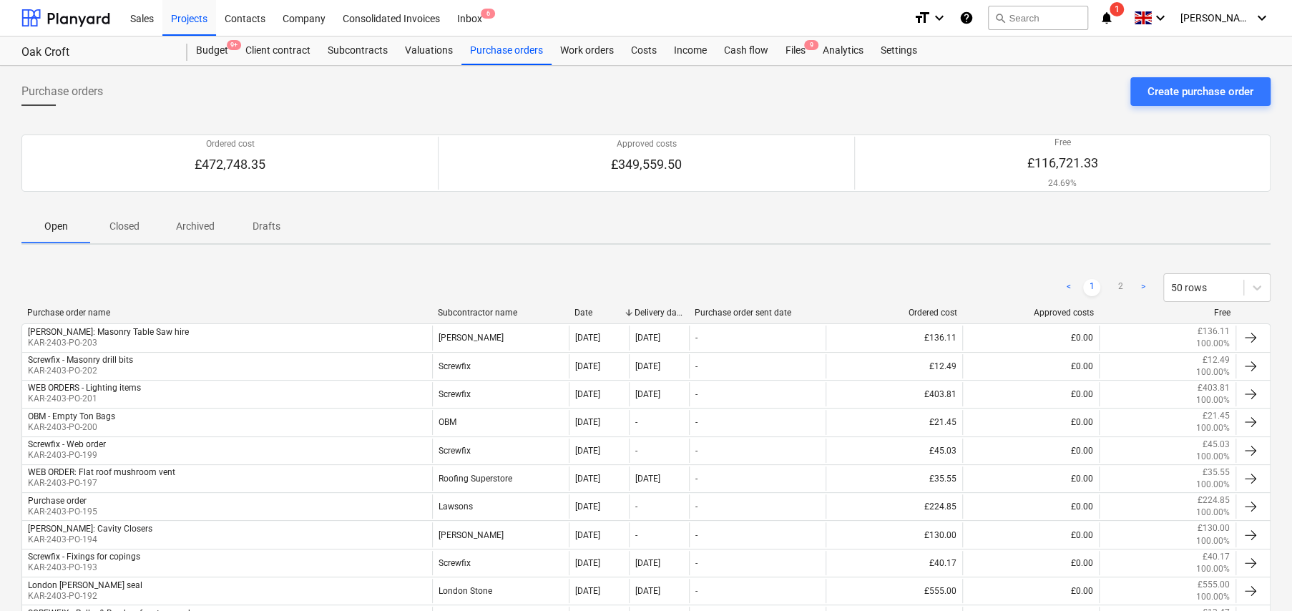
click at [487, 309] on div "Subcontractor name" at bounding box center [500, 313] width 125 height 10
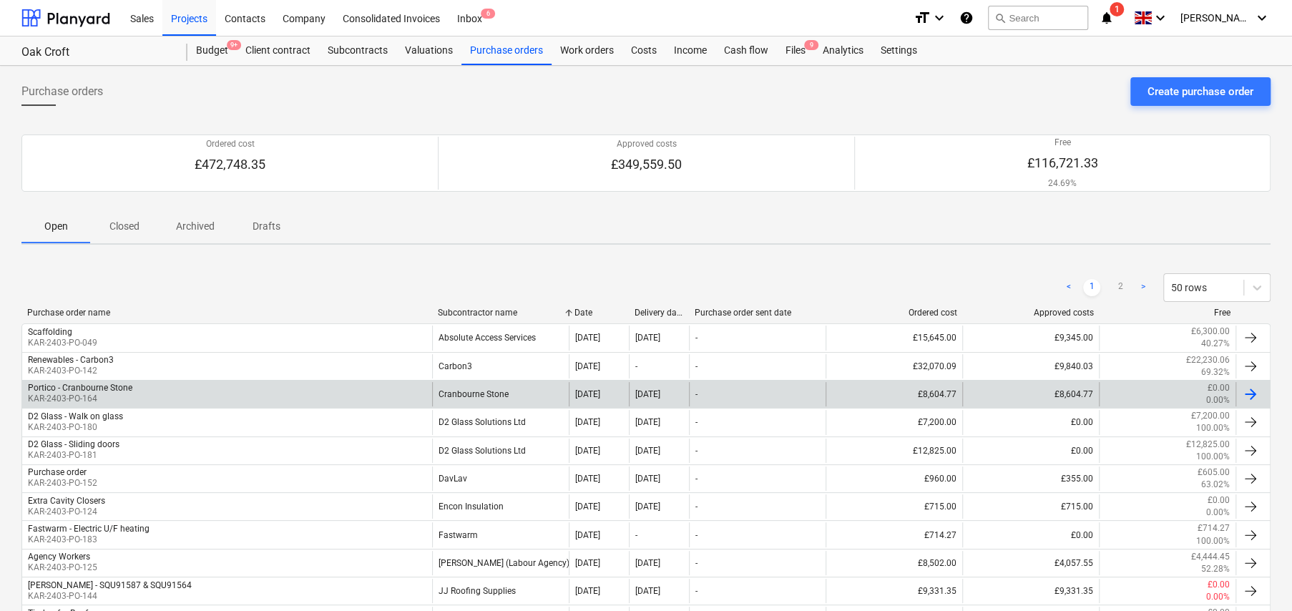
click at [522, 392] on div "Cranbourne Stone" at bounding box center [500, 394] width 137 height 24
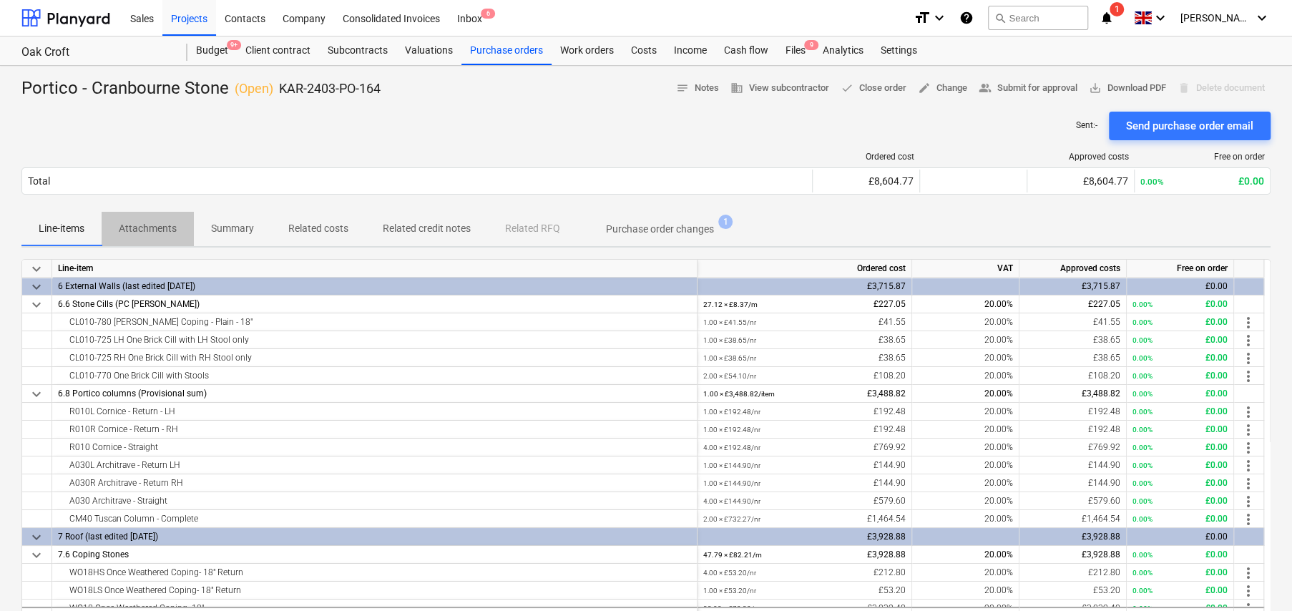
click at [165, 227] on p "Attachments" at bounding box center [148, 228] width 58 height 15
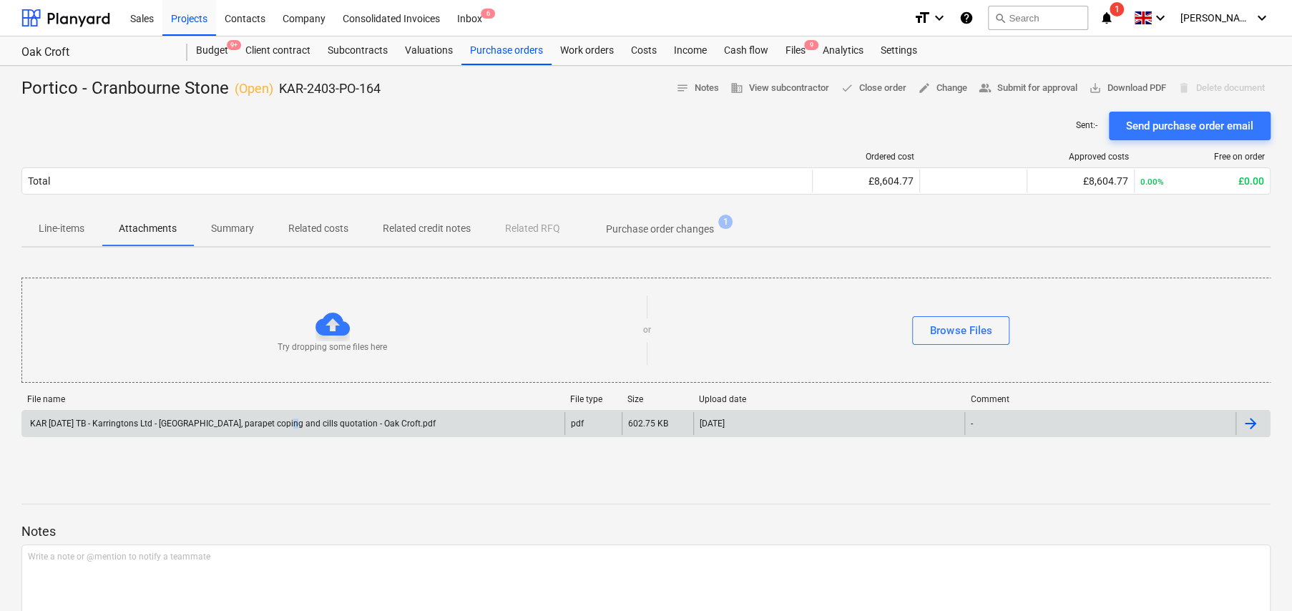
click at [279, 422] on div "KAR [DATE] TB - Karringtons Ltd - [GEOGRAPHIC_DATA], parapet coping and cills q…" at bounding box center [232, 424] width 408 height 10
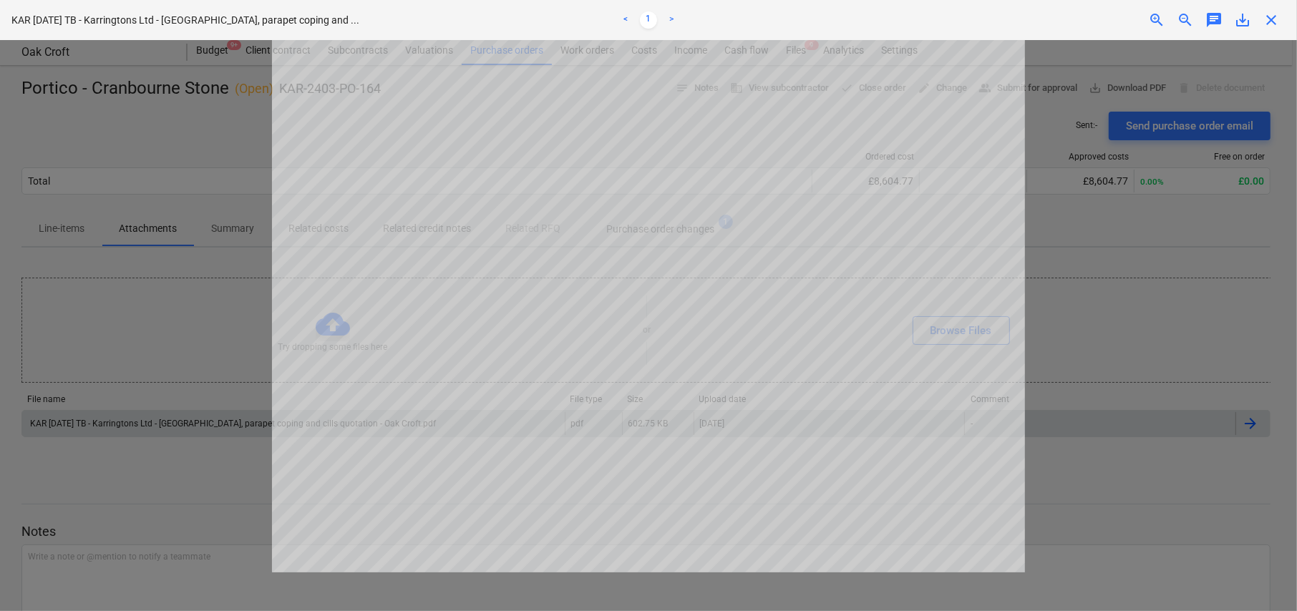
click at [1274, 19] on span "close" at bounding box center [1270, 19] width 17 height 17
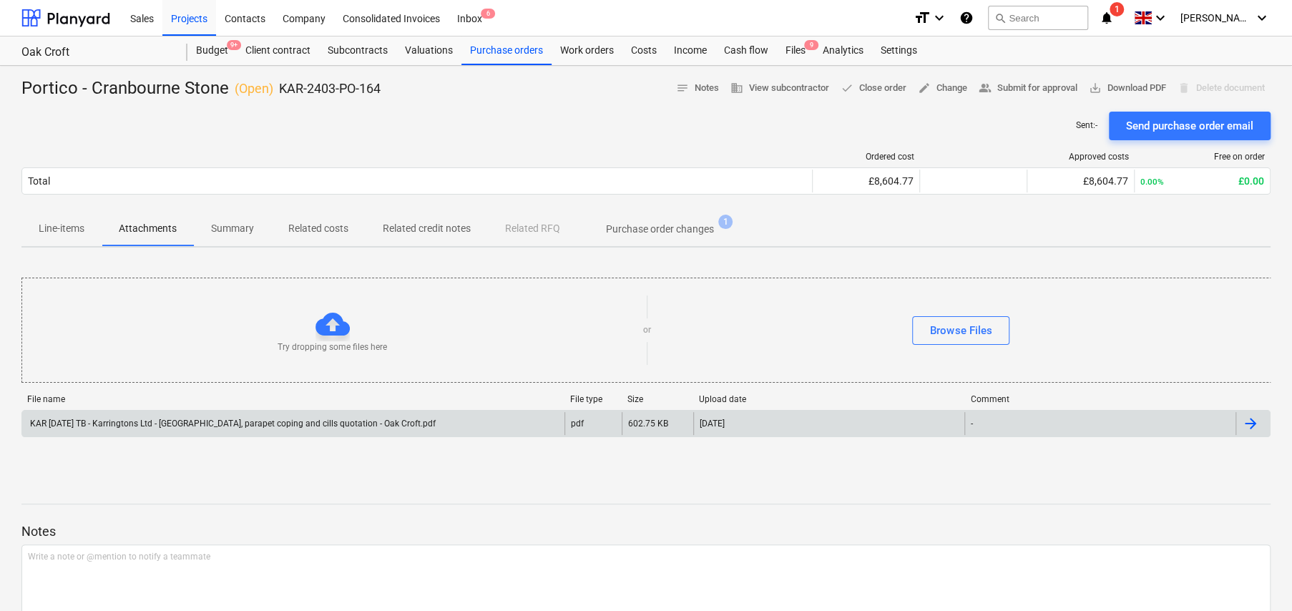
click at [54, 225] on p "Line-items" at bounding box center [62, 228] width 46 height 15
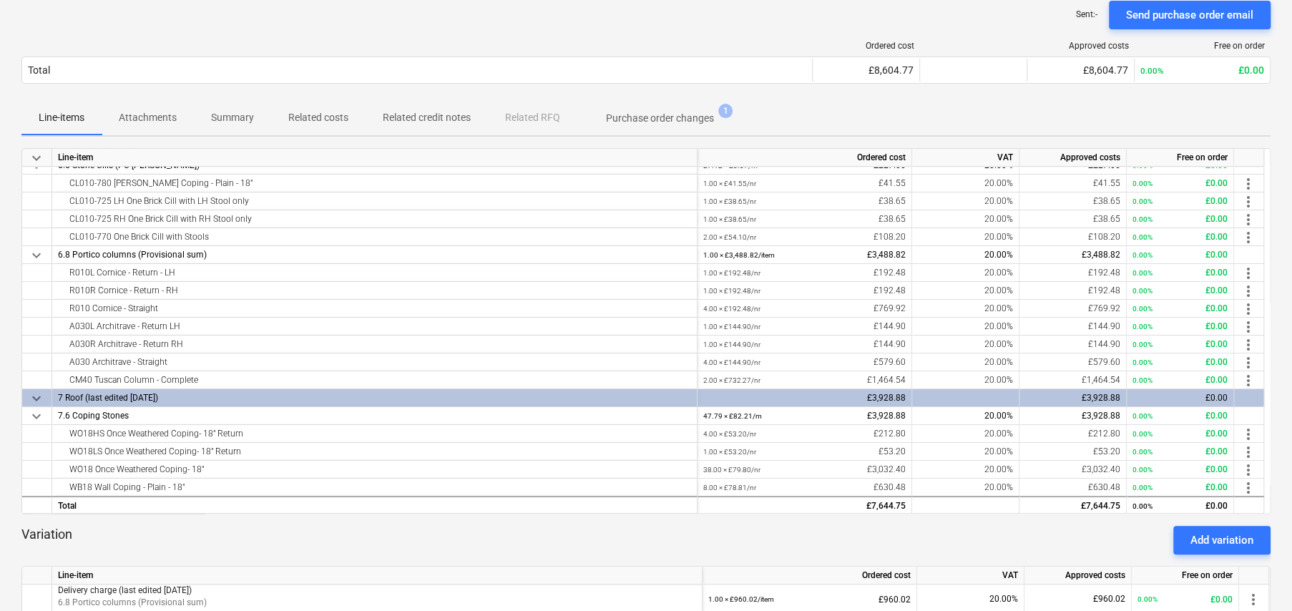
scroll to position [143, 0]
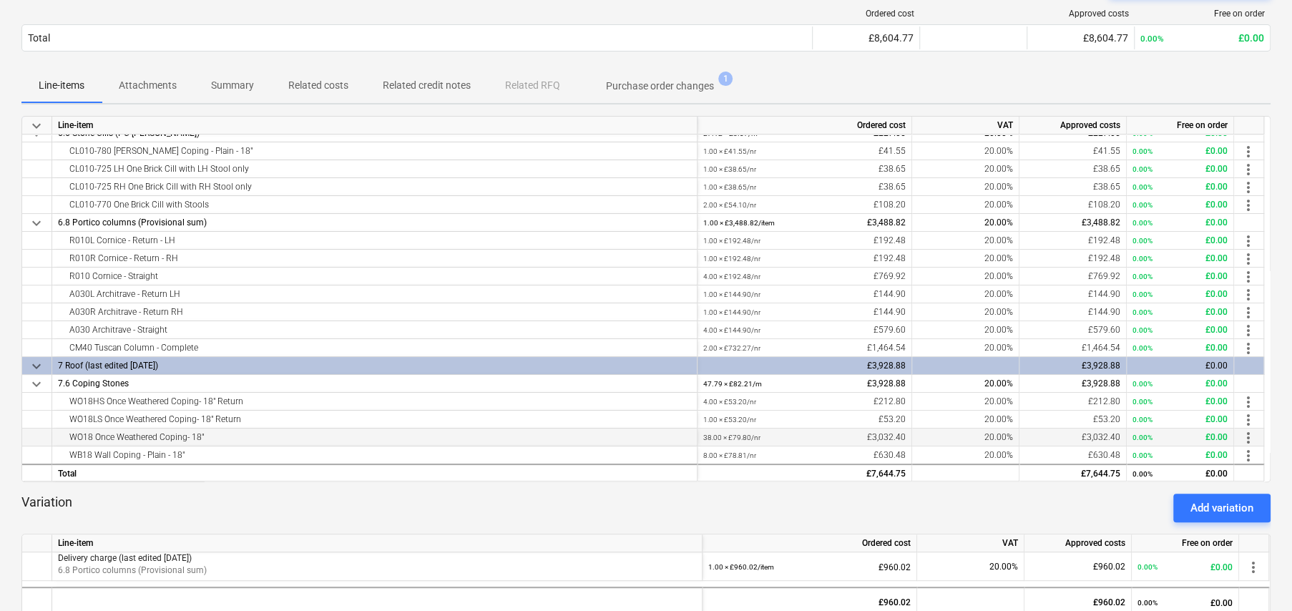
click at [1249, 434] on span "more_vert" at bounding box center [1248, 437] width 17 height 17
click at [1254, 434] on li "Edit" at bounding box center [1261, 437] width 42 height 33
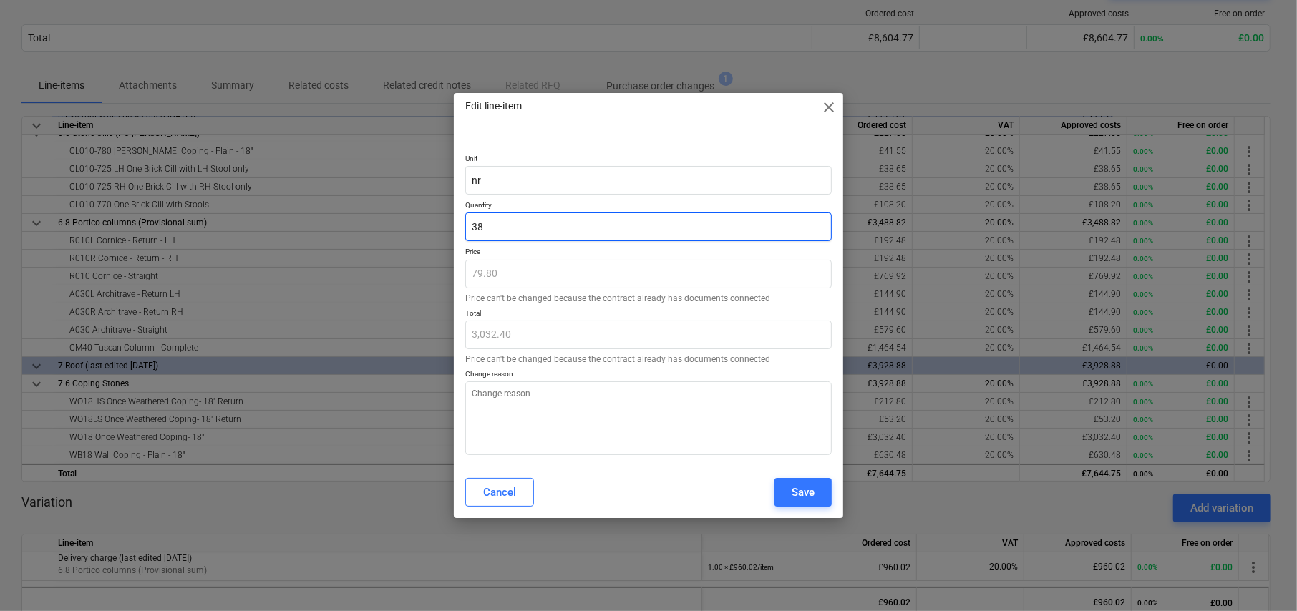
click at [529, 223] on input "38" at bounding box center [648, 227] width 366 height 29
click at [802, 486] on div "Save" at bounding box center [802, 492] width 23 height 19
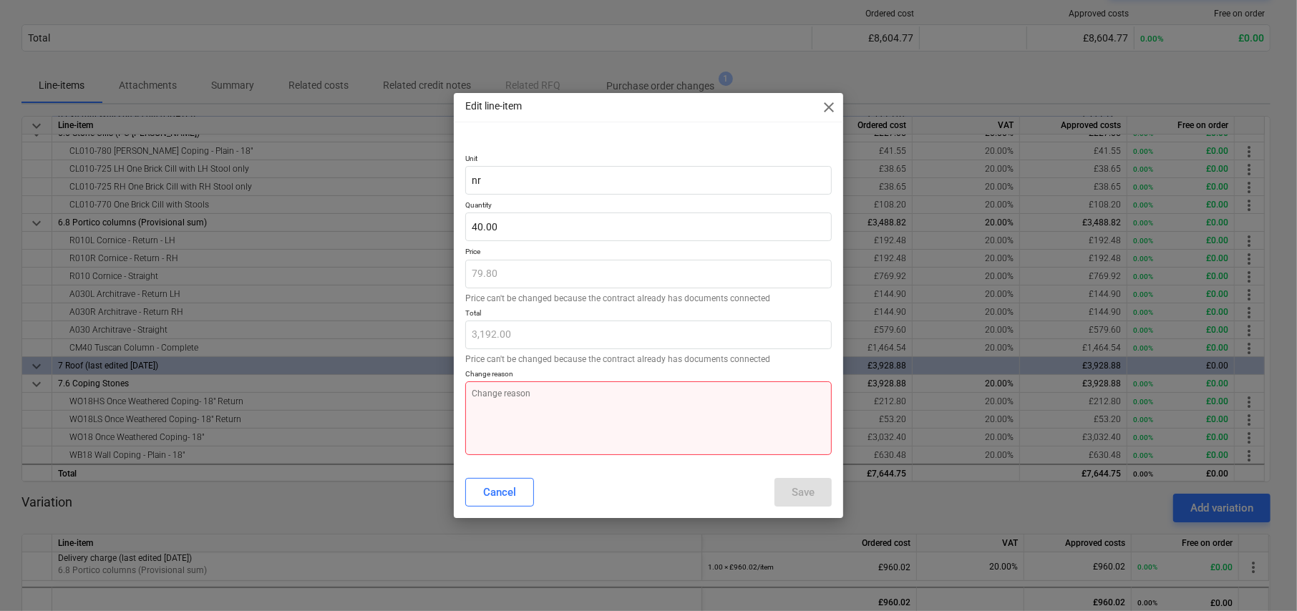
click at [651, 414] on textarea at bounding box center [648, 418] width 366 height 74
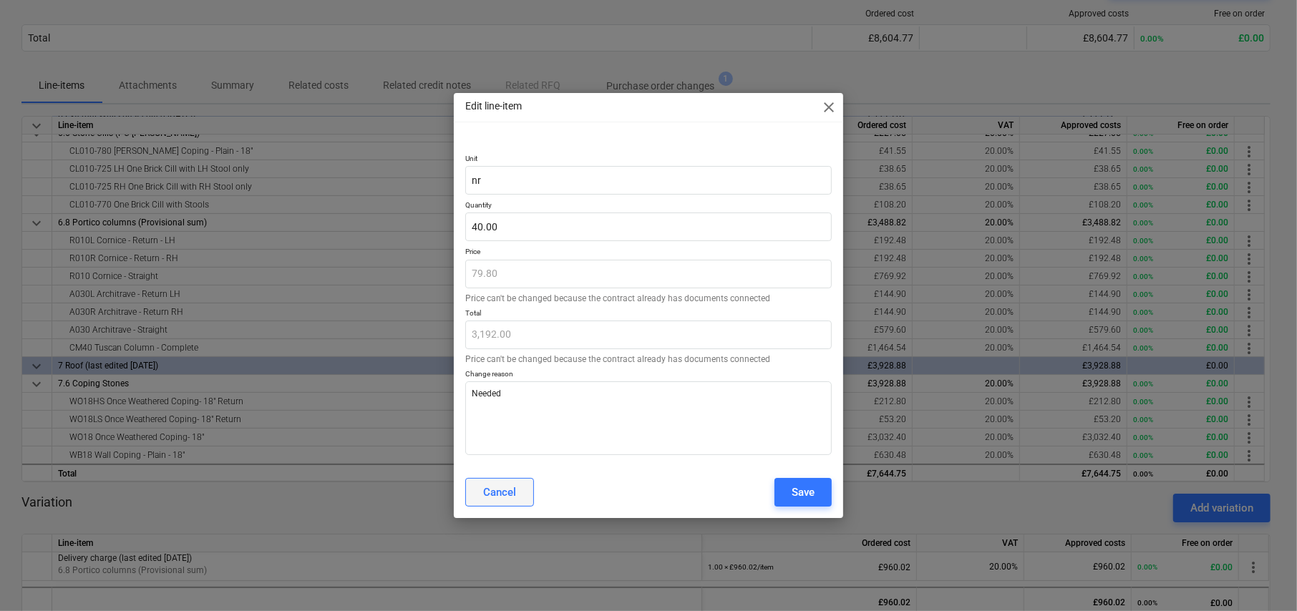
click at [500, 487] on div "Cancel" at bounding box center [499, 492] width 33 height 19
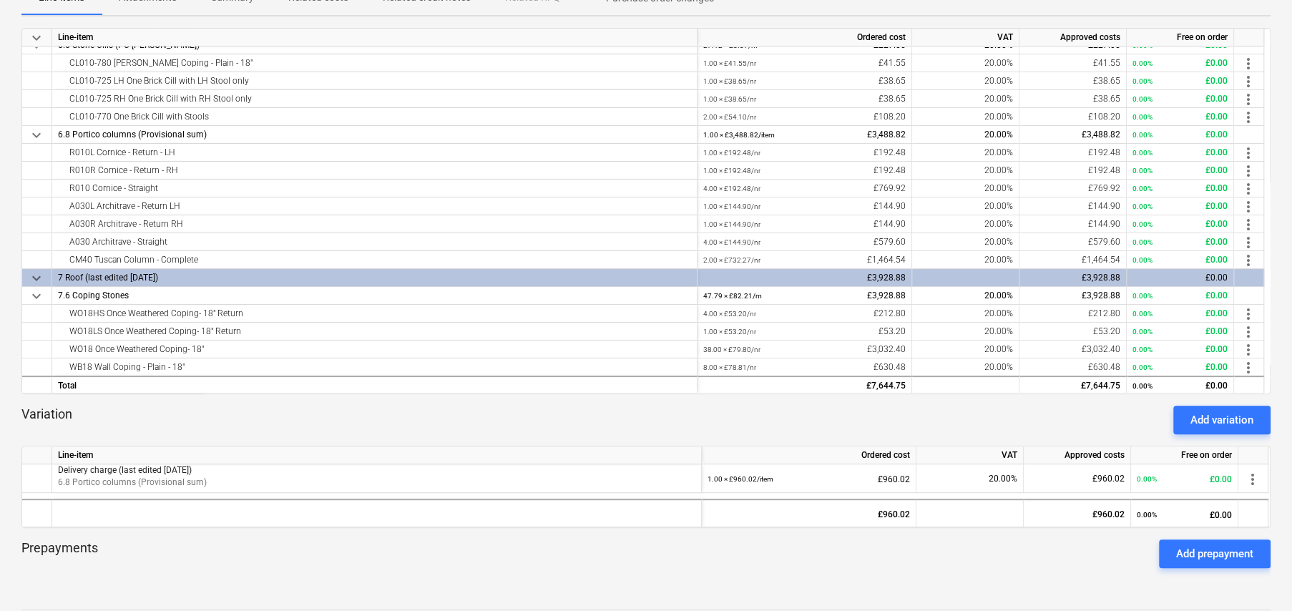
scroll to position [411, 0]
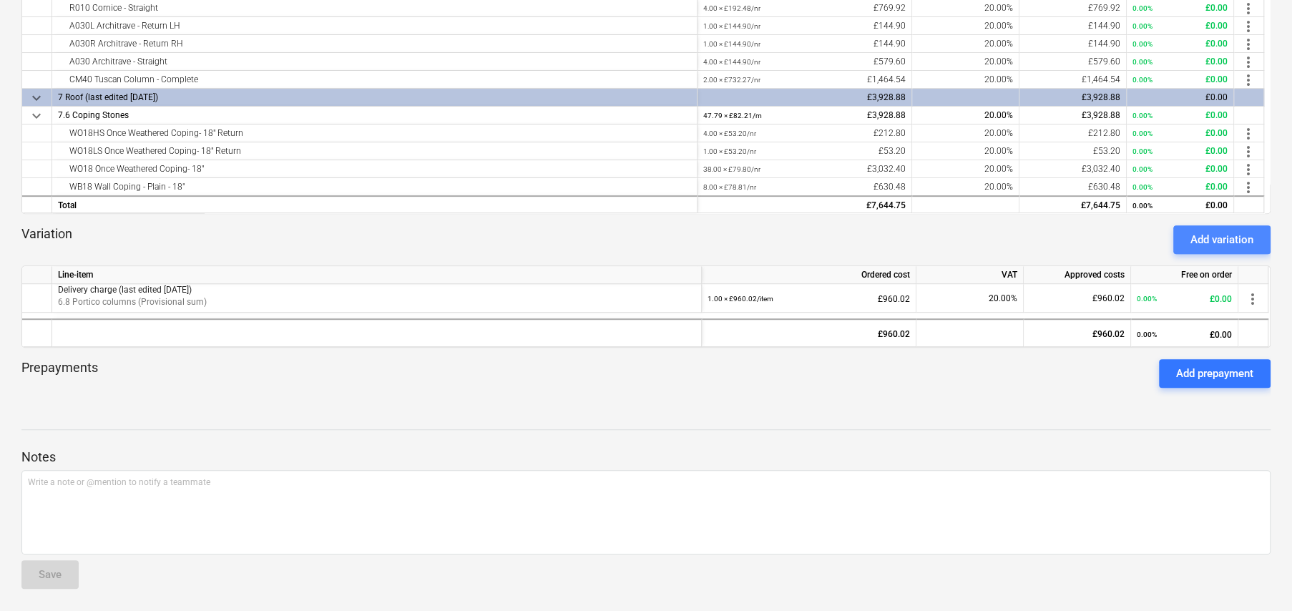
click at [1207, 230] on div "Add variation" at bounding box center [1222, 239] width 63 height 19
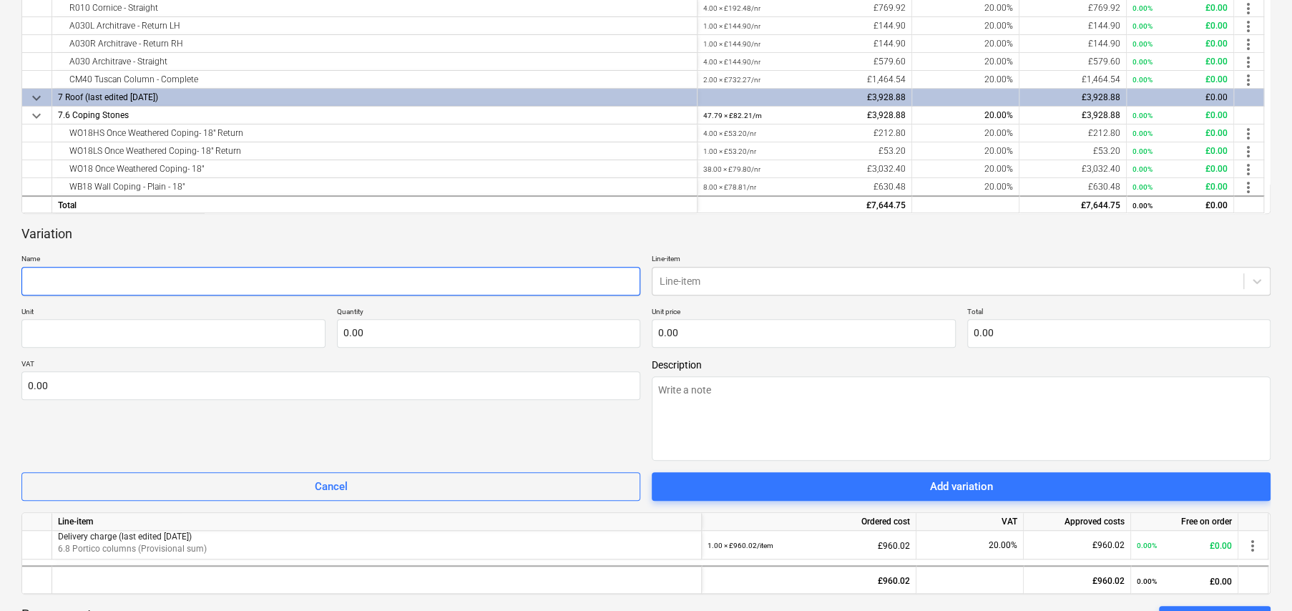
click at [379, 283] on input "text" at bounding box center [330, 281] width 619 height 29
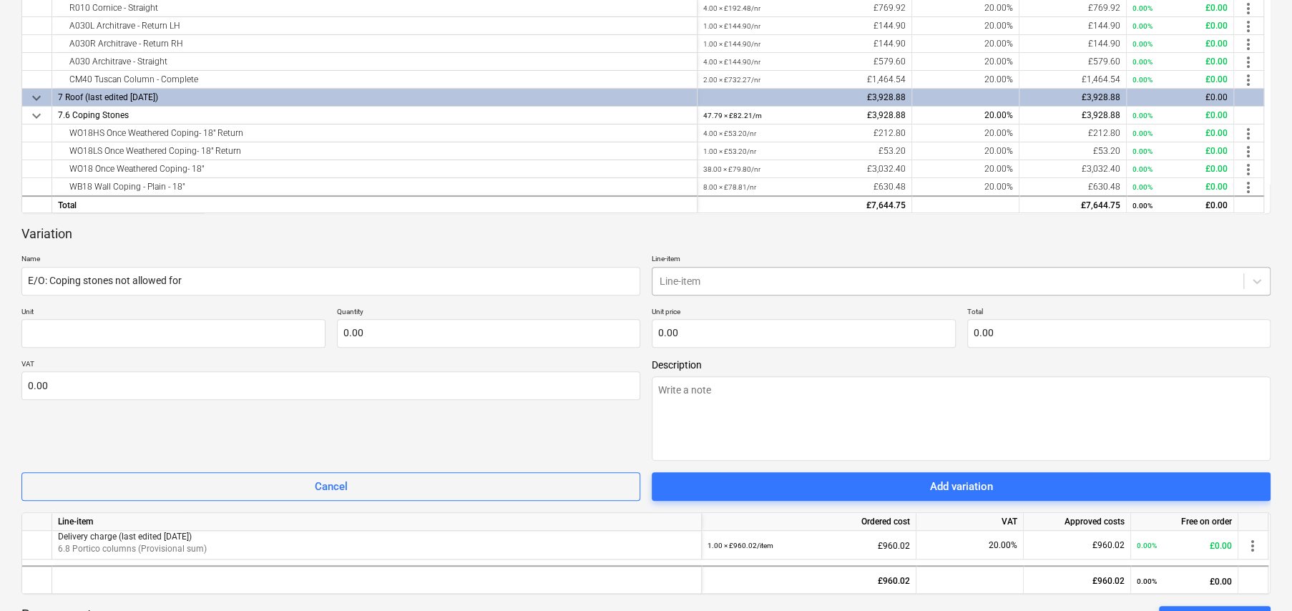
click at [762, 274] on div at bounding box center [948, 281] width 577 height 14
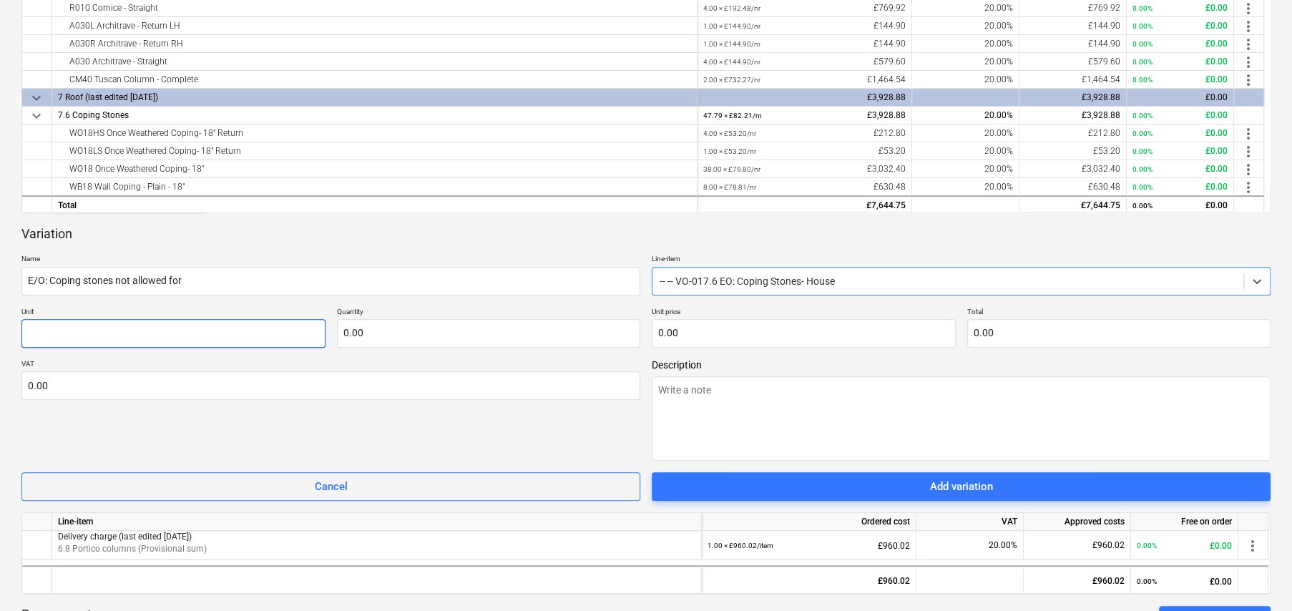
click at [120, 323] on input "text" at bounding box center [173, 333] width 304 height 29
click at [100, 325] on input "item" at bounding box center [173, 333] width 304 height 29
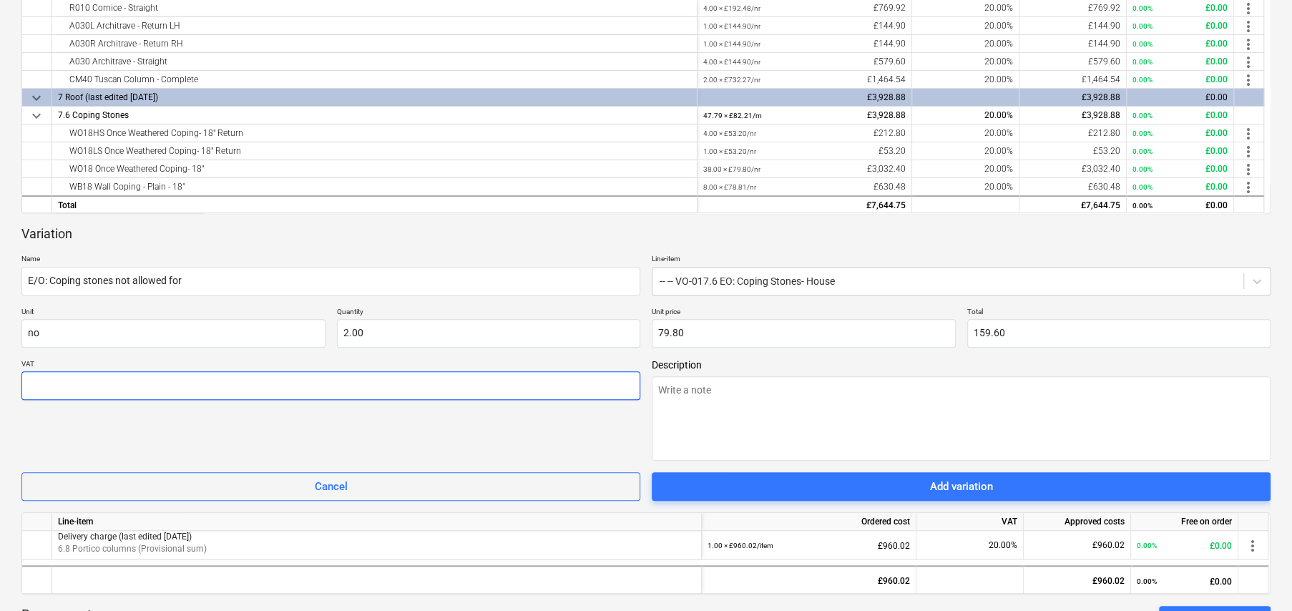
click at [59, 388] on input "text" at bounding box center [330, 385] width 619 height 29
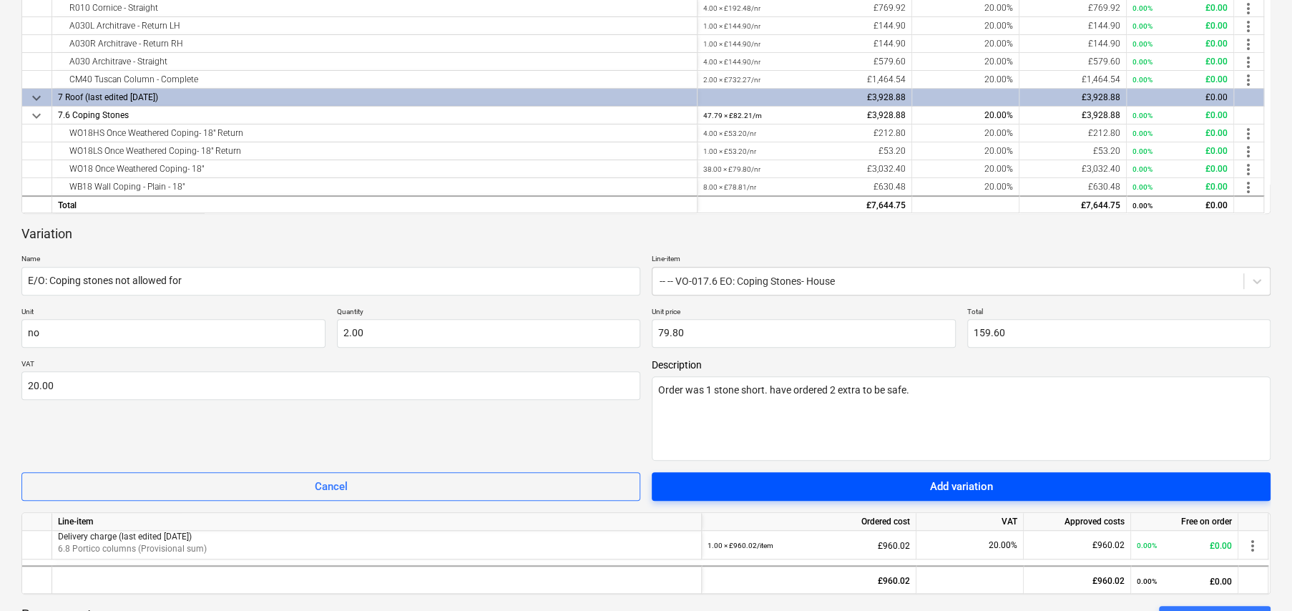
click at [1000, 493] on span "Add variation" at bounding box center [961, 486] width 585 height 19
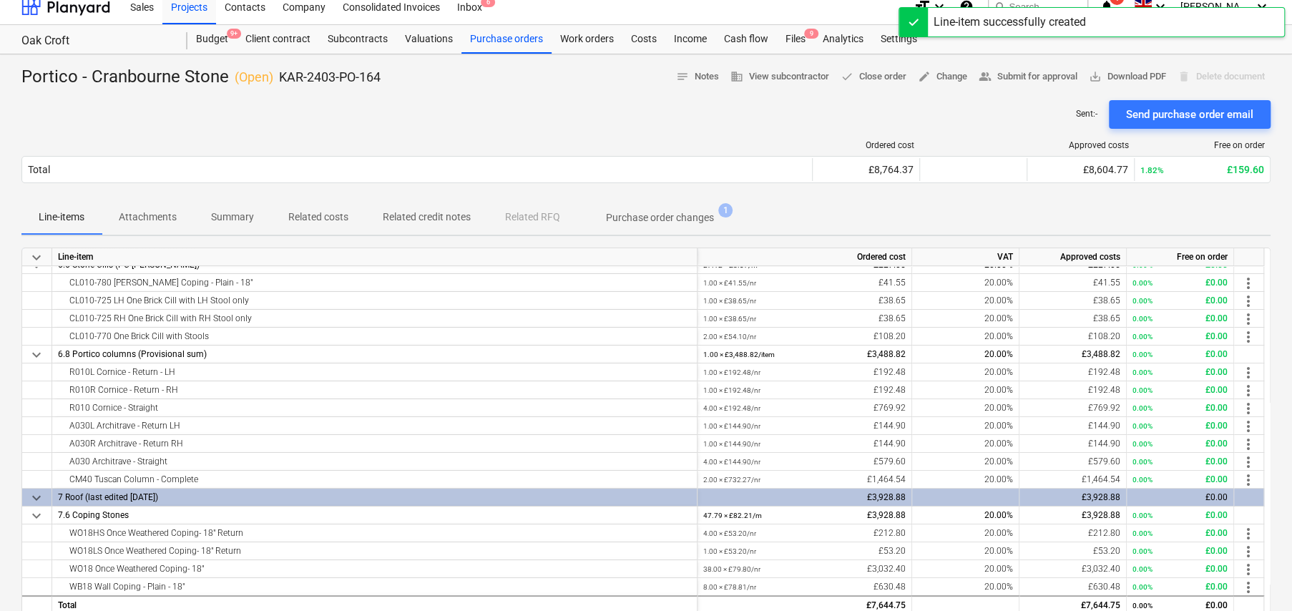
scroll to position [0, 0]
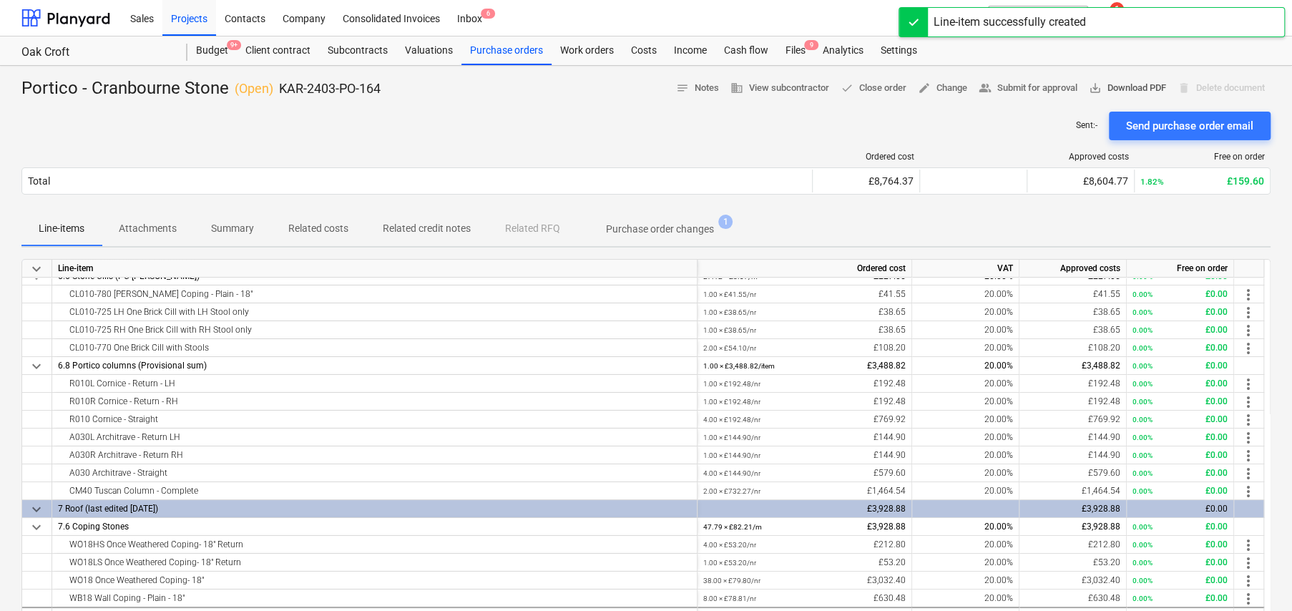
click at [1114, 89] on span "save_alt Download PDF" at bounding box center [1127, 88] width 77 height 16
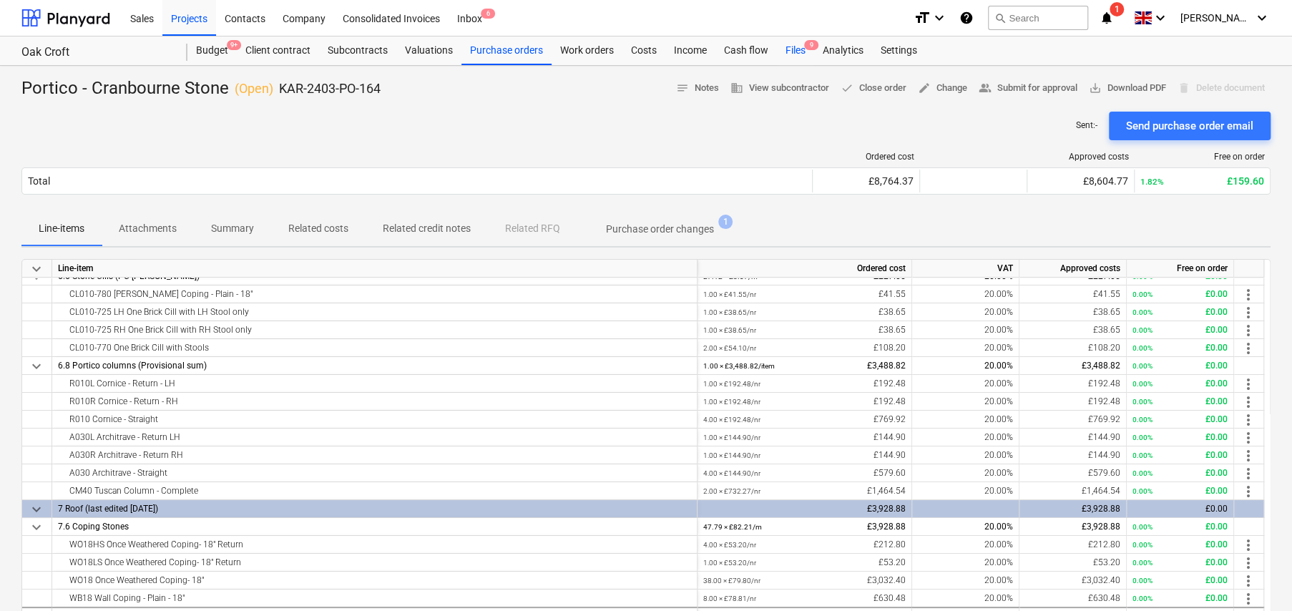
click at [803, 49] on div "Files 9" at bounding box center [795, 50] width 37 height 29
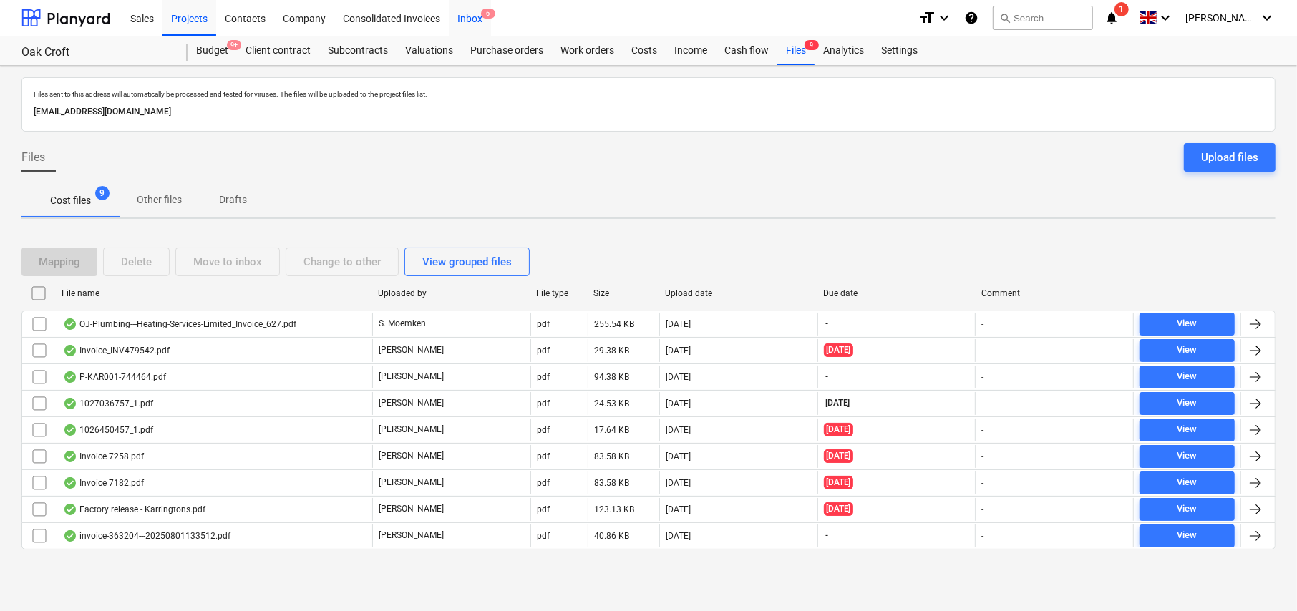
click at [474, 11] on div "Inbox 6" at bounding box center [470, 17] width 42 height 36
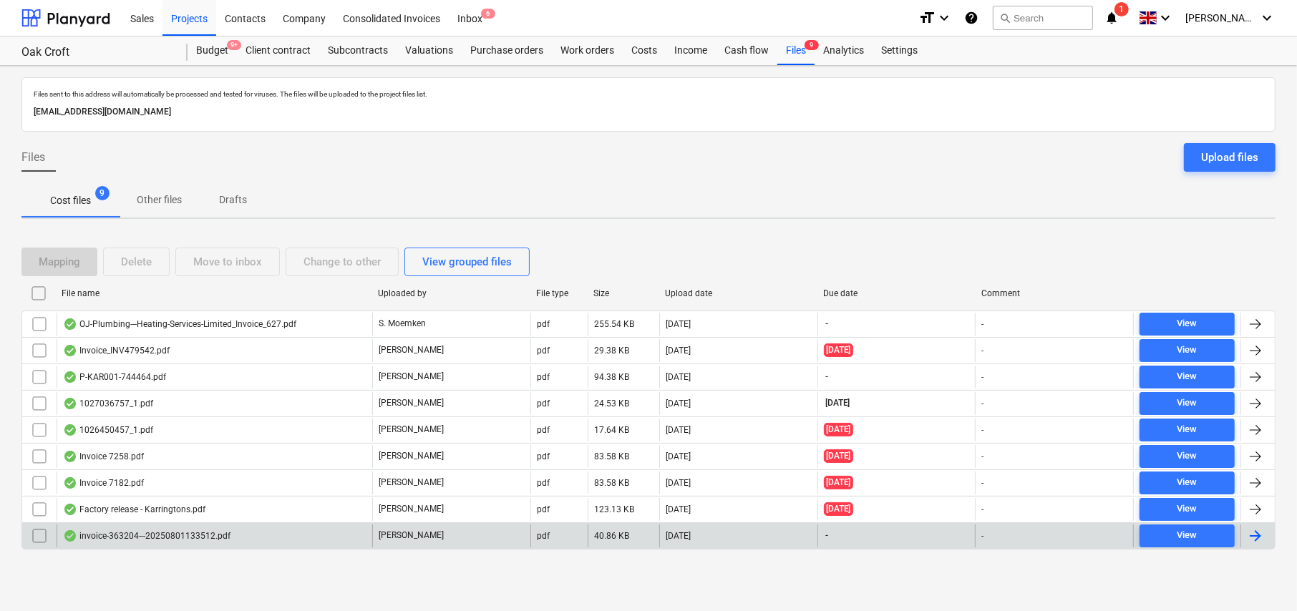
click at [125, 530] on div "invoice-363204---20250801133512.pdf" at bounding box center [146, 535] width 167 height 11
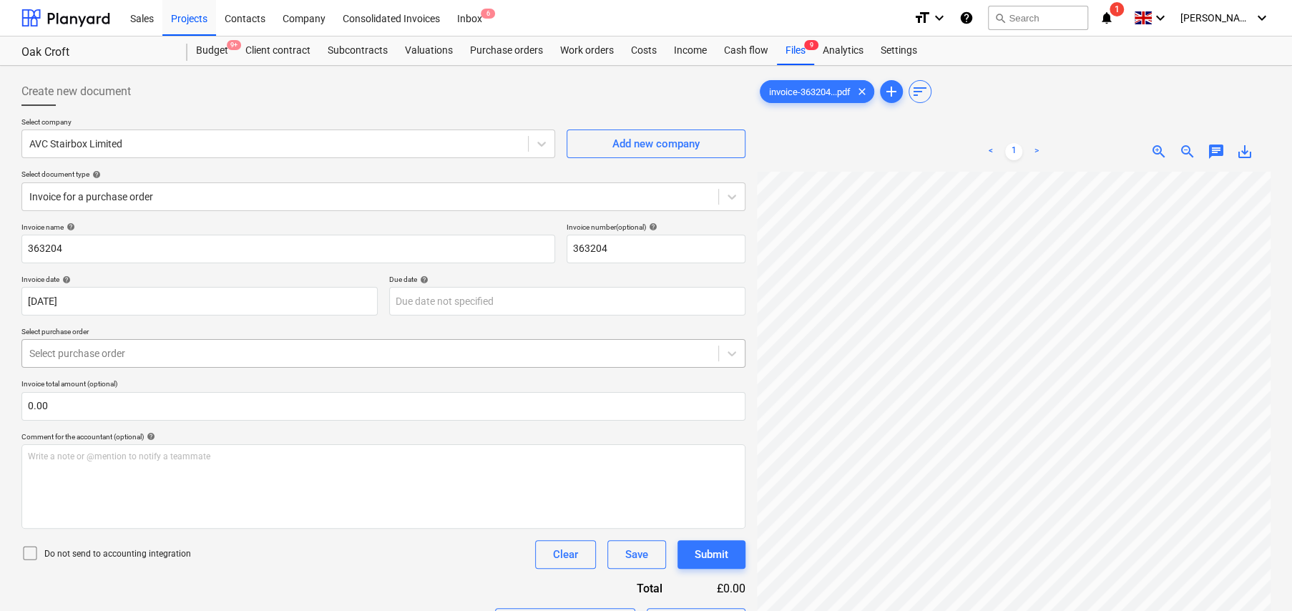
click at [146, 349] on div at bounding box center [370, 353] width 682 height 14
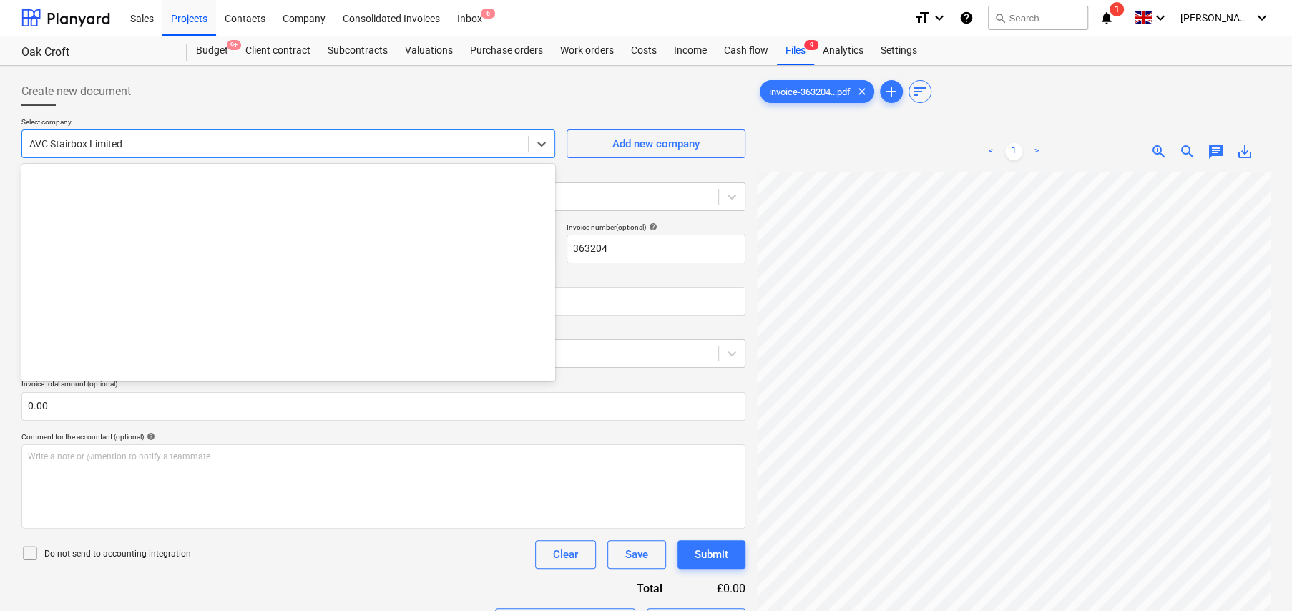
click at [179, 145] on div at bounding box center [275, 144] width 492 height 14
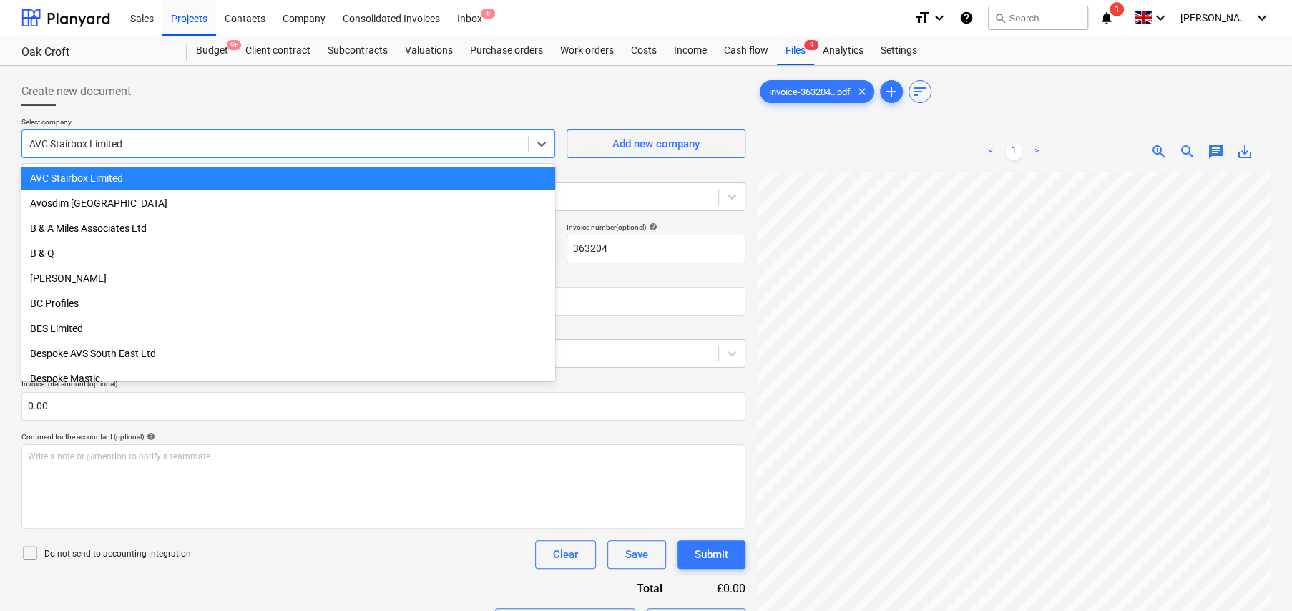
click at [179, 145] on div at bounding box center [275, 144] width 492 height 14
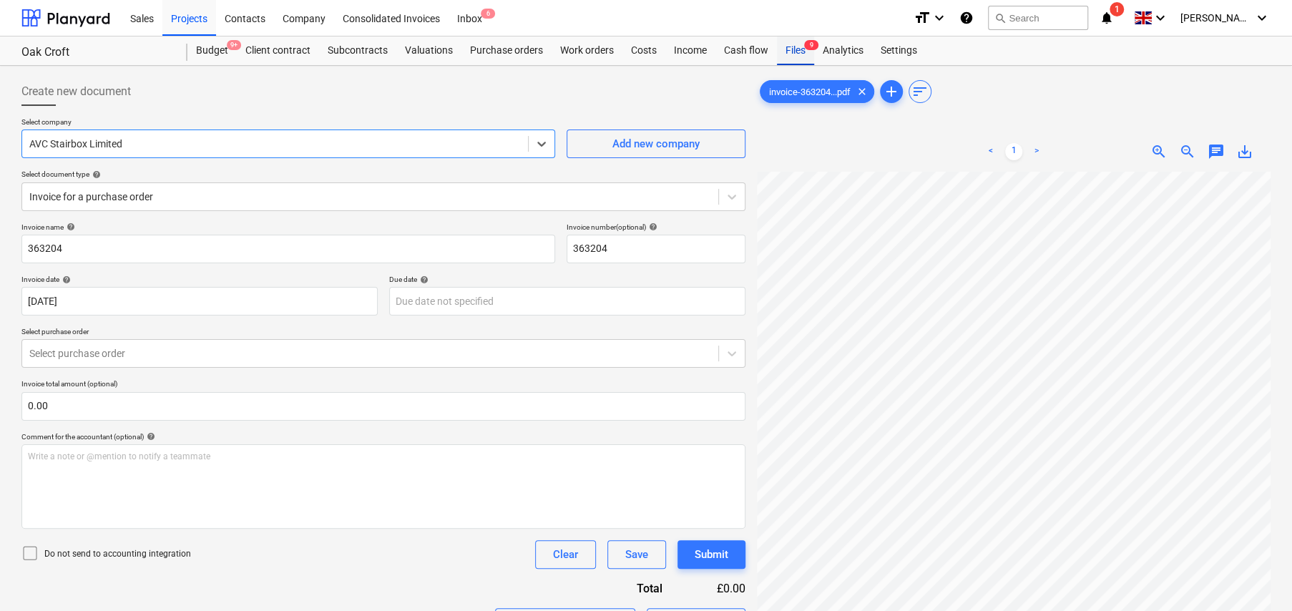
click at [808, 48] on span "9" at bounding box center [811, 45] width 14 height 10
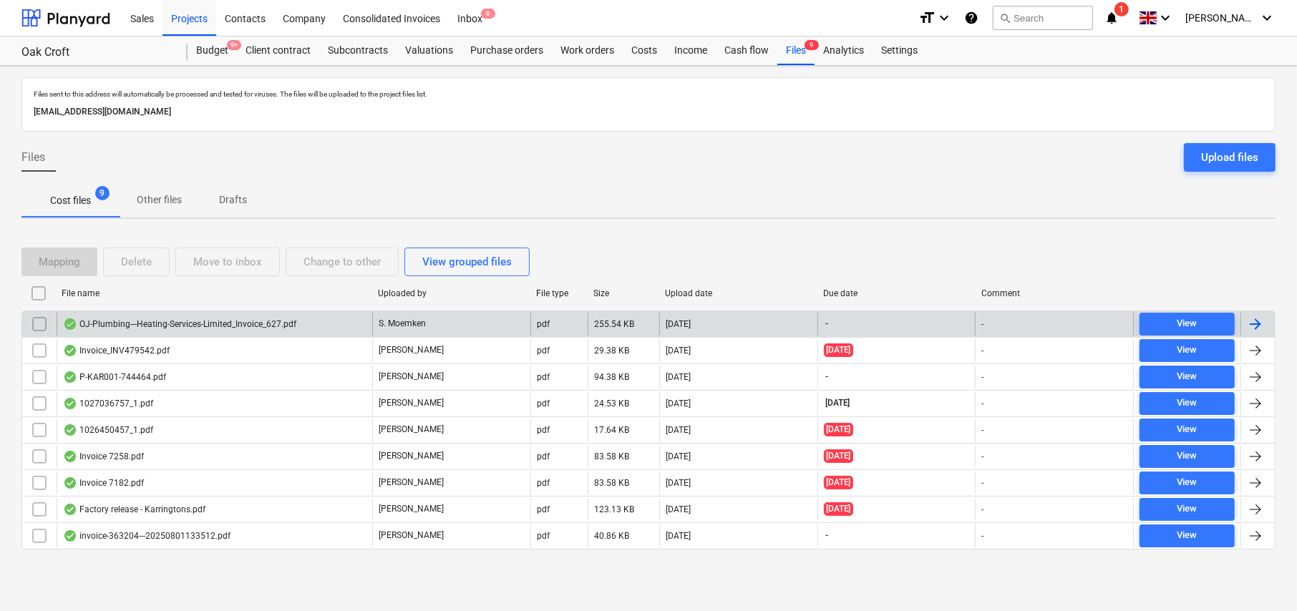
click at [142, 326] on div "OJ-Plumbing---Heating-Services-Limited_Invoice_627.pdf" at bounding box center [179, 323] width 233 height 11
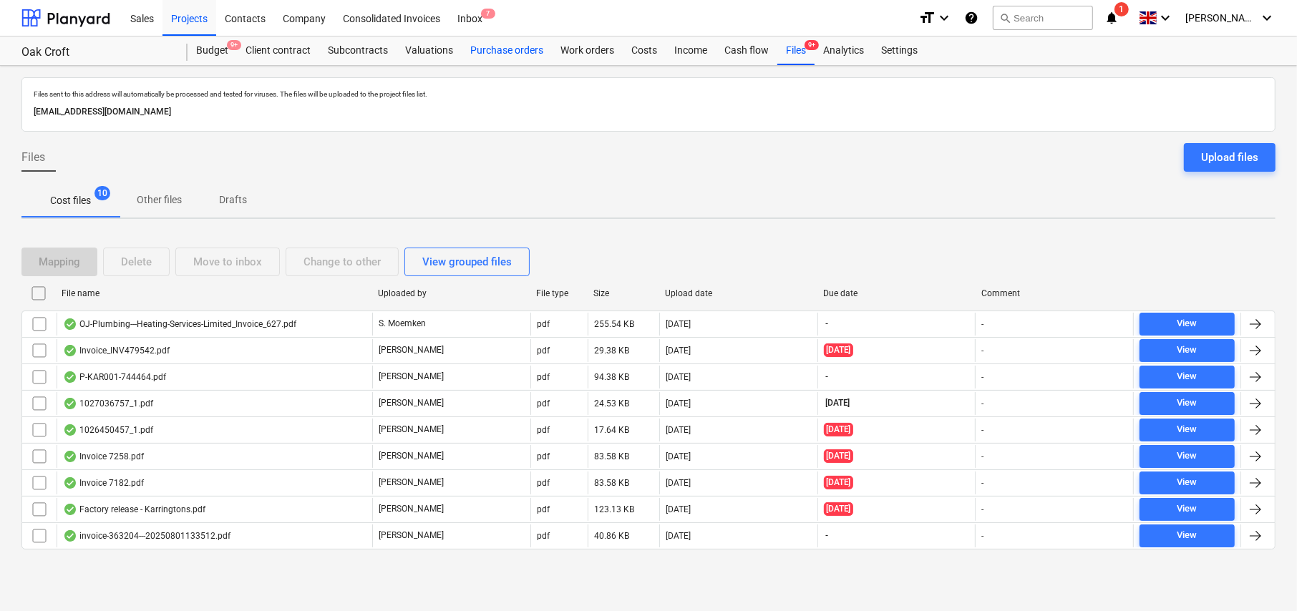
drag, startPoint x: 484, startPoint y: 47, endPoint x: 501, endPoint y: 63, distance: 23.8
click at [484, 47] on div "Purchase orders" at bounding box center [507, 50] width 90 height 29
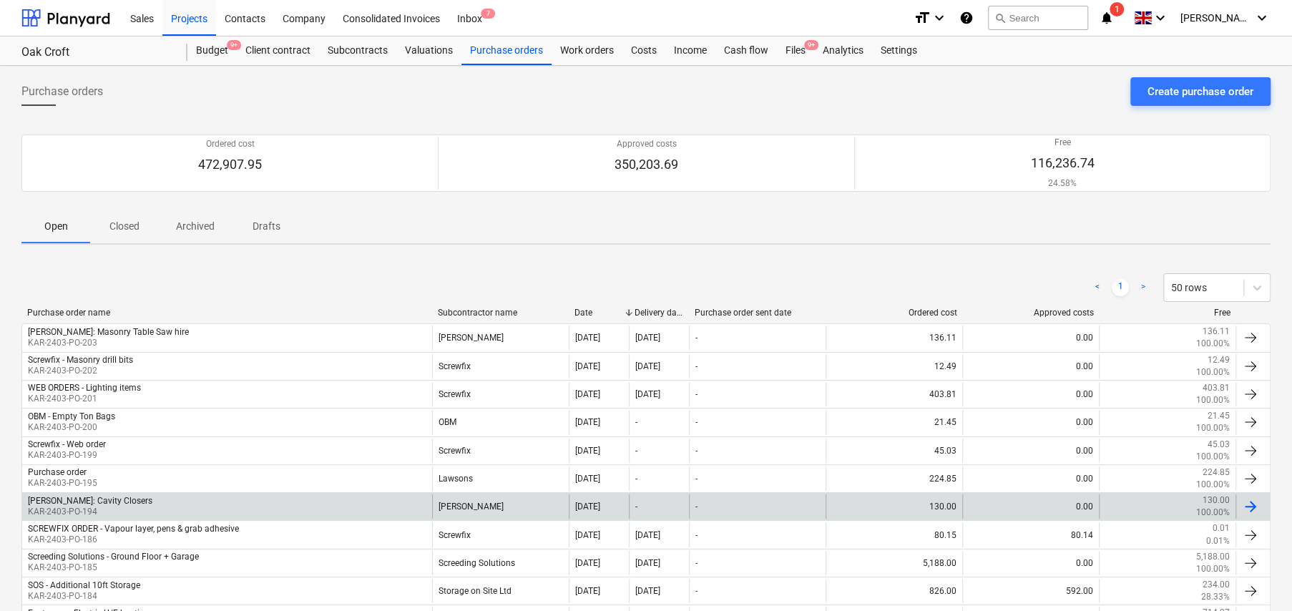
click at [293, 506] on div "[PERSON_NAME]: Cavity Closers KAR-2403-PO-194" at bounding box center [227, 506] width 410 height 24
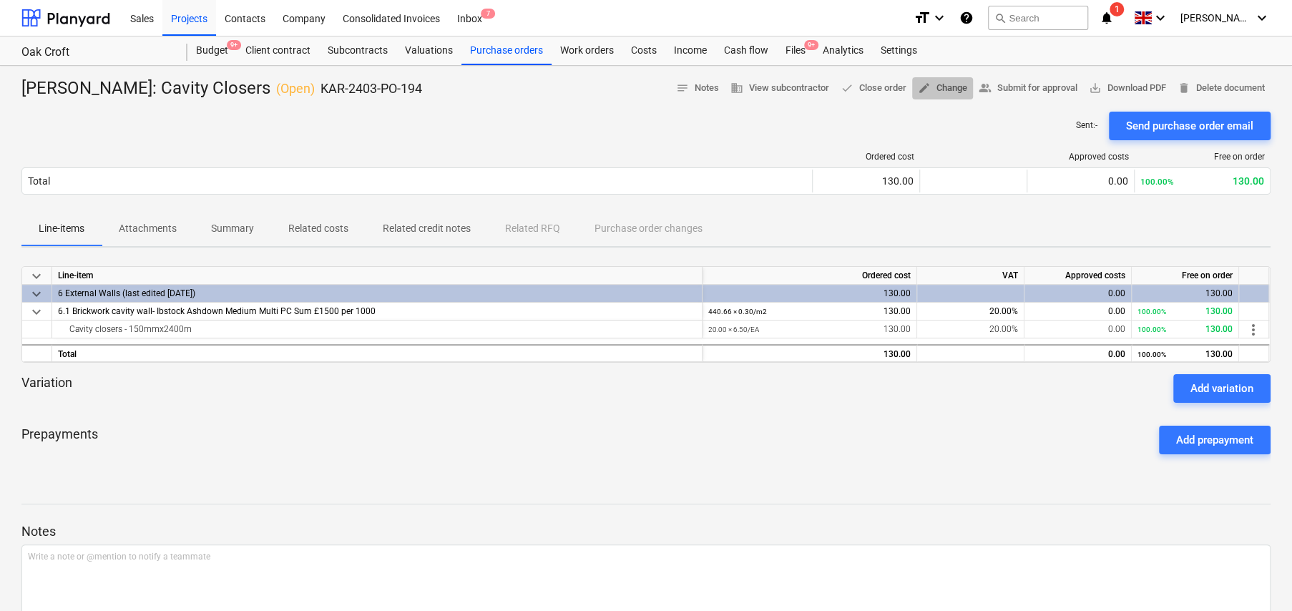
click at [929, 93] on span "edit Change" at bounding box center [942, 88] width 49 height 16
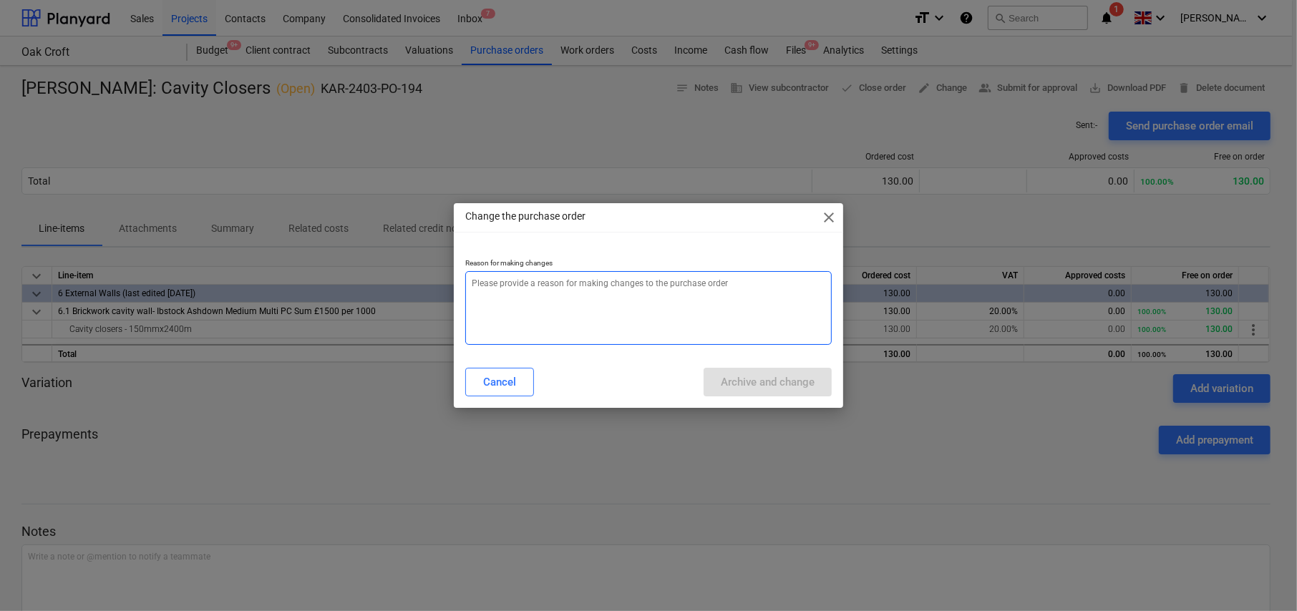
click at [614, 304] on textarea at bounding box center [648, 308] width 366 height 74
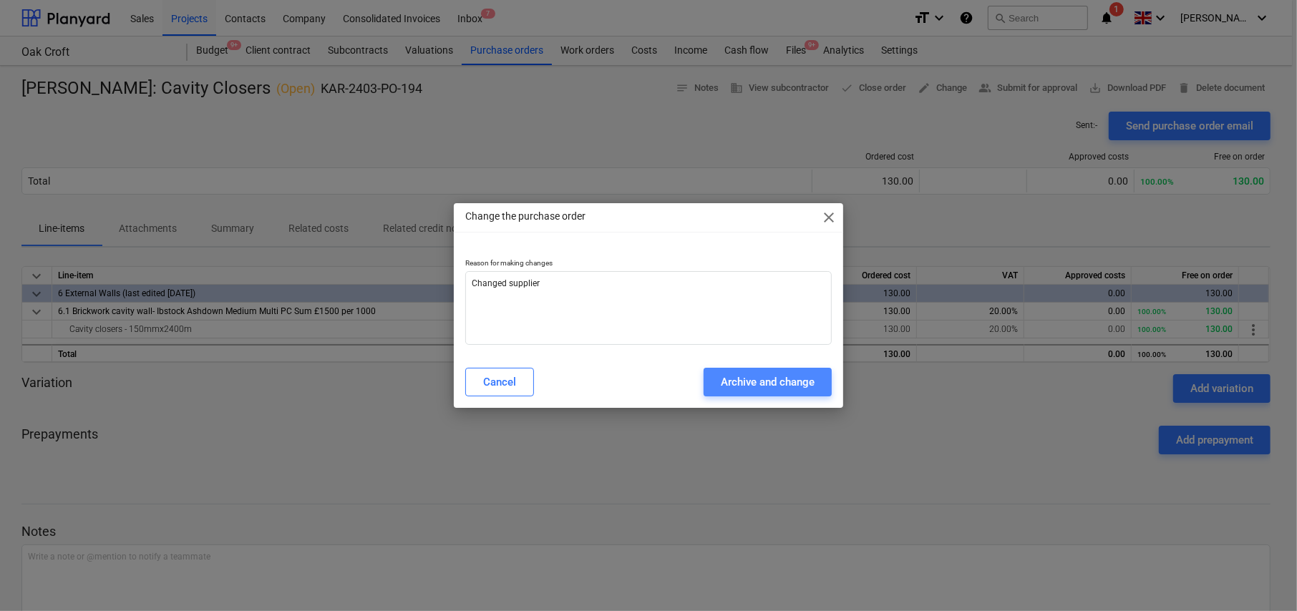
click at [760, 381] on div "Archive and change" at bounding box center [768, 382] width 94 height 19
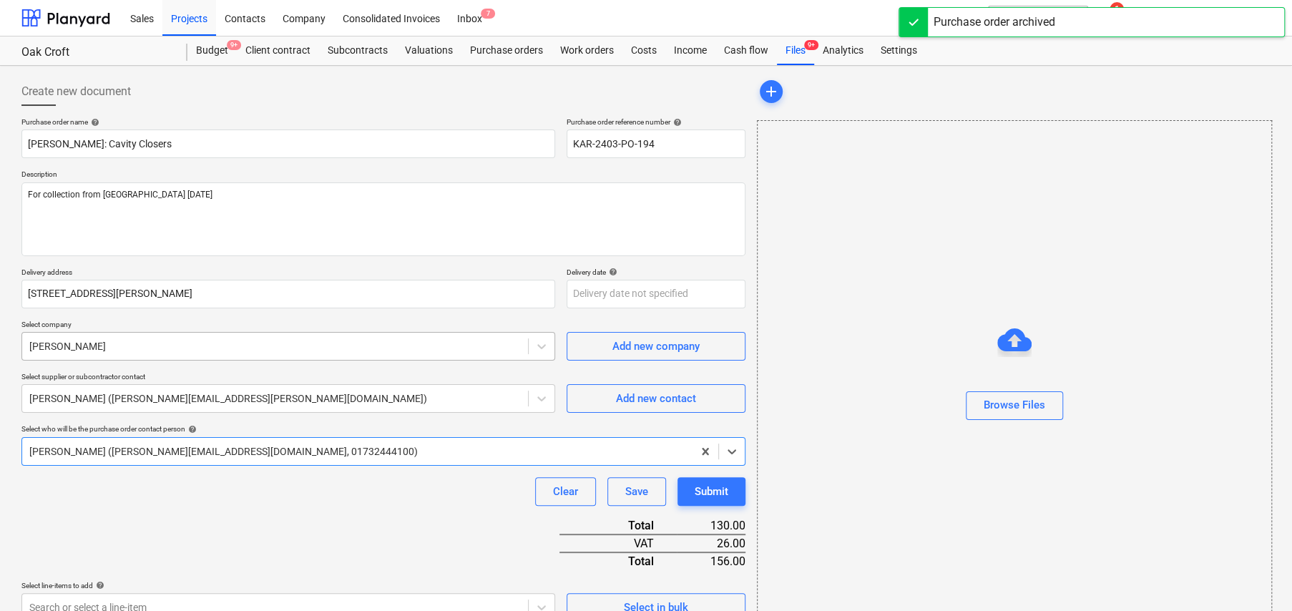
click at [134, 339] on div at bounding box center [275, 346] width 492 height 14
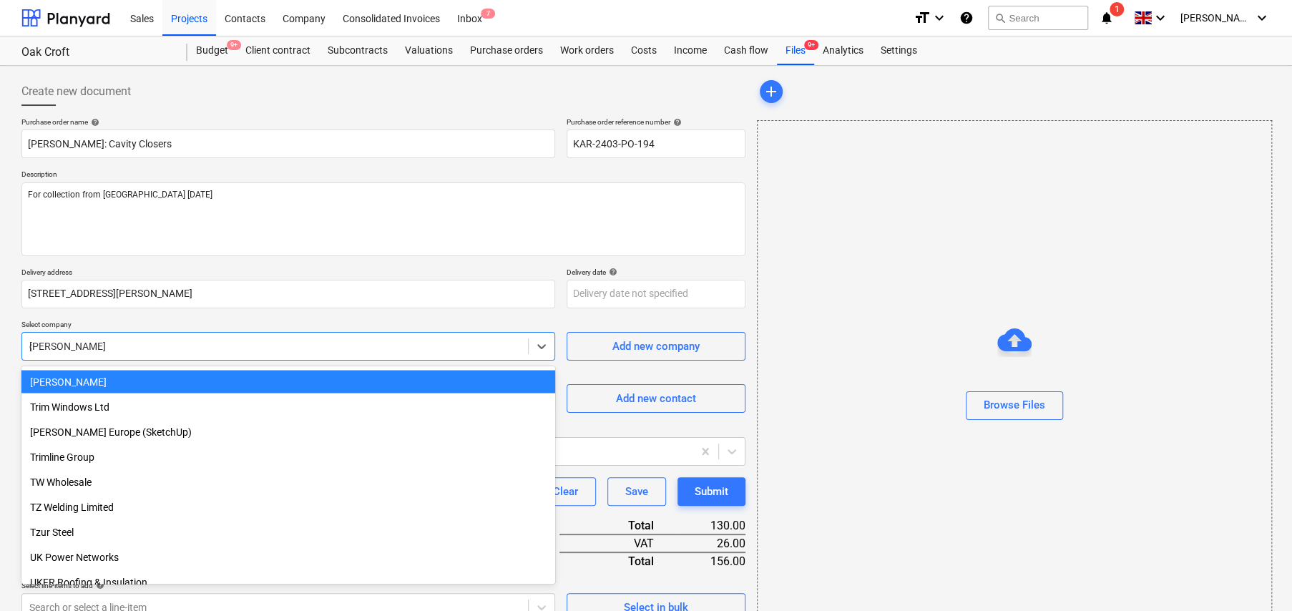
scroll to position [6773, 0]
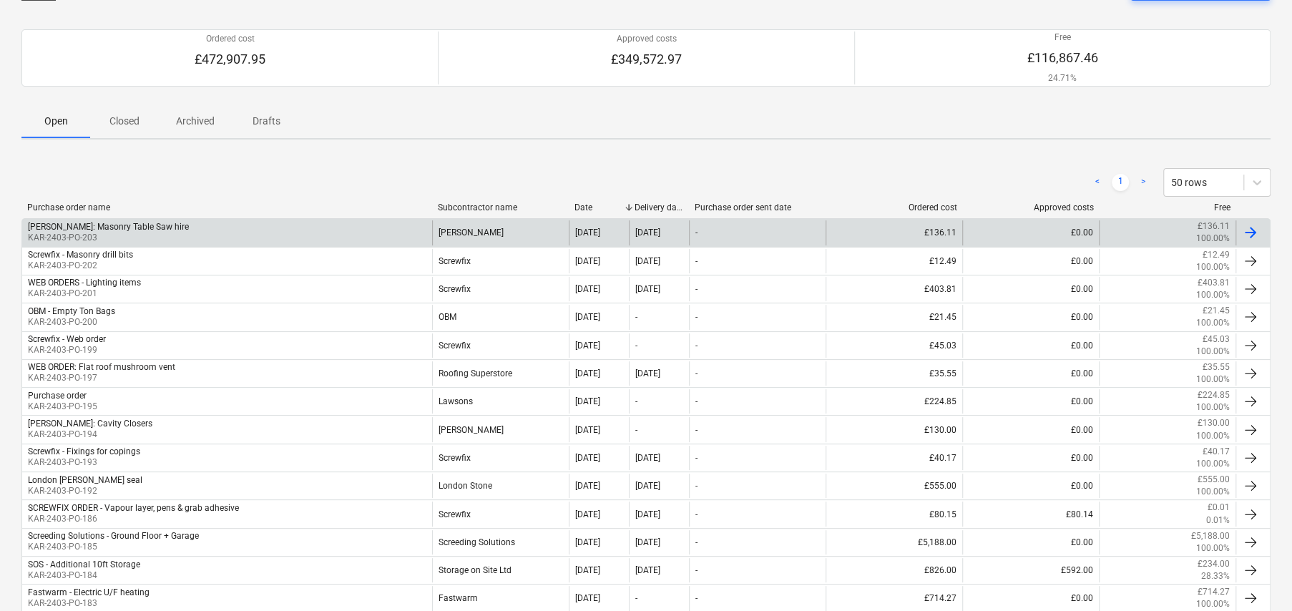
scroll to position [72, 0]
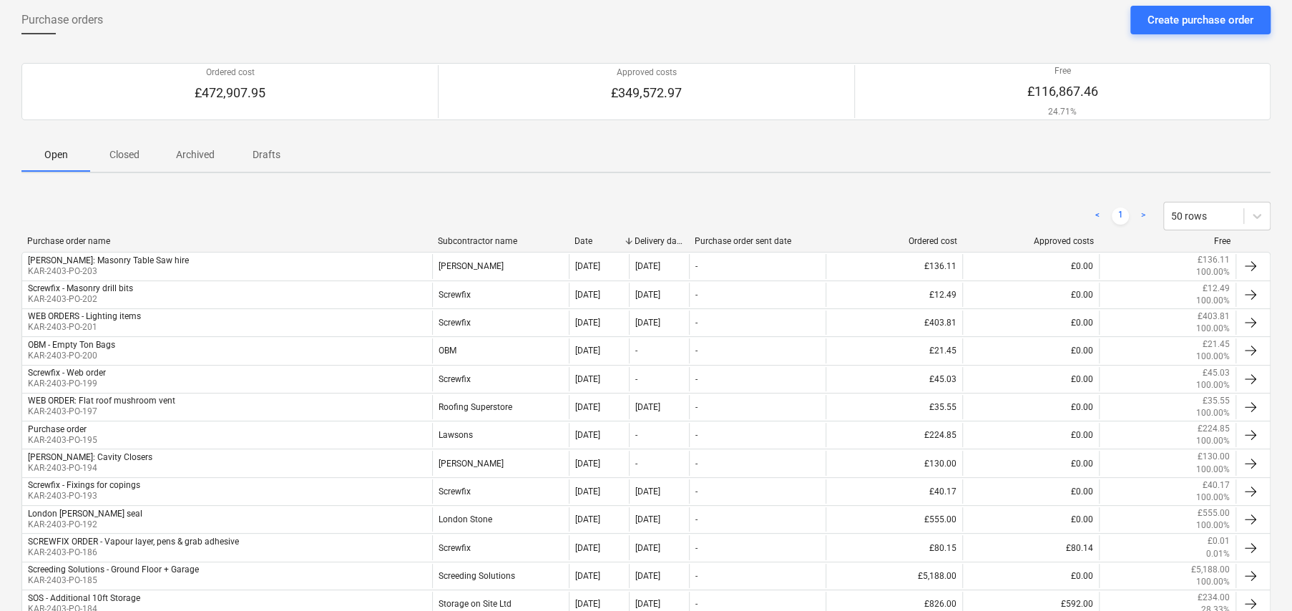
click at [117, 159] on p "Closed" at bounding box center [124, 154] width 34 height 15
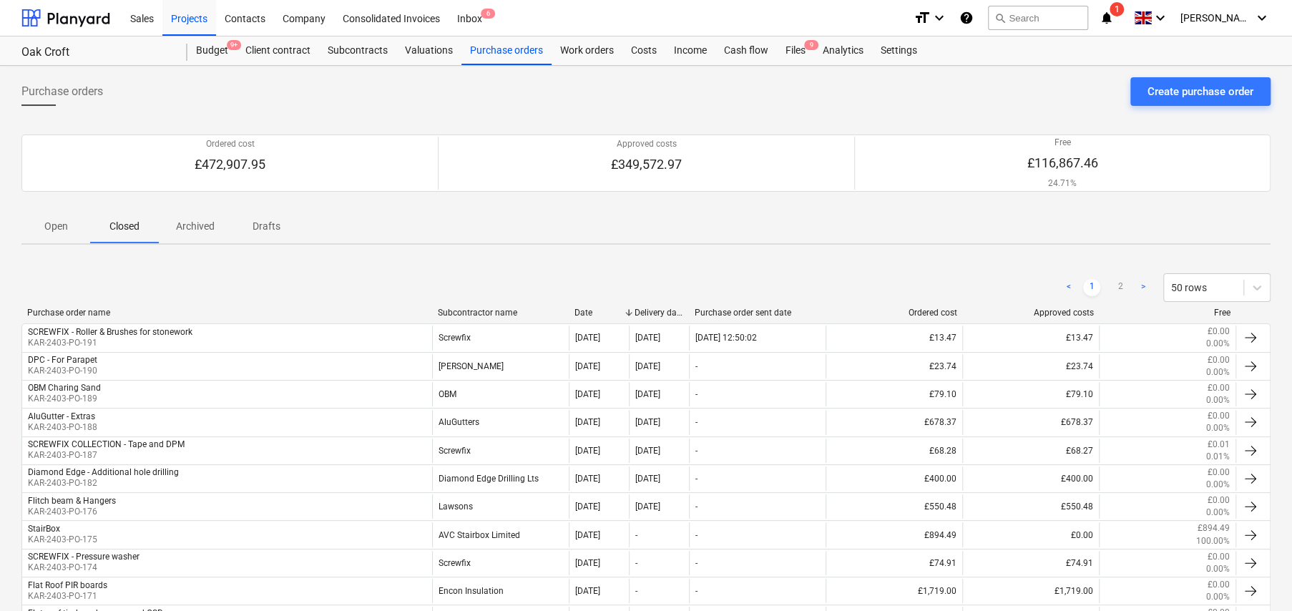
click at [463, 308] on div "Subcontractor name" at bounding box center [500, 313] width 125 height 10
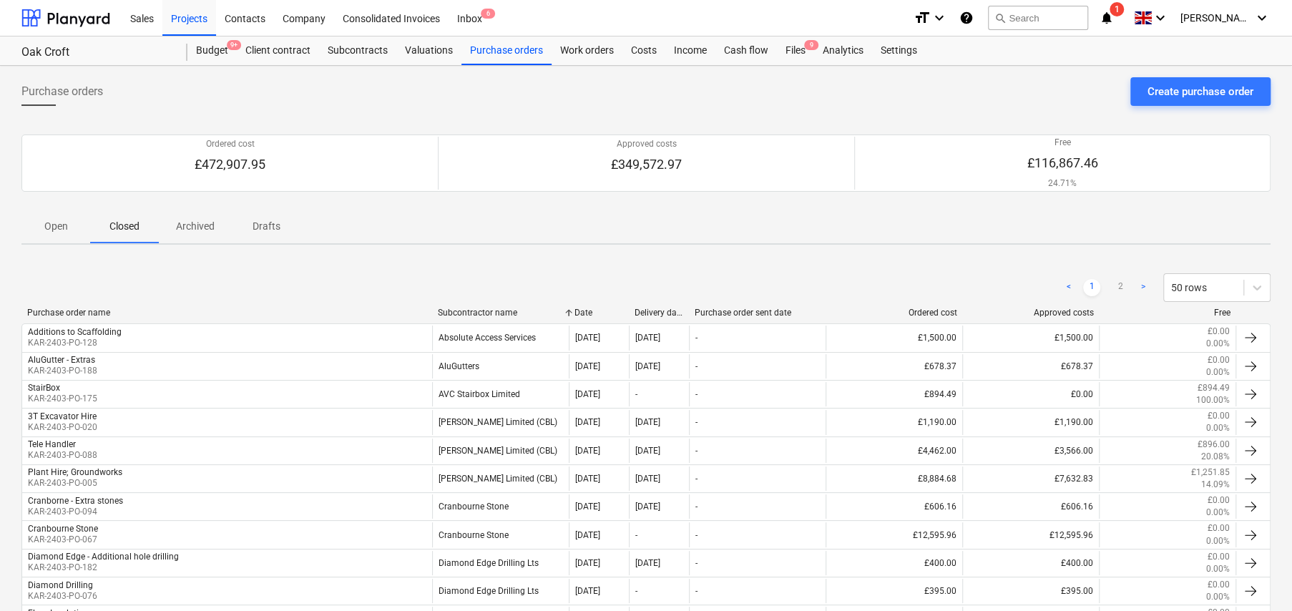
click at [508, 308] on div "Subcontractor name" at bounding box center [500, 313] width 125 height 10
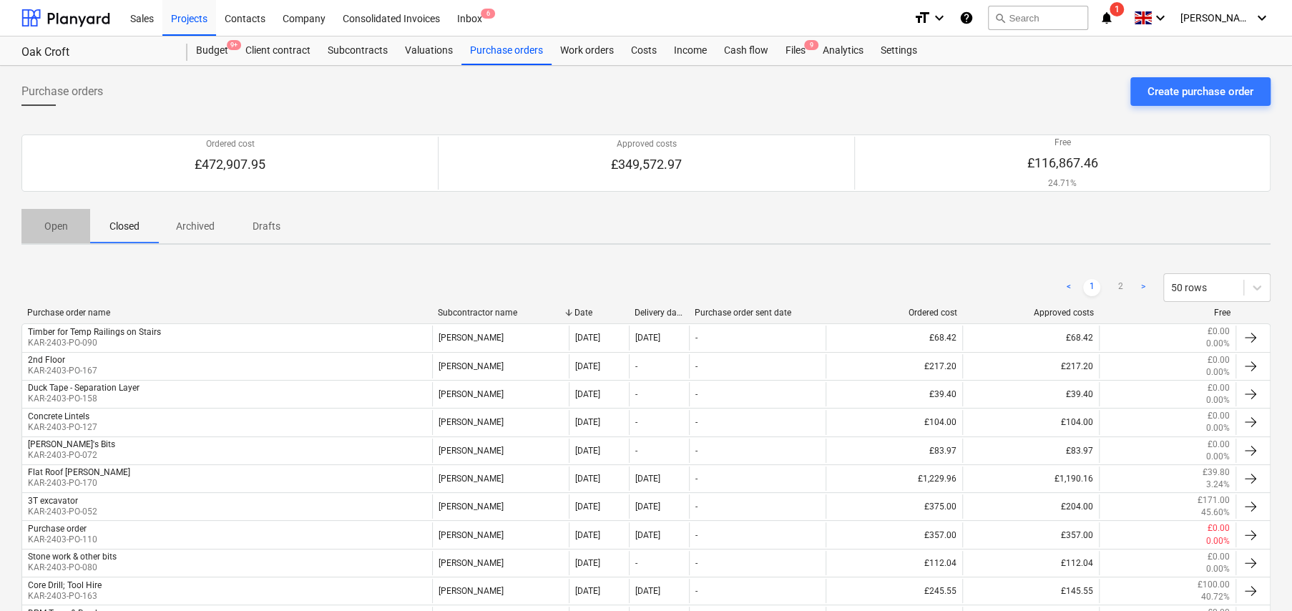
click at [55, 232] on p "Open" at bounding box center [56, 226] width 34 height 15
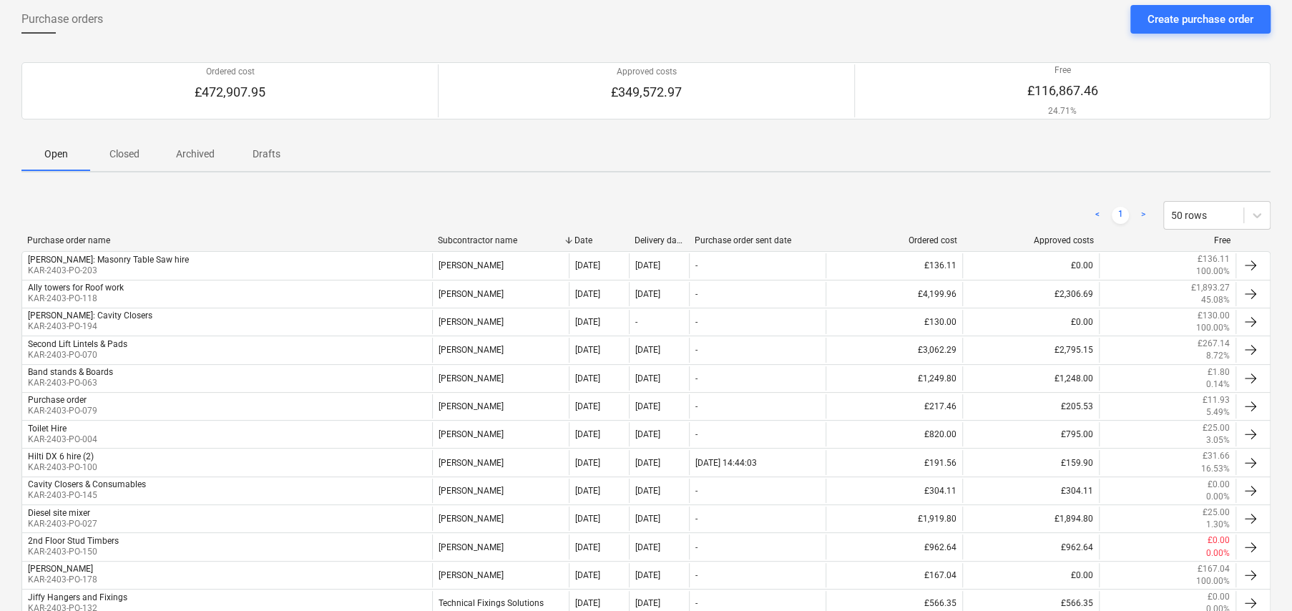
scroll to position [72, 0]
click at [60, 152] on p "Open" at bounding box center [56, 154] width 34 height 15
click at [500, 233] on div "< 1 > 50 rows" at bounding box center [645, 216] width 1249 height 40
click at [498, 237] on div "Subcontractor name" at bounding box center [500, 241] width 125 height 10
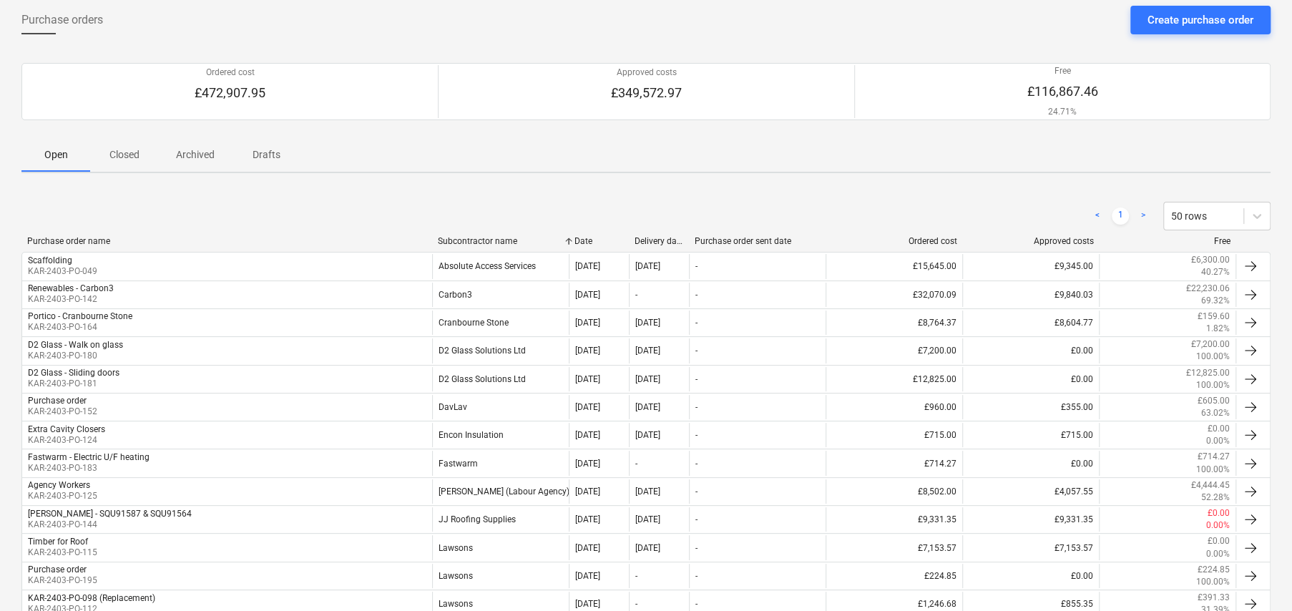
click at [516, 243] on div "Subcontractor name" at bounding box center [500, 241] width 125 height 10
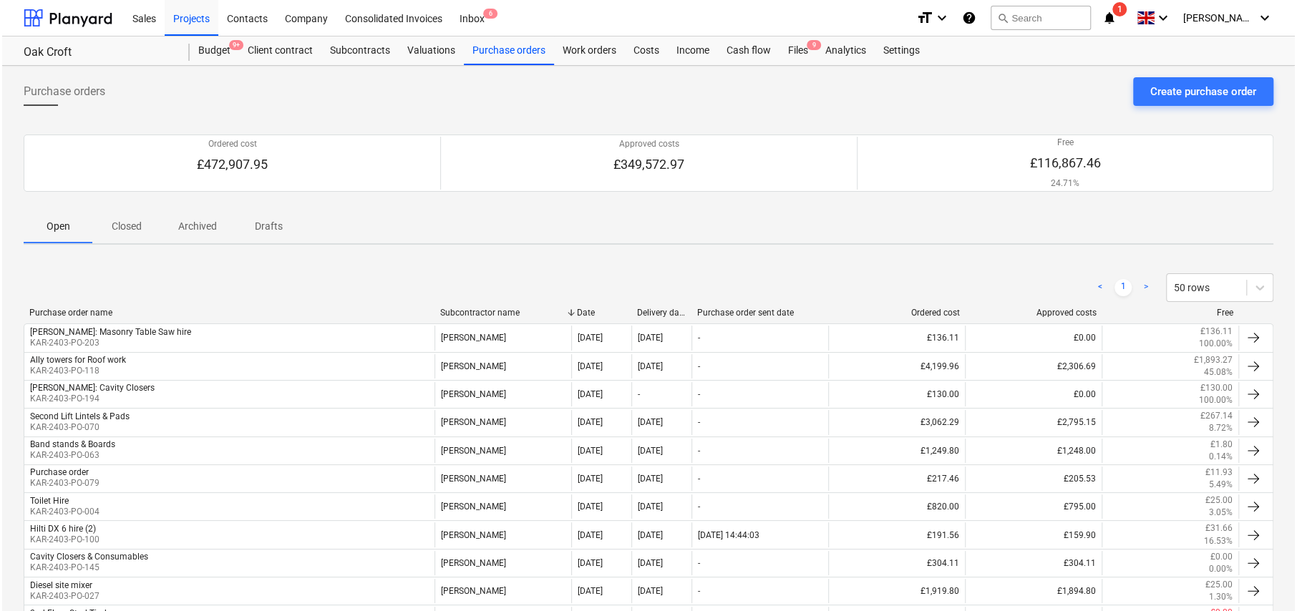
scroll to position [0, 0]
click at [243, 21] on div "Contacts" at bounding box center [245, 17] width 58 height 36
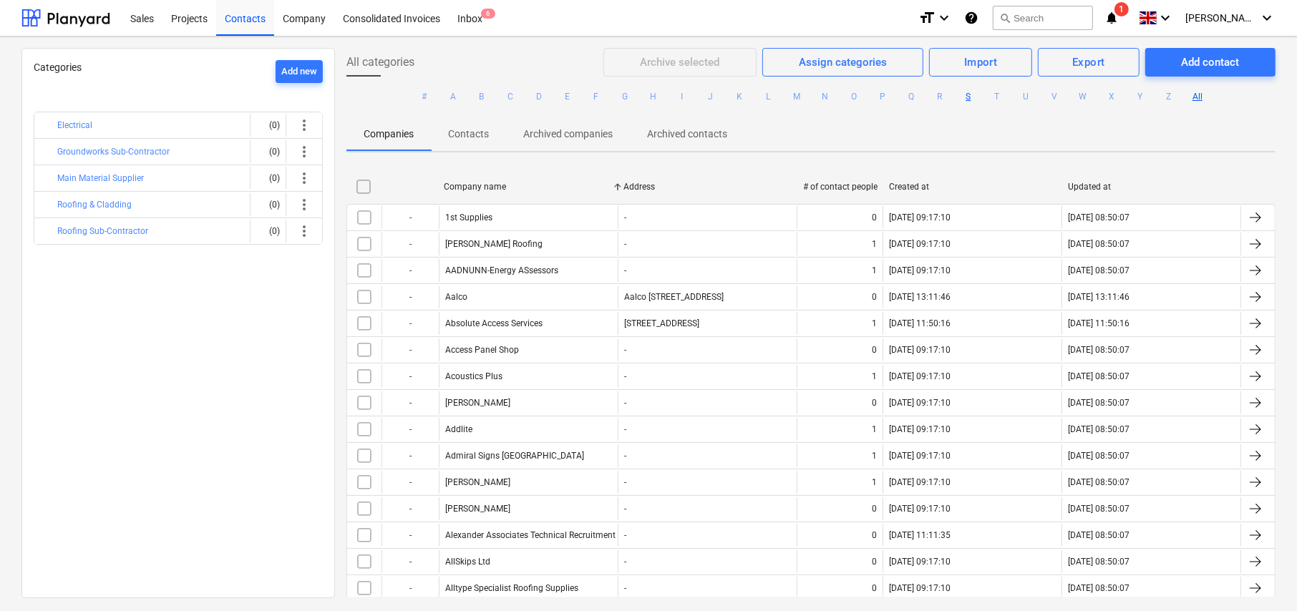
click at [965, 97] on button "S" at bounding box center [968, 96] width 17 height 17
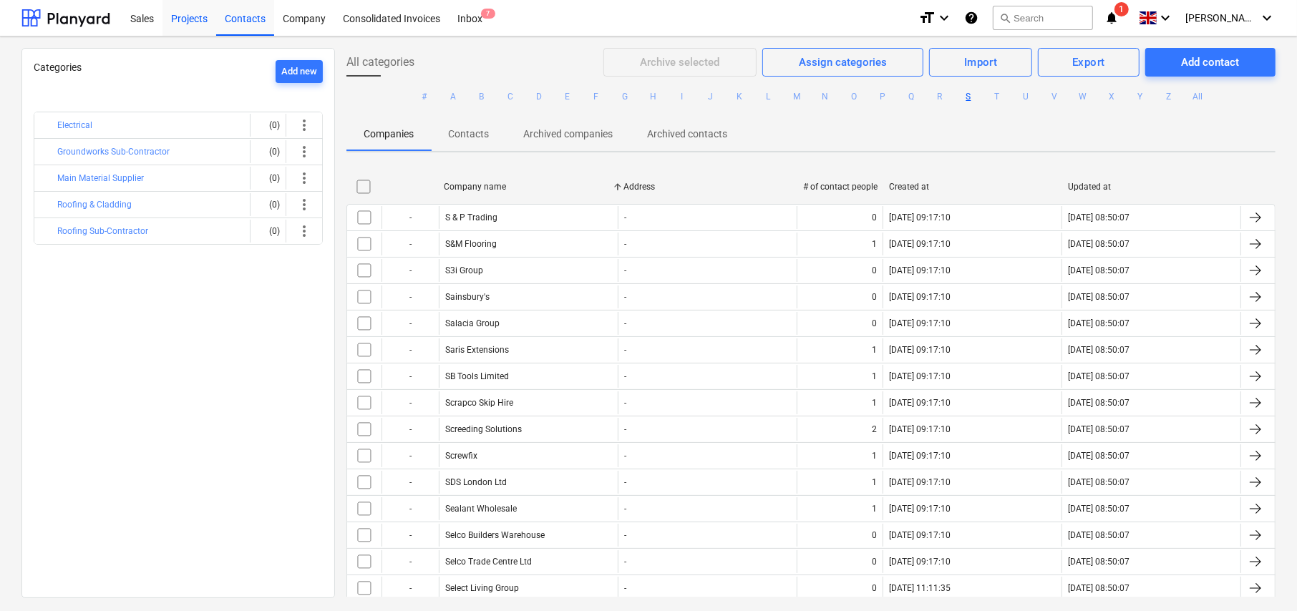
click at [191, 17] on div "Projects" at bounding box center [189, 17] width 54 height 36
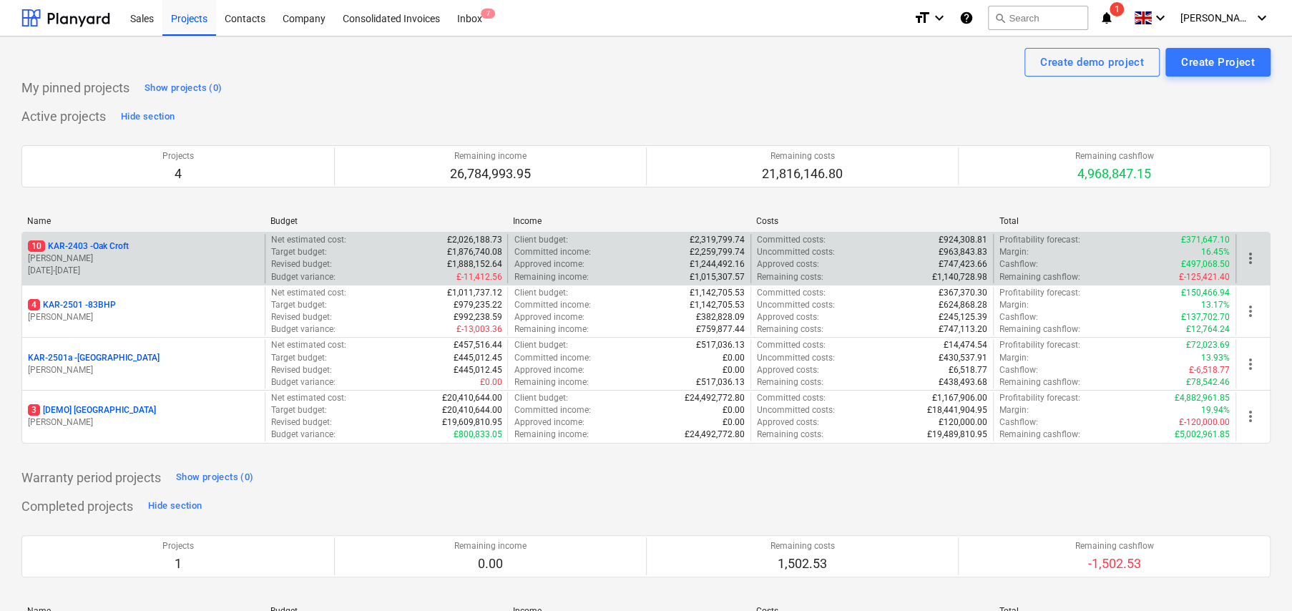
click at [129, 248] on p "10 KAR-2403 - Oak Croft" at bounding box center [78, 246] width 101 height 12
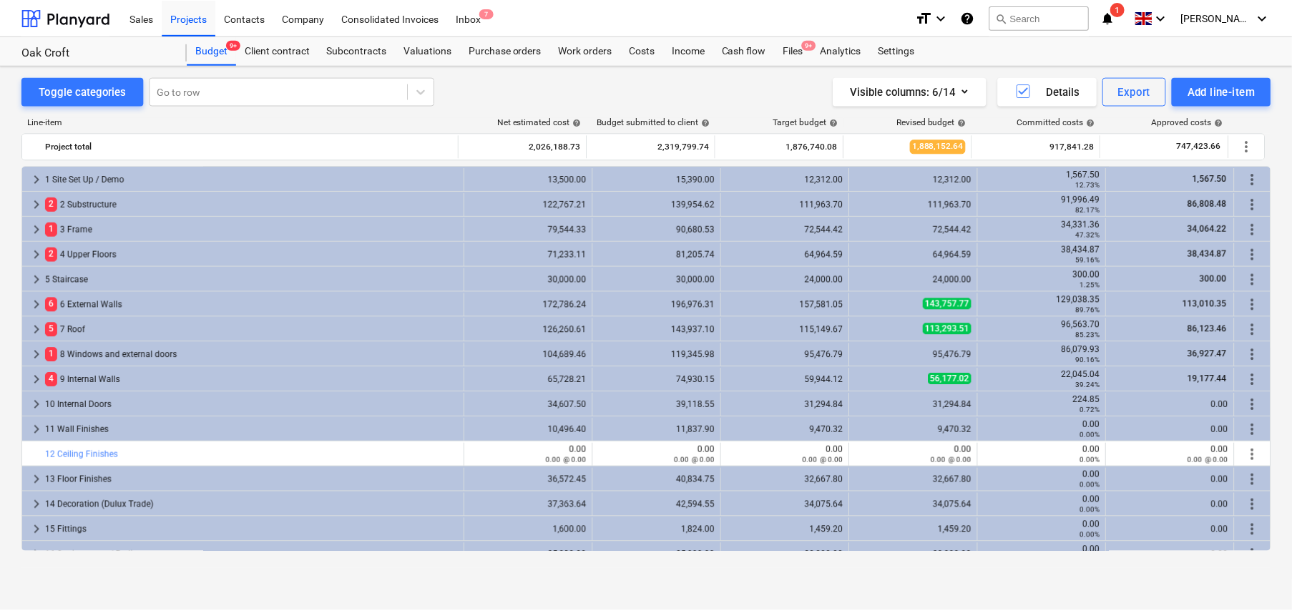
scroll to position [429, 0]
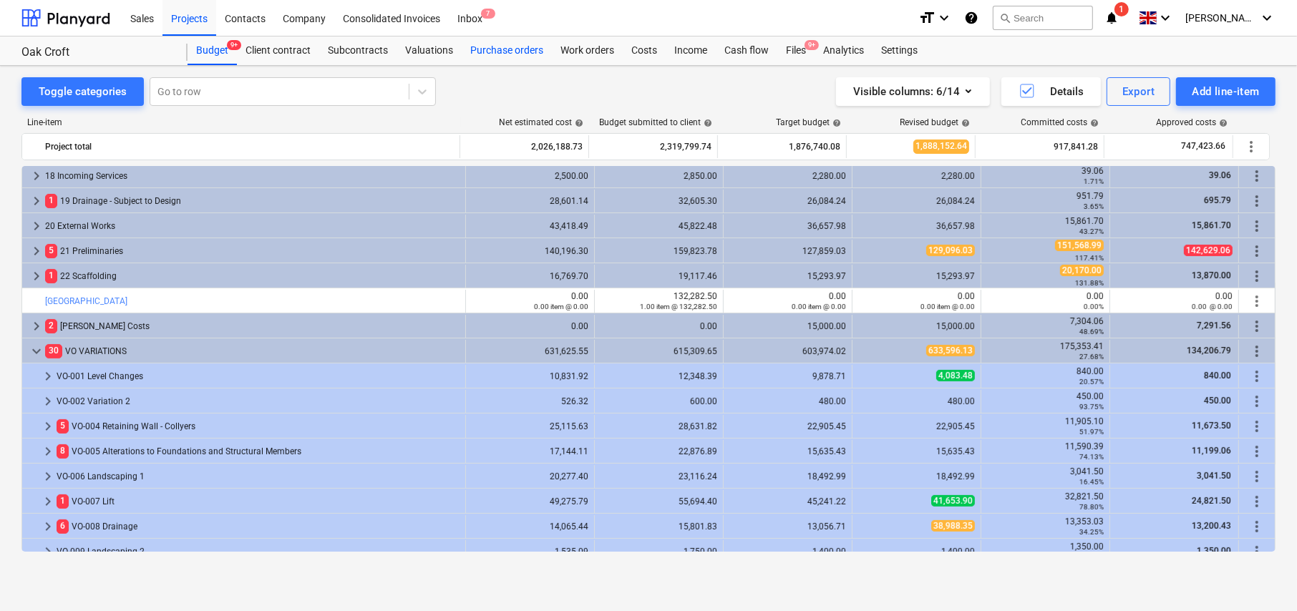
click at [487, 51] on div "Purchase orders" at bounding box center [507, 50] width 90 height 29
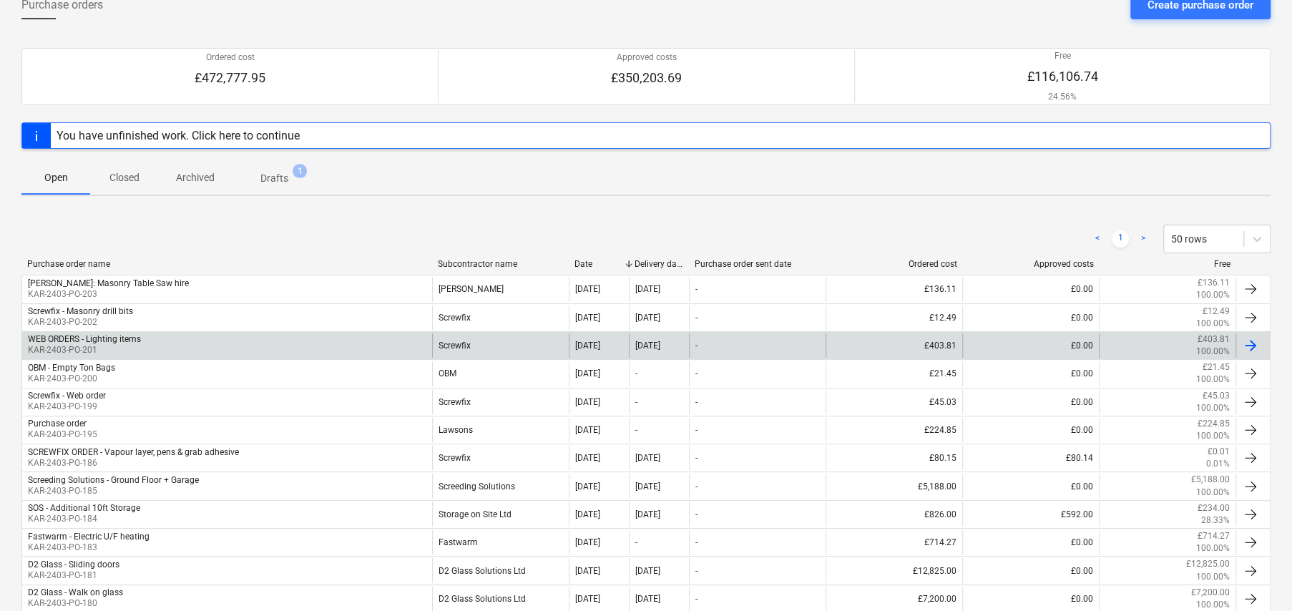
scroll to position [143, 0]
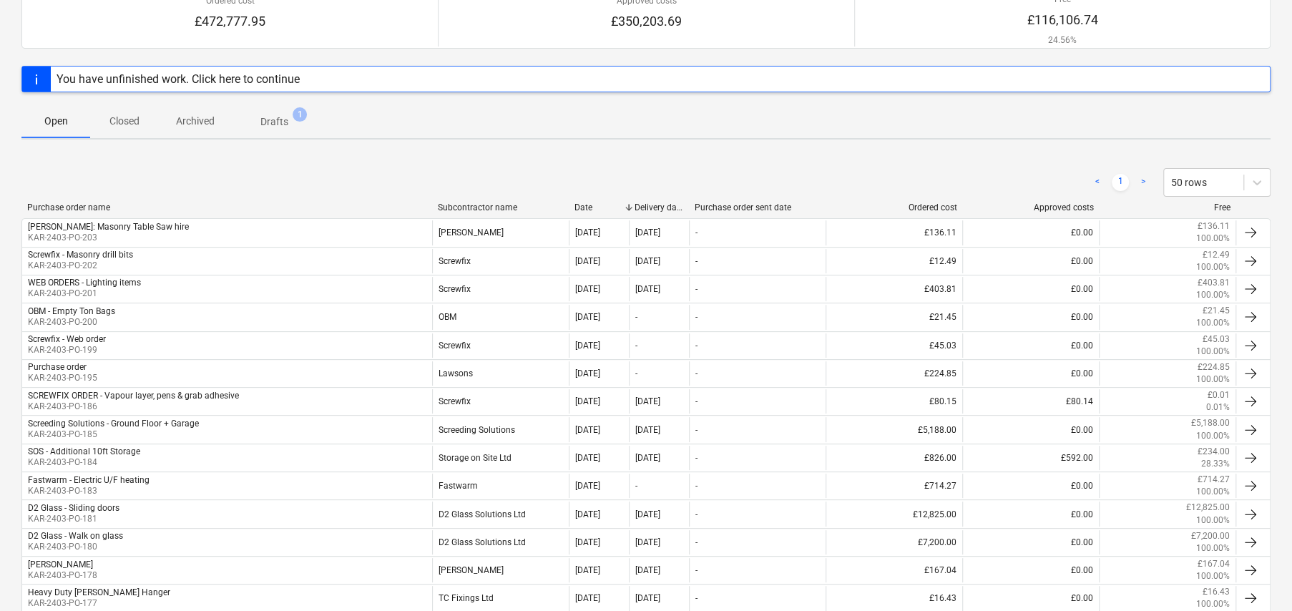
click at [284, 122] on p "Drafts" at bounding box center [274, 121] width 28 height 15
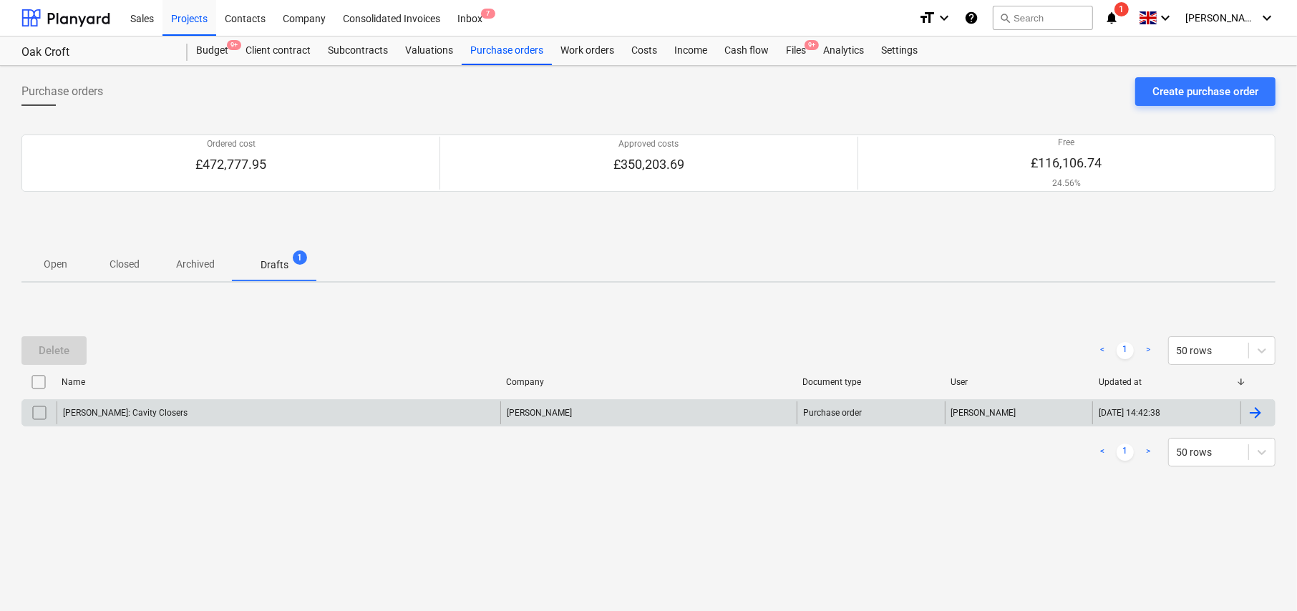
click at [118, 410] on div "[PERSON_NAME]: Cavity Closers" at bounding box center [125, 413] width 125 height 10
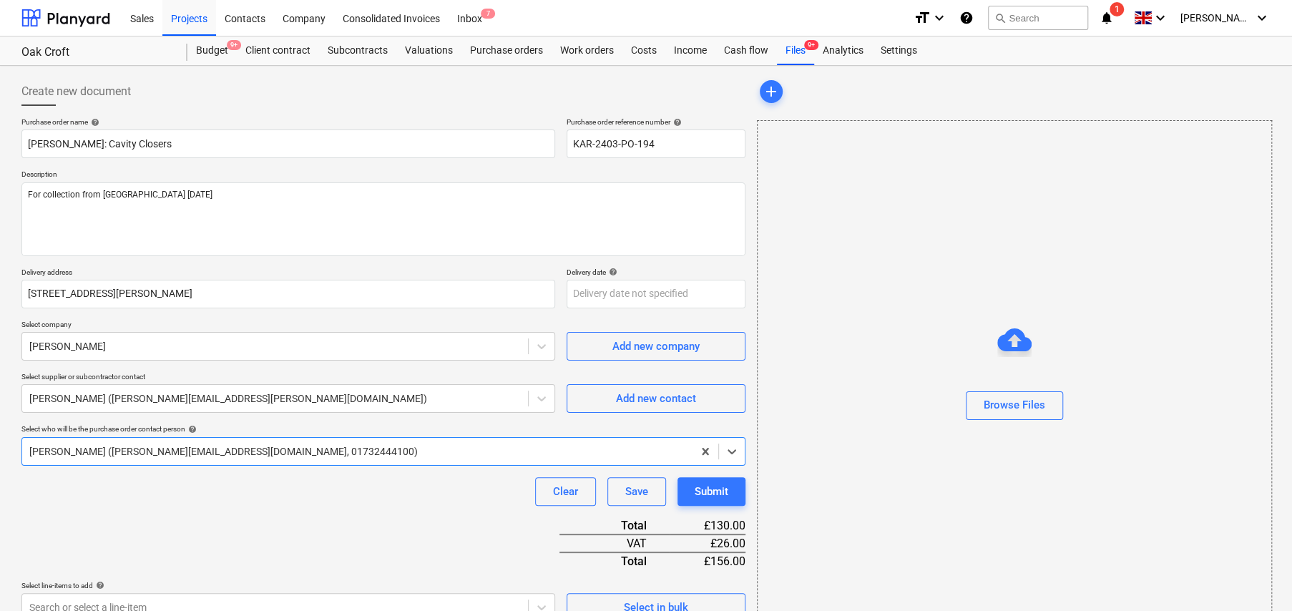
type textarea "x"
click at [143, 337] on div "[PERSON_NAME]" at bounding box center [275, 346] width 506 height 20
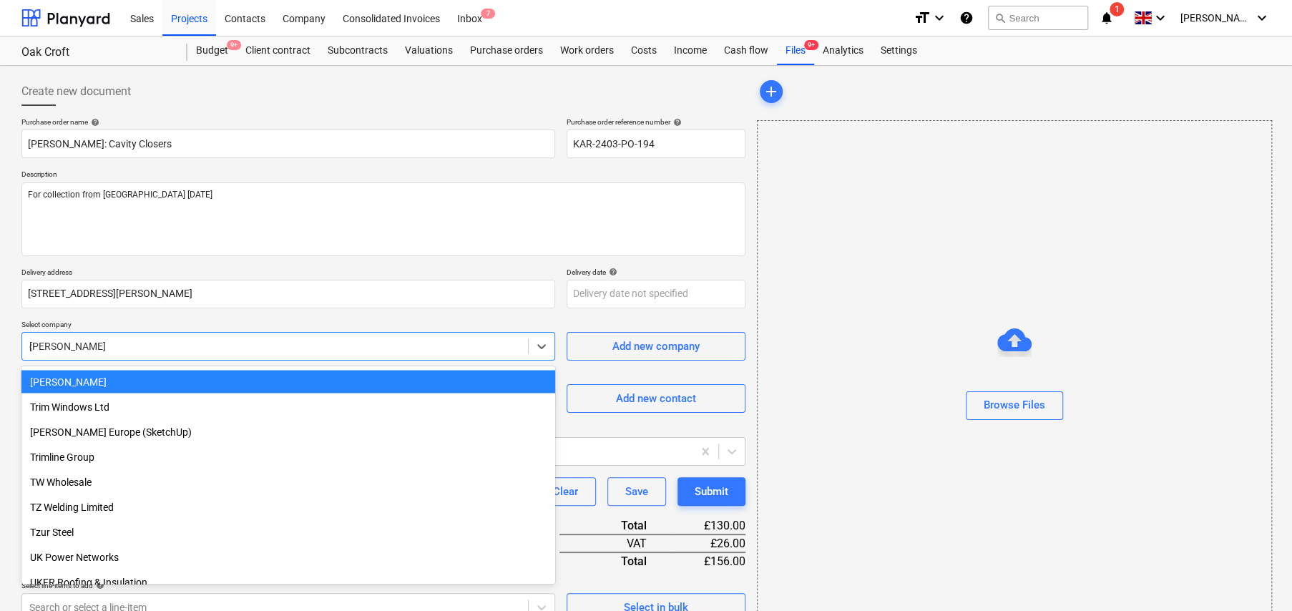
scroll to position [6773, 0]
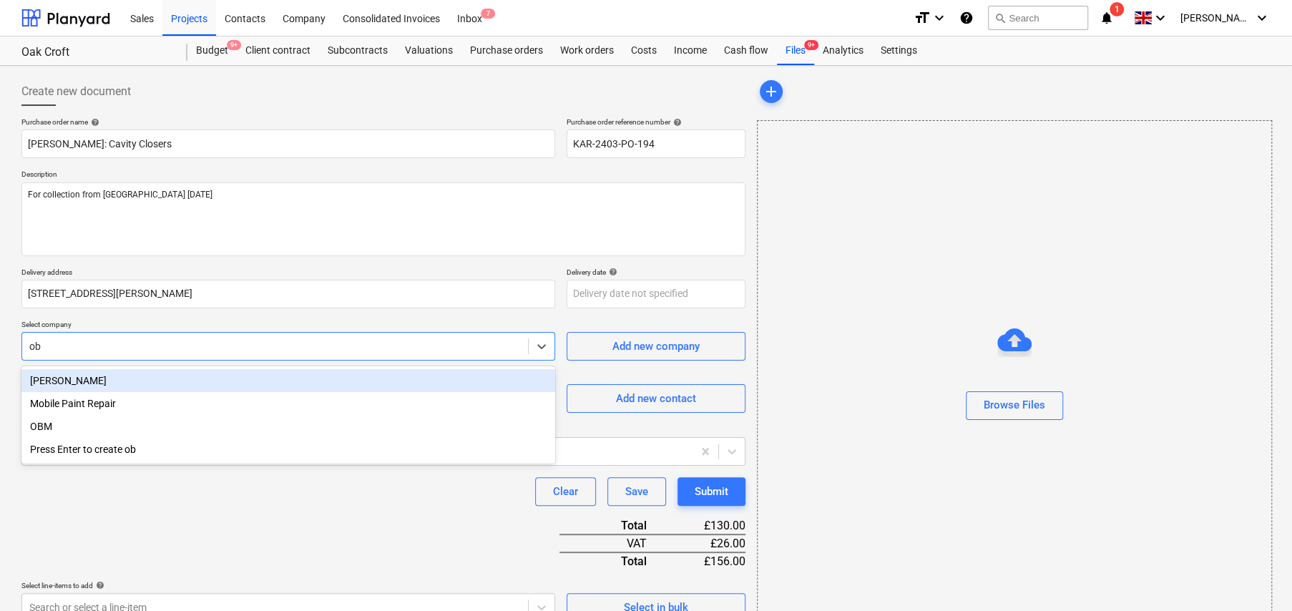
type input "obm"
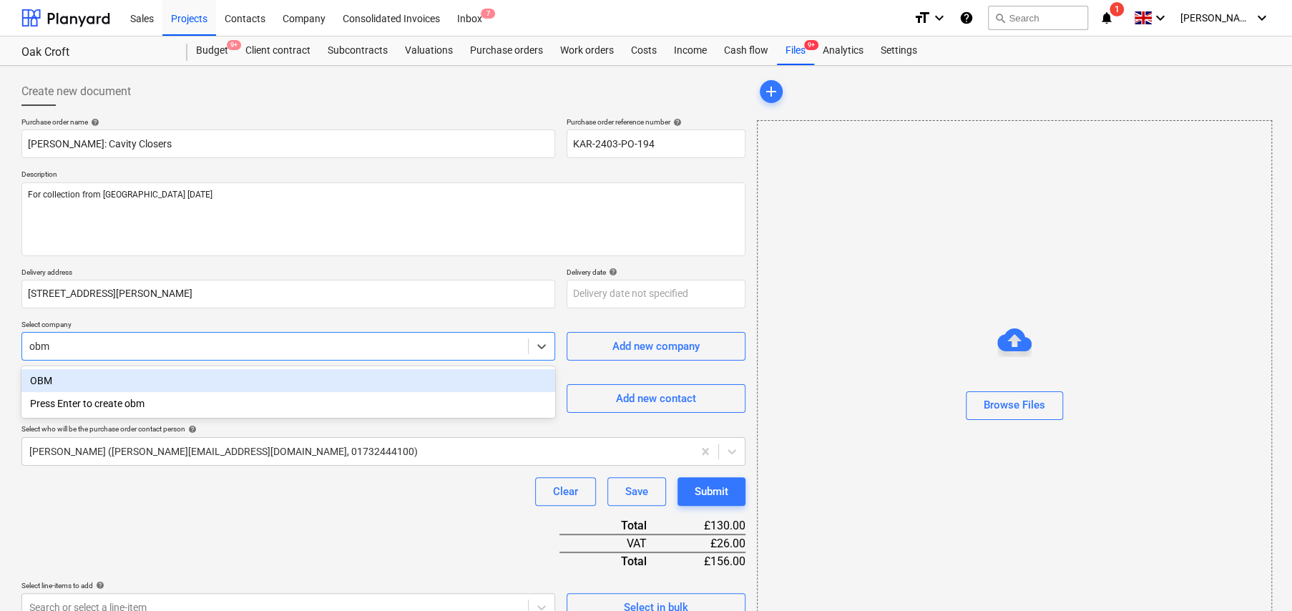
click at [52, 379] on div "OBM" at bounding box center [288, 380] width 534 height 23
type textarea "x"
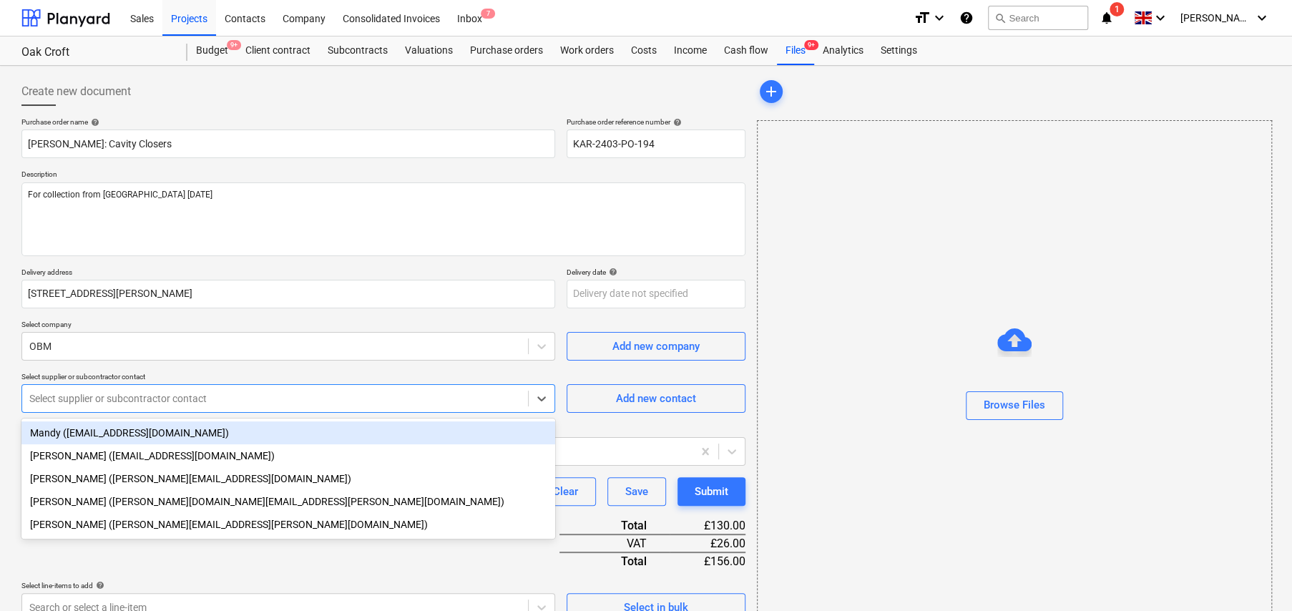
click at [160, 402] on div at bounding box center [275, 398] width 492 height 14
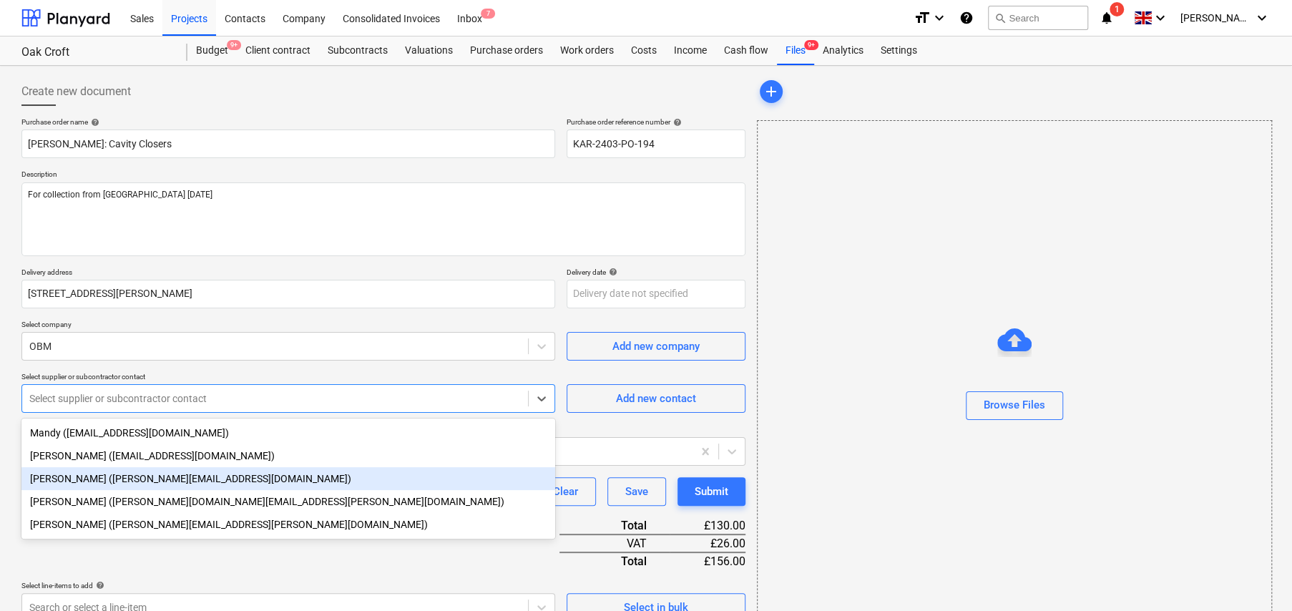
click at [82, 473] on div "Emma Michelmore (emma.michelmore@obmltd.co.uk)" at bounding box center [288, 478] width 534 height 23
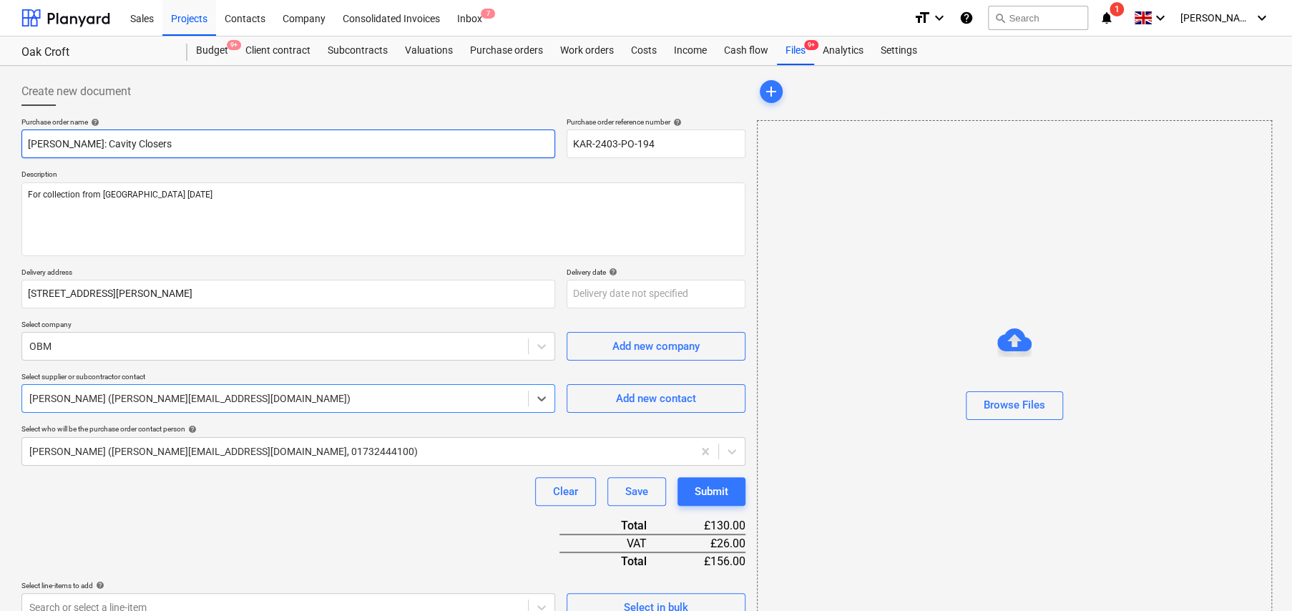
click at [37, 145] on input "[PERSON_NAME]: Cavity Closers" at bounding box center [288, 144] width 534 height 29
type textarea "x"
type input "O: Cavity Closers"
type textarea "x"
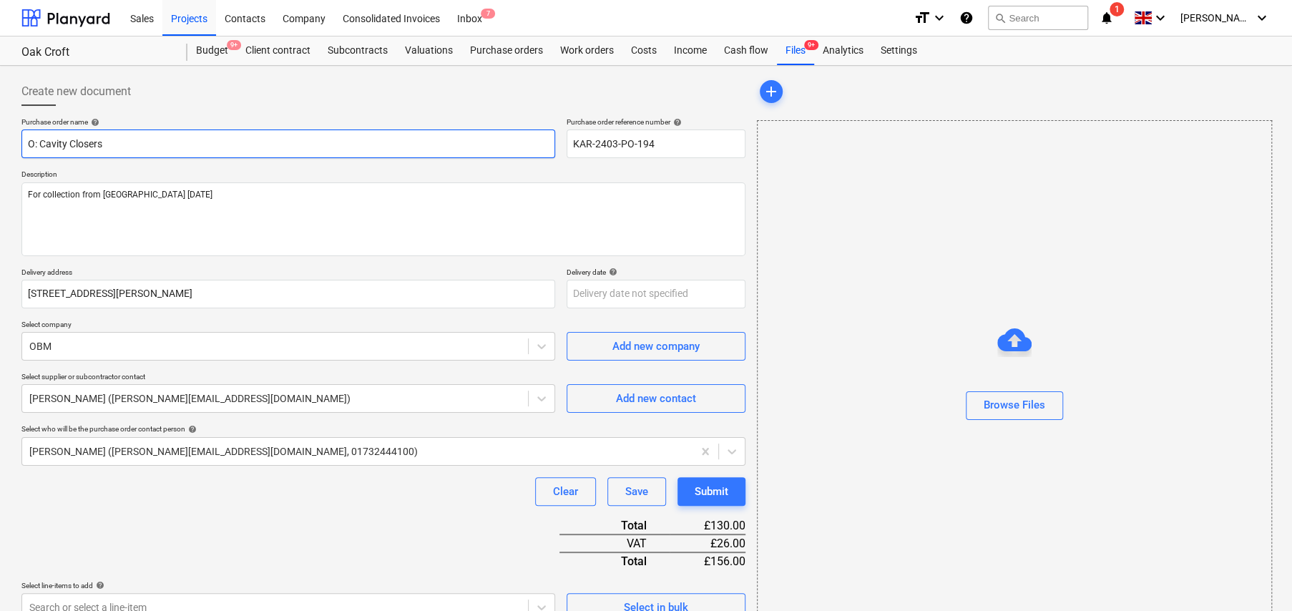
type input "OB: Cavity Closers"
type textarea "x"
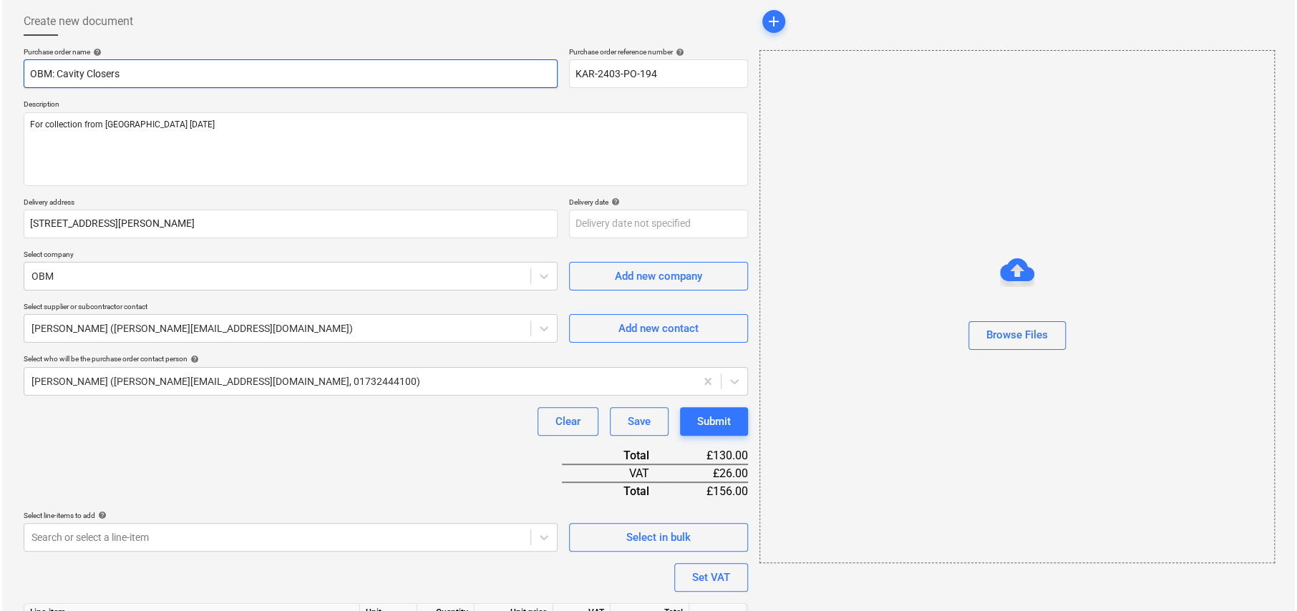
scroll to position [174, 0]
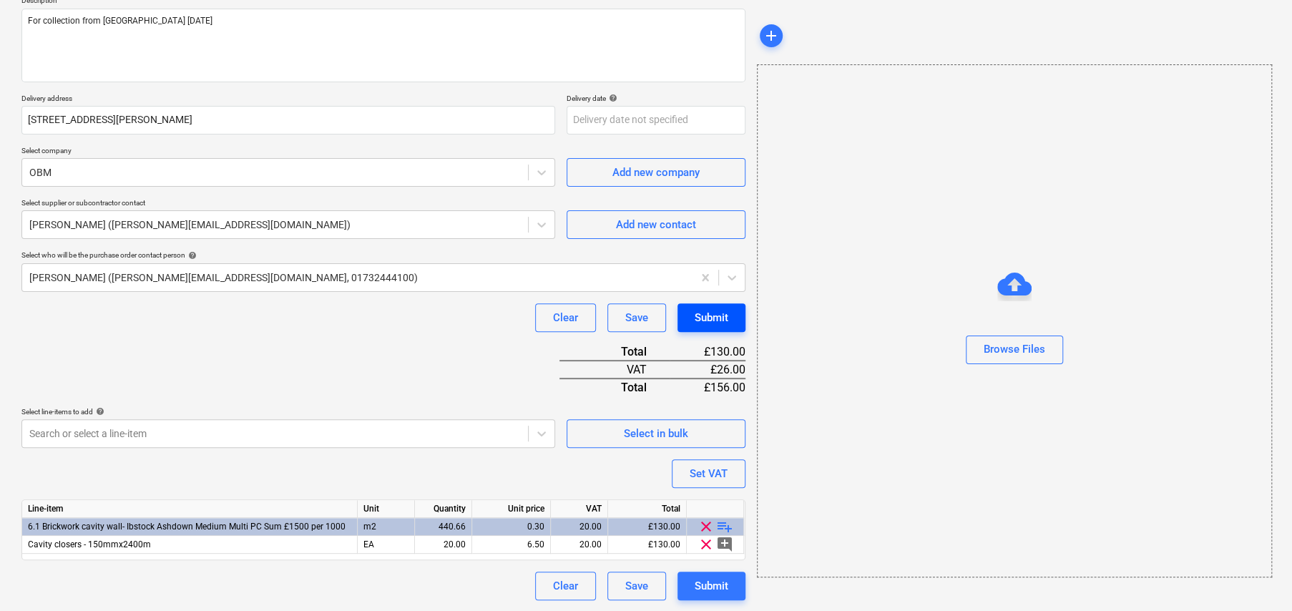
type input "OBM: Cavity Closers"
click at [707, 308] on div "Submit" at bounding box center [712, 317] width 34 height 19
type textarea "x"
